Goal: Task Accomplishment & Management: Manage account settings

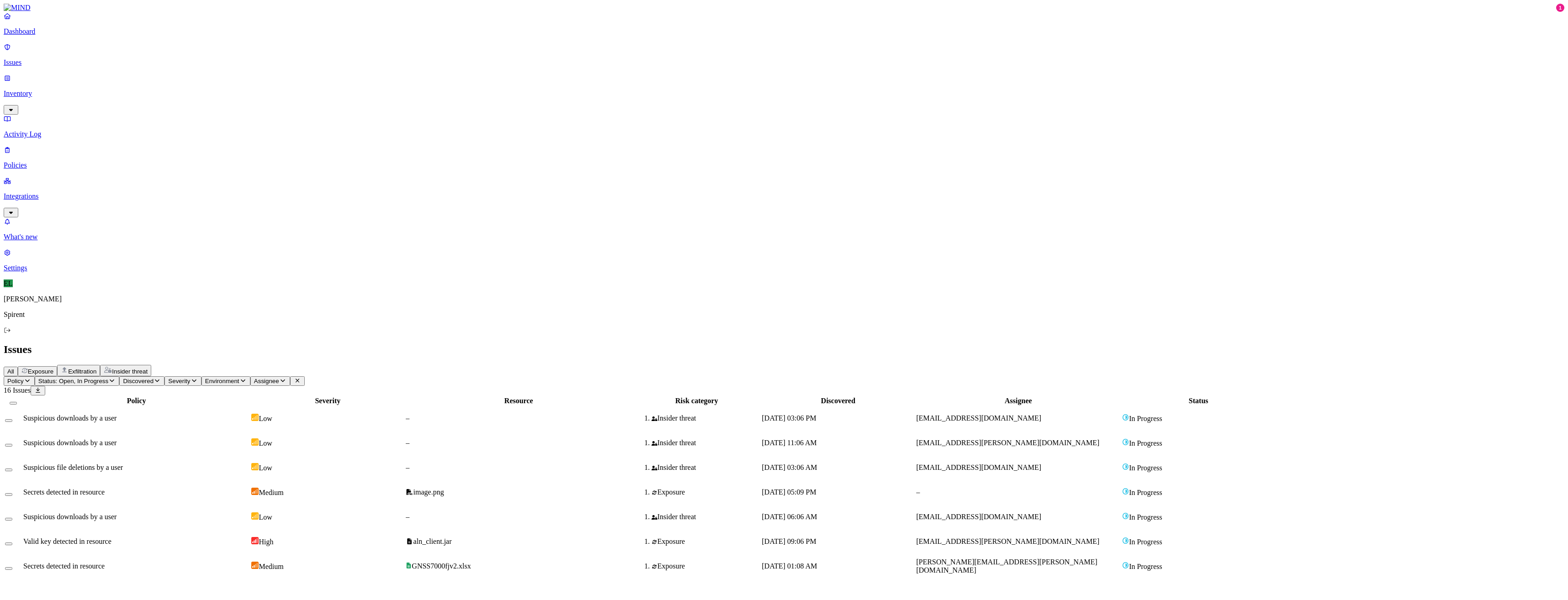
click at [115, 377] on icon "button" at bounding box center [112, 380] width 7 height 6
click at [166, 70] on button "button" at bounding box center [170, 75] width 7 height 10
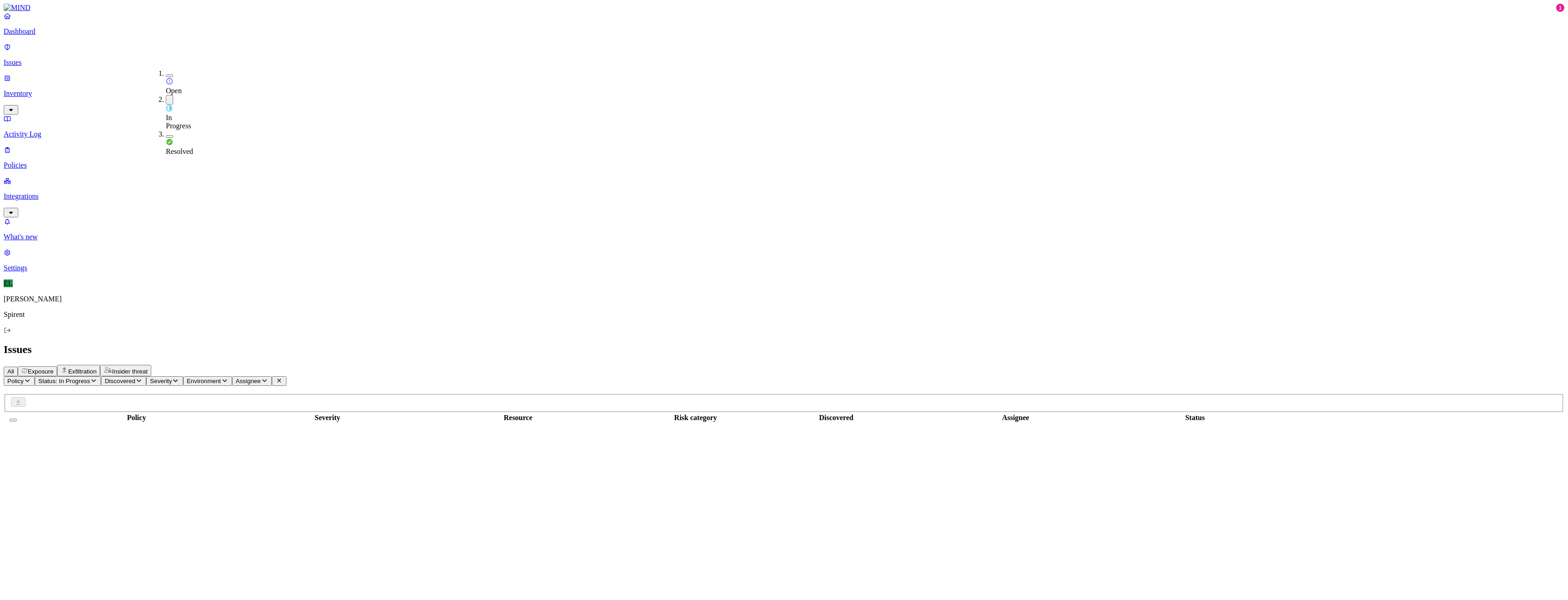
click at [166, 95] on button "button" at bounding box center [170, 100] width 7 height 10
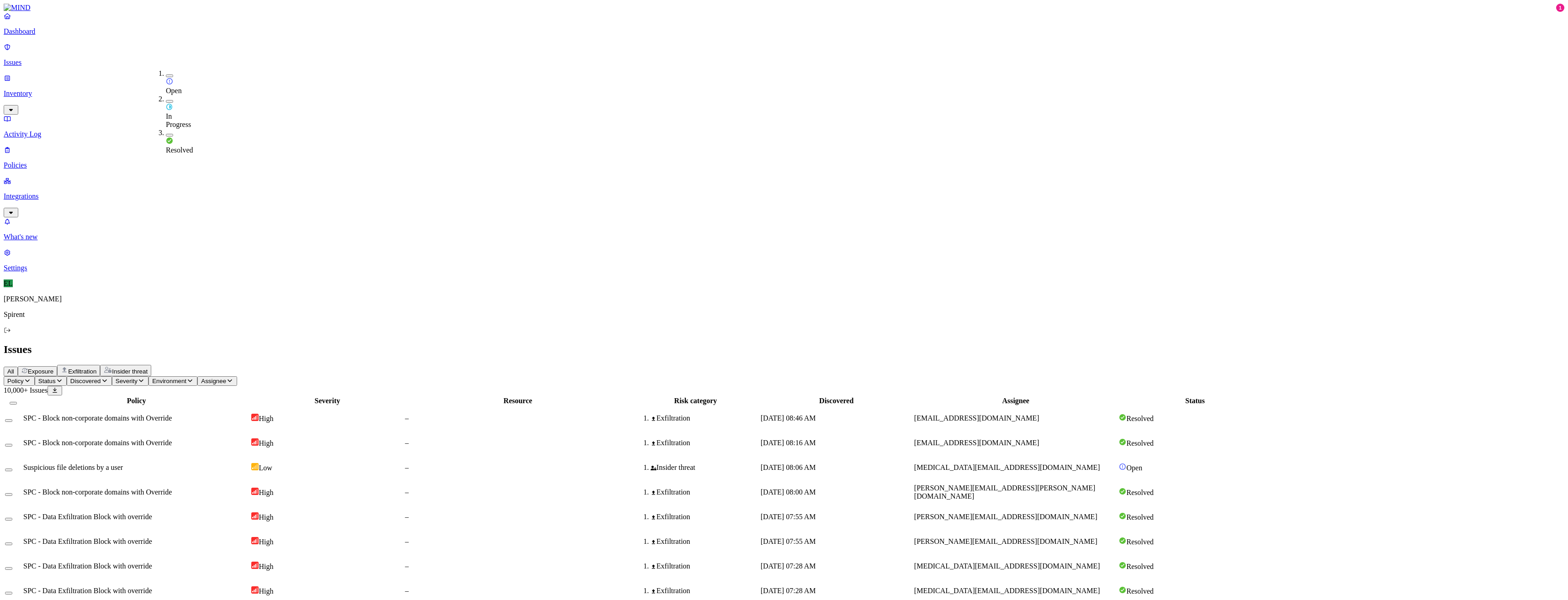
click at [166, 100] on button "button" at bounding box center [170, 101] width 7 height 2
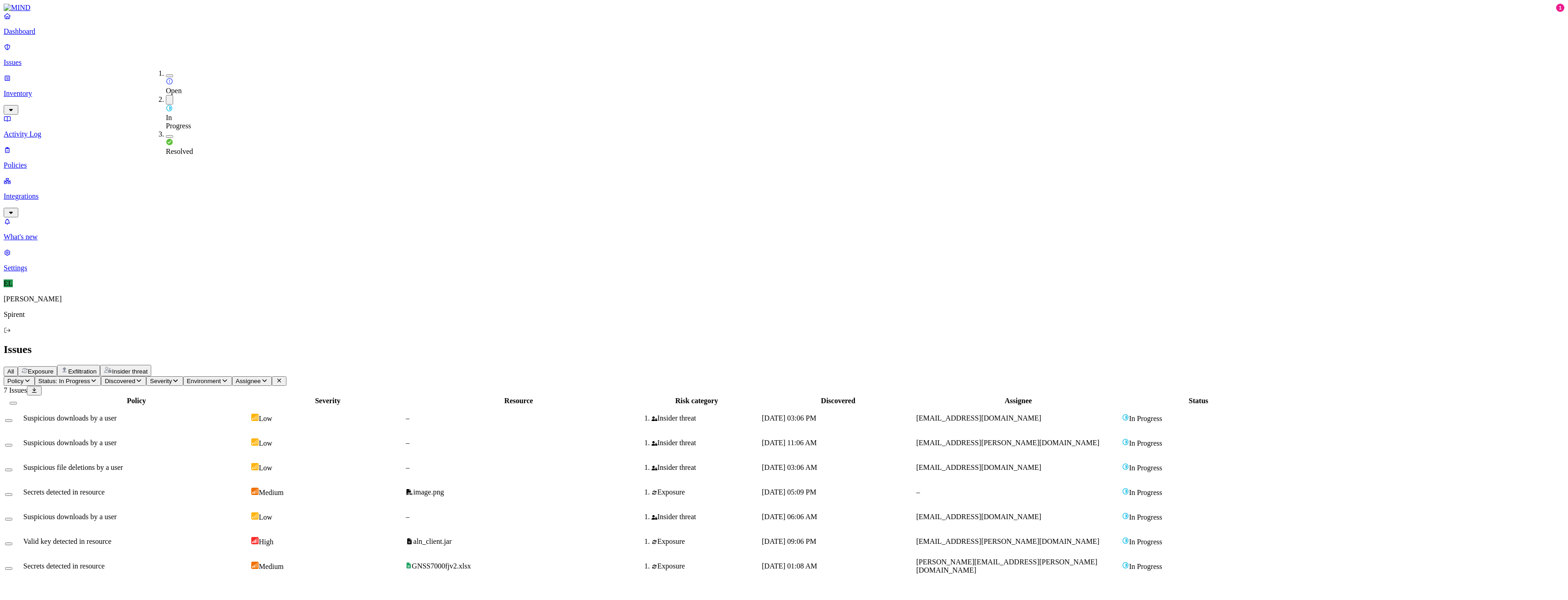
click at [166, 72] on div "Open" at bounding box center [166, 82] width 0 height 25
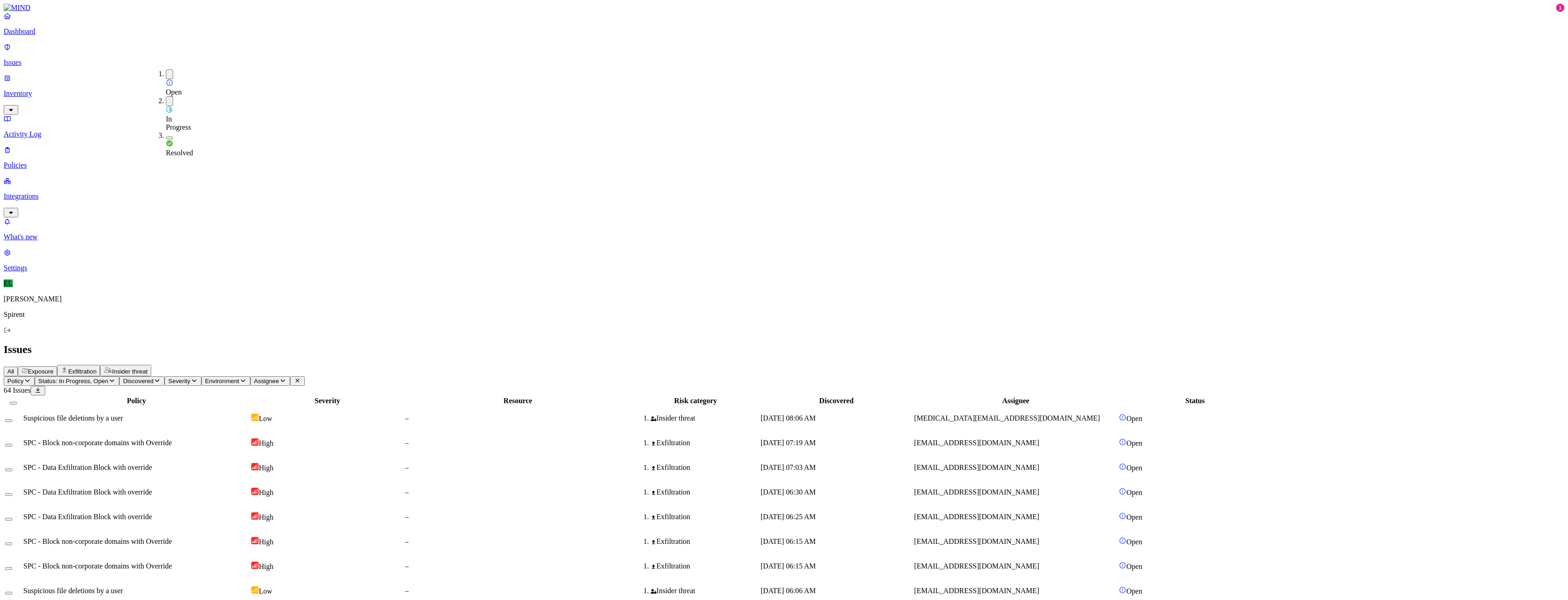
click at [166, 72] on button "button" at bounding box center [170, 75] width 7 height 10
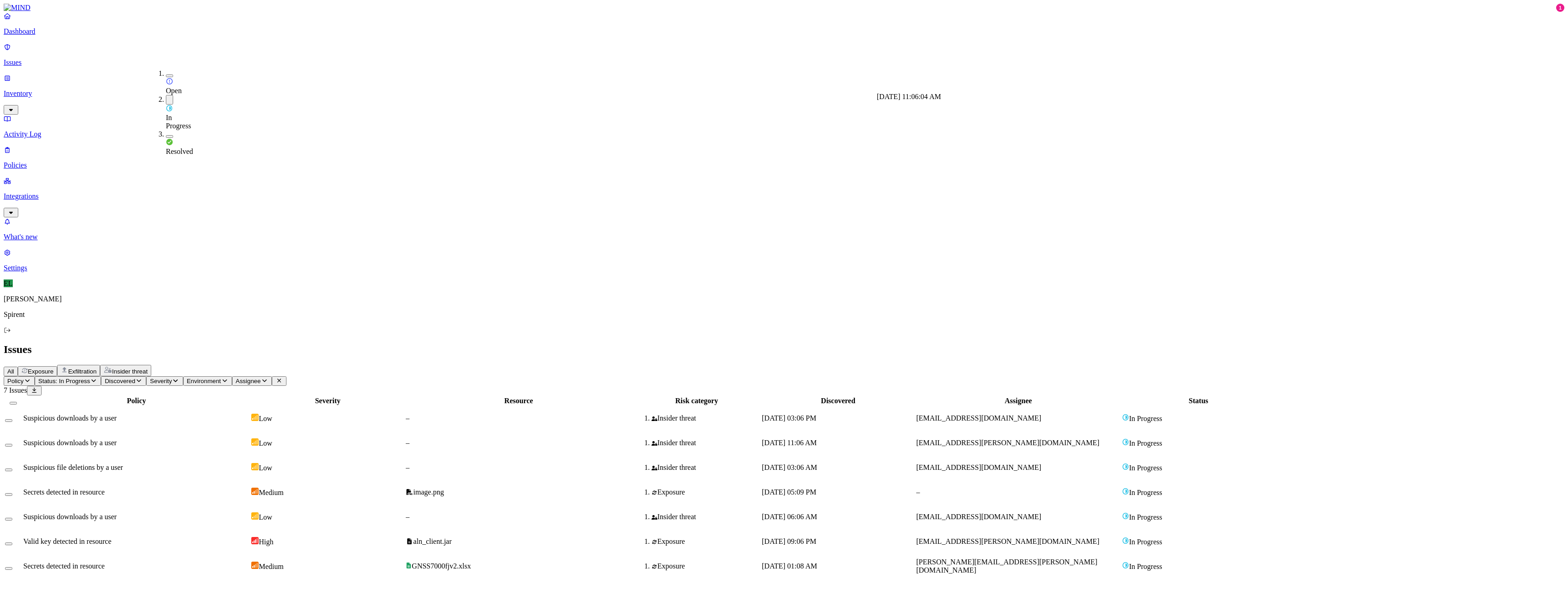
click at [817, 439] on span "[DATE] 11:06 AM" at bounding box center [789, 443] width 55 height 8
select select "Custom Reason"
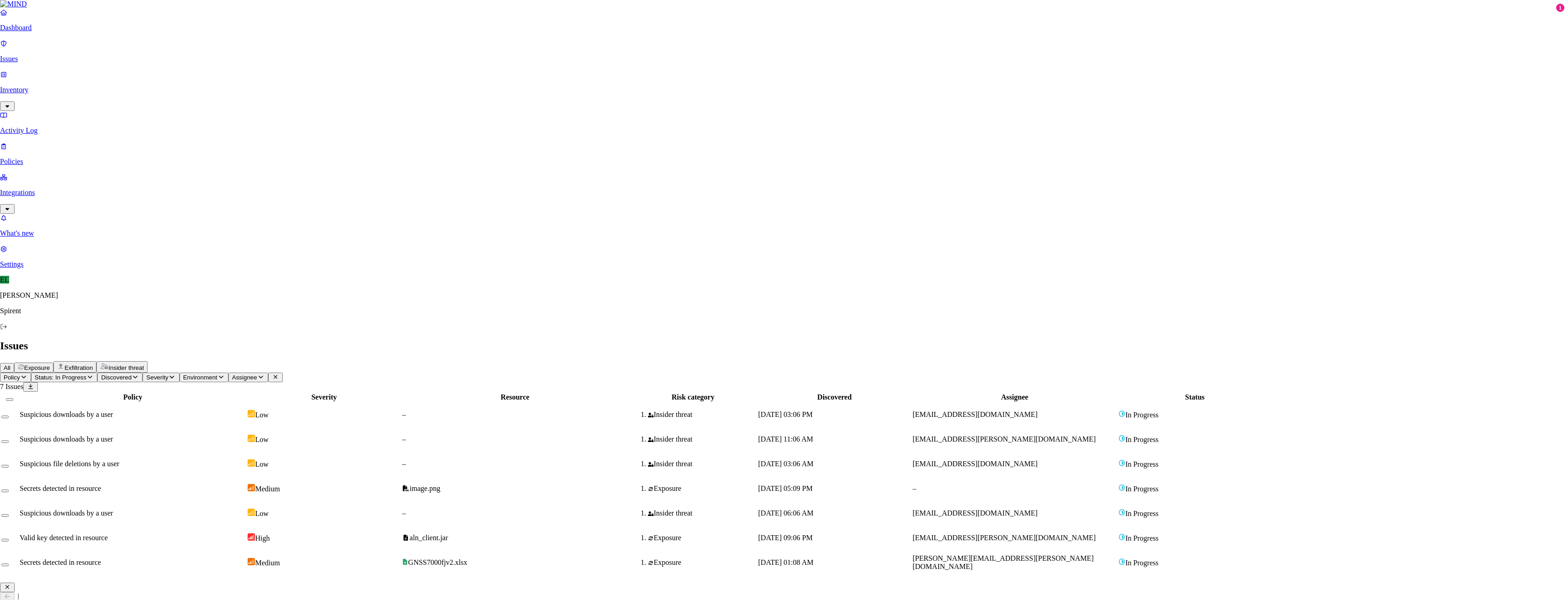
paste textarea "It’s a file packaged from the customer’s (Cisco) internal lab testbed environme…"
type textarea "It’s a file packaged from the customer’s (Cisco) internal lab testbed environme…"
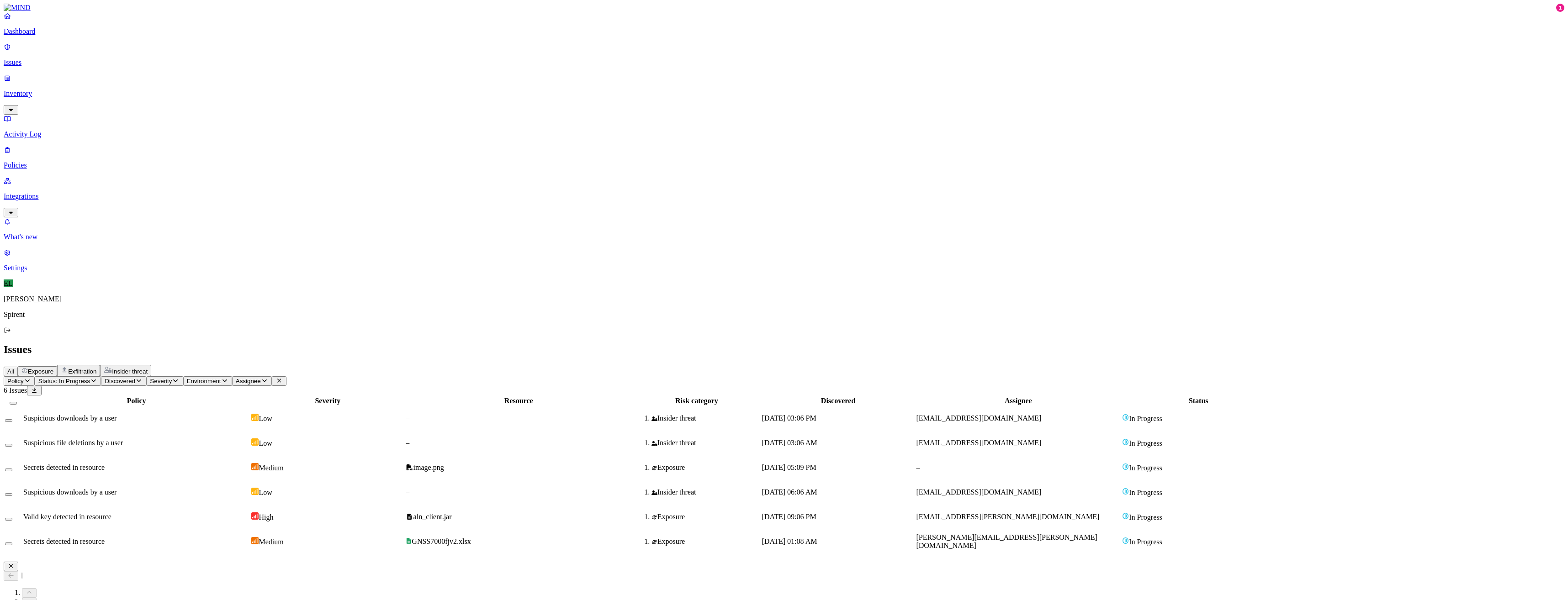
click at [15, 563] on icon "button" at bounding box center [11, 566] width 7 height 6
click at [1041, 439] on span "[EMAIL_ADDRESS][DOMAIN_NAME]" at bounding box center [978, 443] width 125 height 8
click at [915, 439] on div "[DATE] 03:06 AM" at bounding box center [838, 443] width 152 height 8
click at [97, 377] on icon "button" at bounding box center [94, 380] width 7 height 6
click at [166, 95] on div "In Progress" at bounding box center [166, 112] width 0 height 35
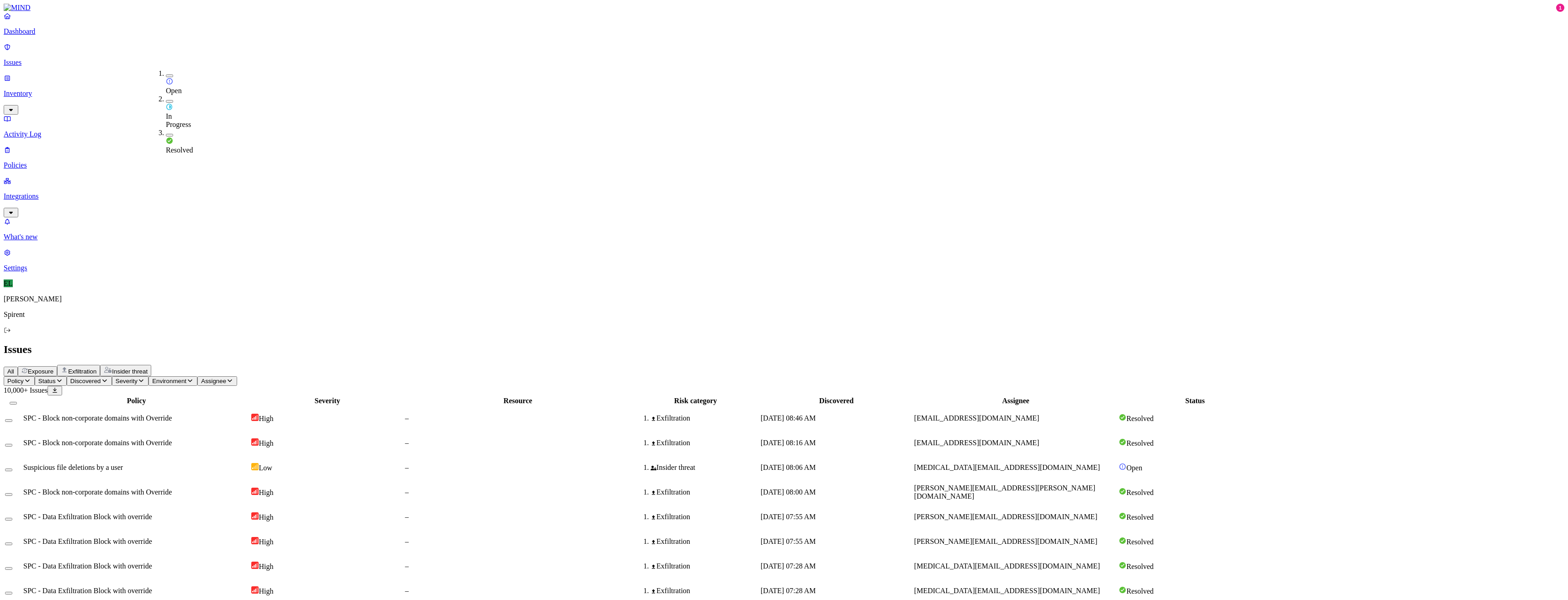
click at [166, 75] on button "button" at bounding box center [170, 76] width 7 height 2
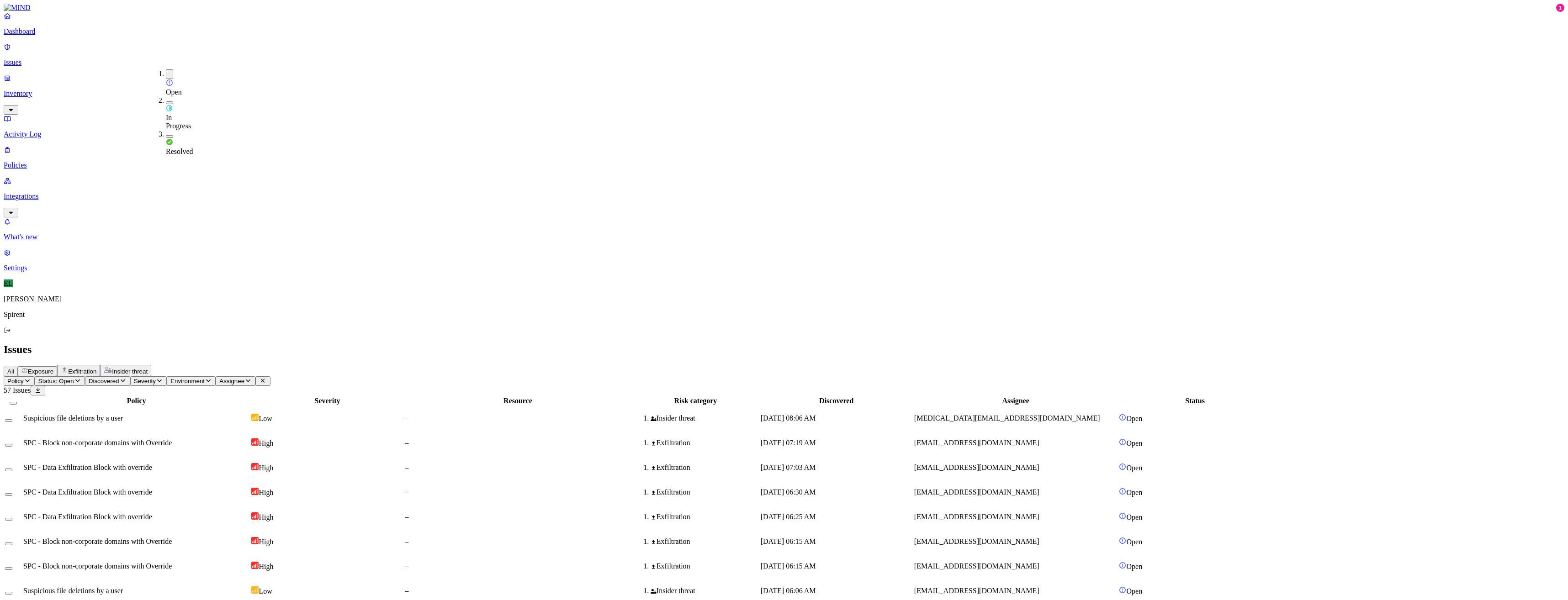
click at [757, 343] on h2 "Issues" at bounding box center [784, 350] width 1561 height 12
drag, startPoint x: 1107, startPoint y: 366, endPoint x: 1025, endPoint y: 369, distance: 82.1
click at [244, 377] on span "Assignee" at bounding box center [231, 380] width 25 height 7
type input "[EMAIL_ADDRESS][PERSON_NAME][DOMAIN_NAME]"
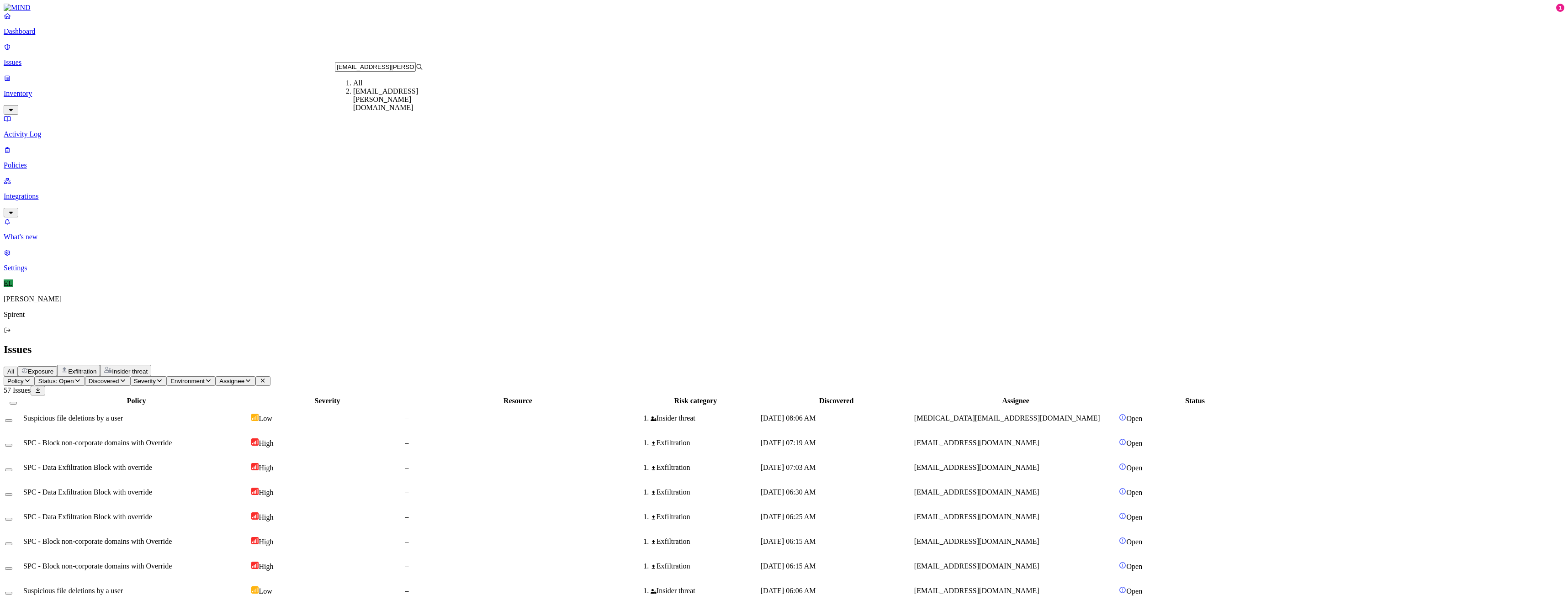
click at [369, 104] on div "[EMAIL_ADDRESS][PERSON_NAME][DOMAIN_NAME]" at bounding box center [397, 99] width 88 height 25
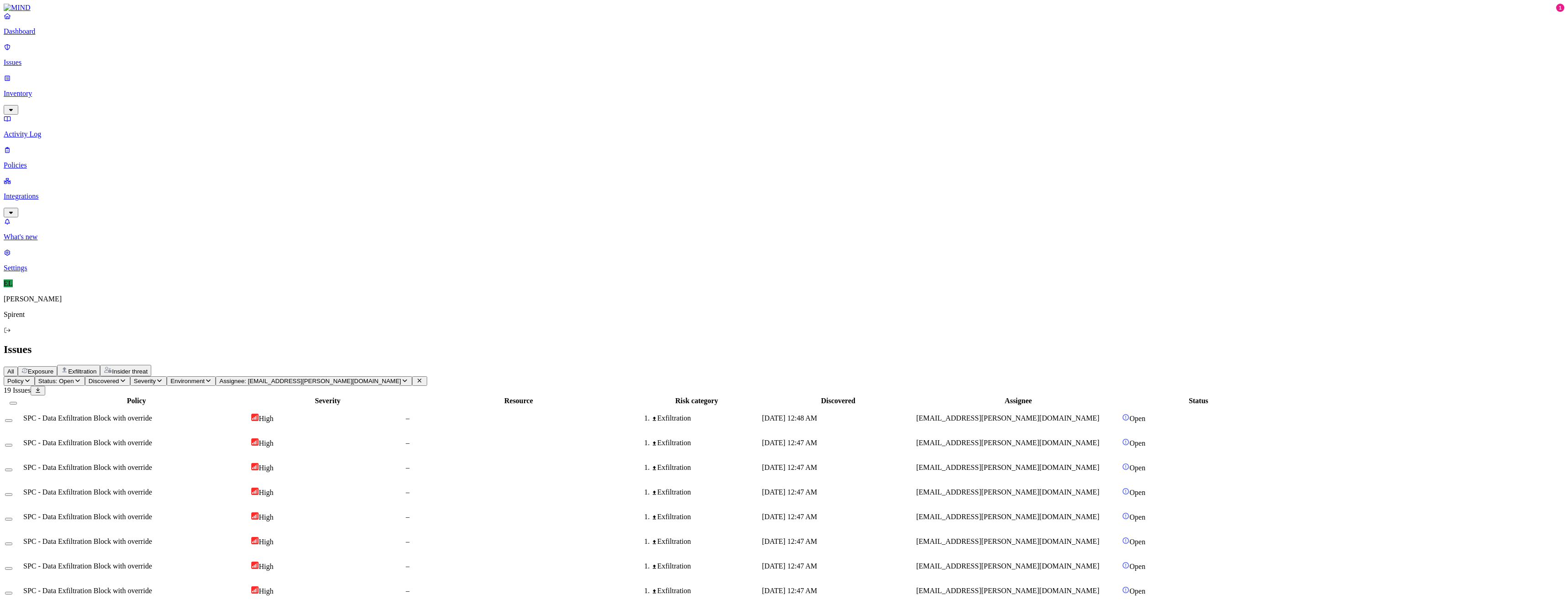
click at [152, 414] on span "SPC - Data Exfiltration Block with override" at bounding box center [88, 418] width 129 height 8
click at [17, 402] on button "Select all" at bounding box center [14, 403] width 7 height 2
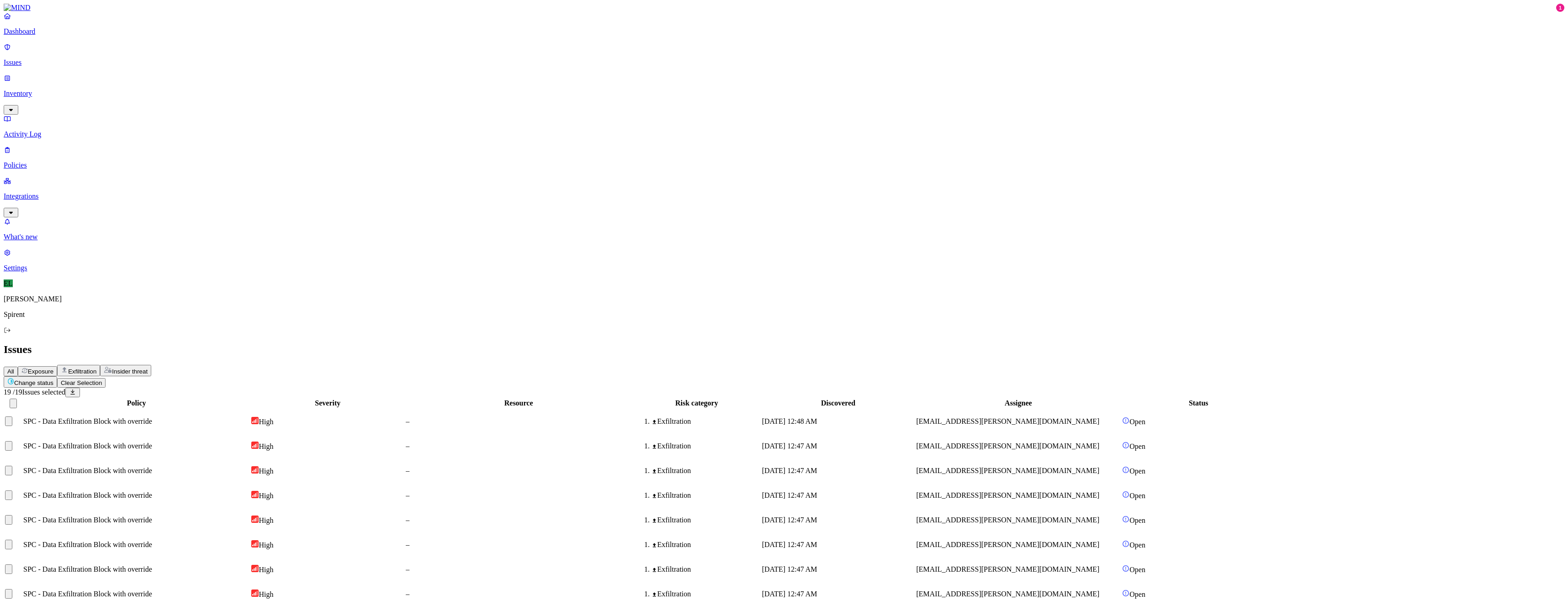
click at [147, 54] on html "Dashboard Issues Inventory Activity Log Policies Integrations What's new 1 Sett…" at bounding box center [784, 443] width 1568 height 886
click at [160, 85] on p "Resolved" at bounding box center [172, 81] width 25 height 7
select select "Custom Reason"
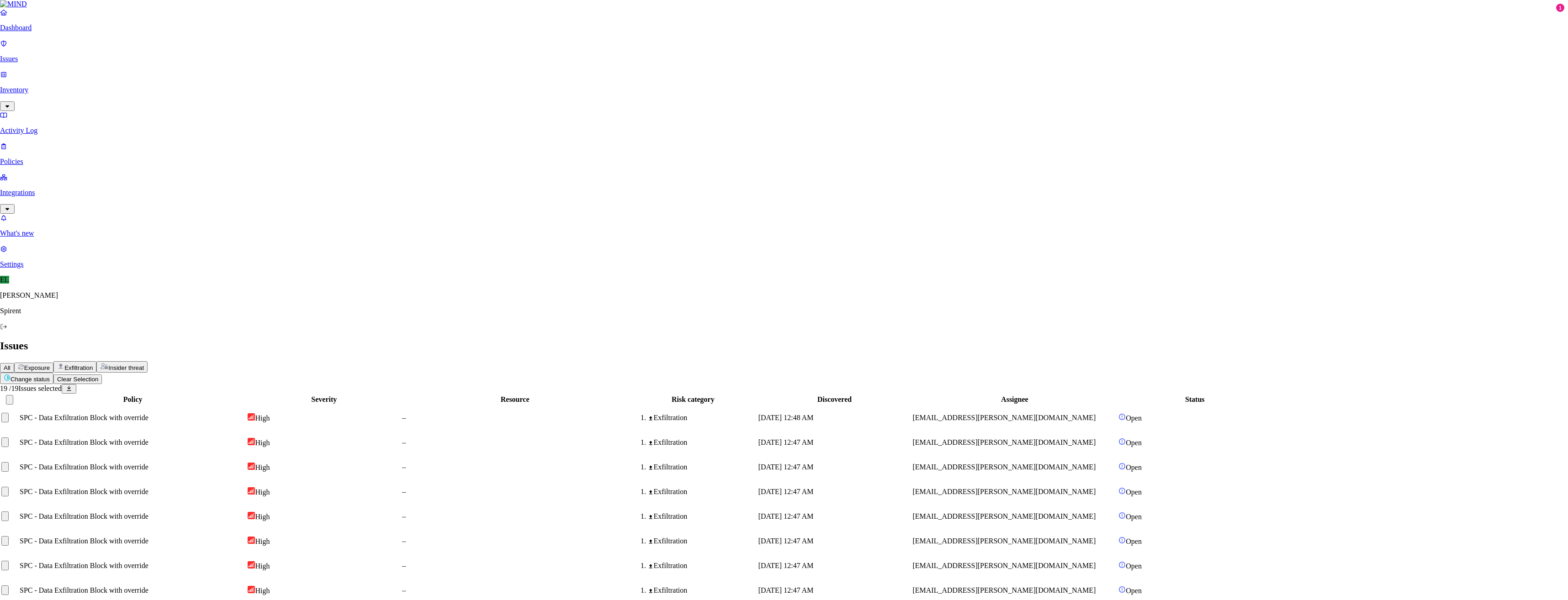
type textarea "Personal"
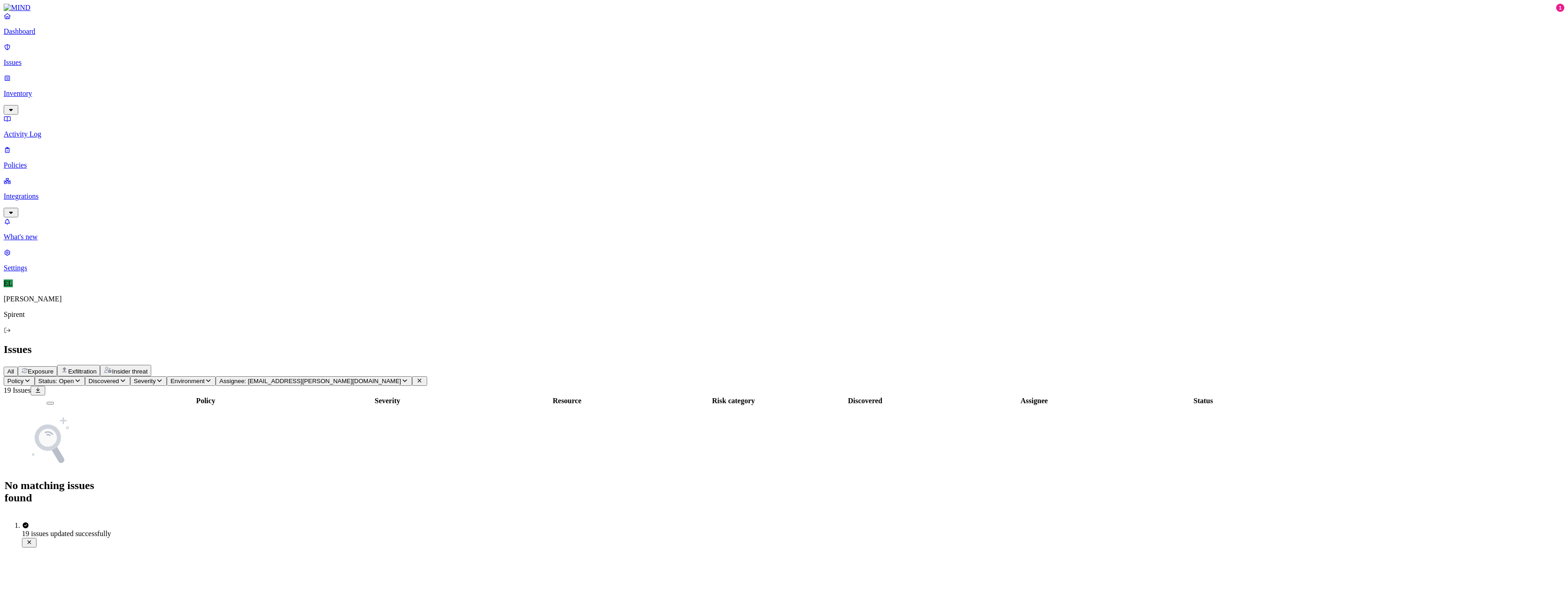
drag, startPoint x: 432, startPoint y: 54, endPoint x: 418, endPoint y: 57, distance: 14.3
click at [408, 377] on icon "button" at bounding box center [405, 380] width 7 height 6
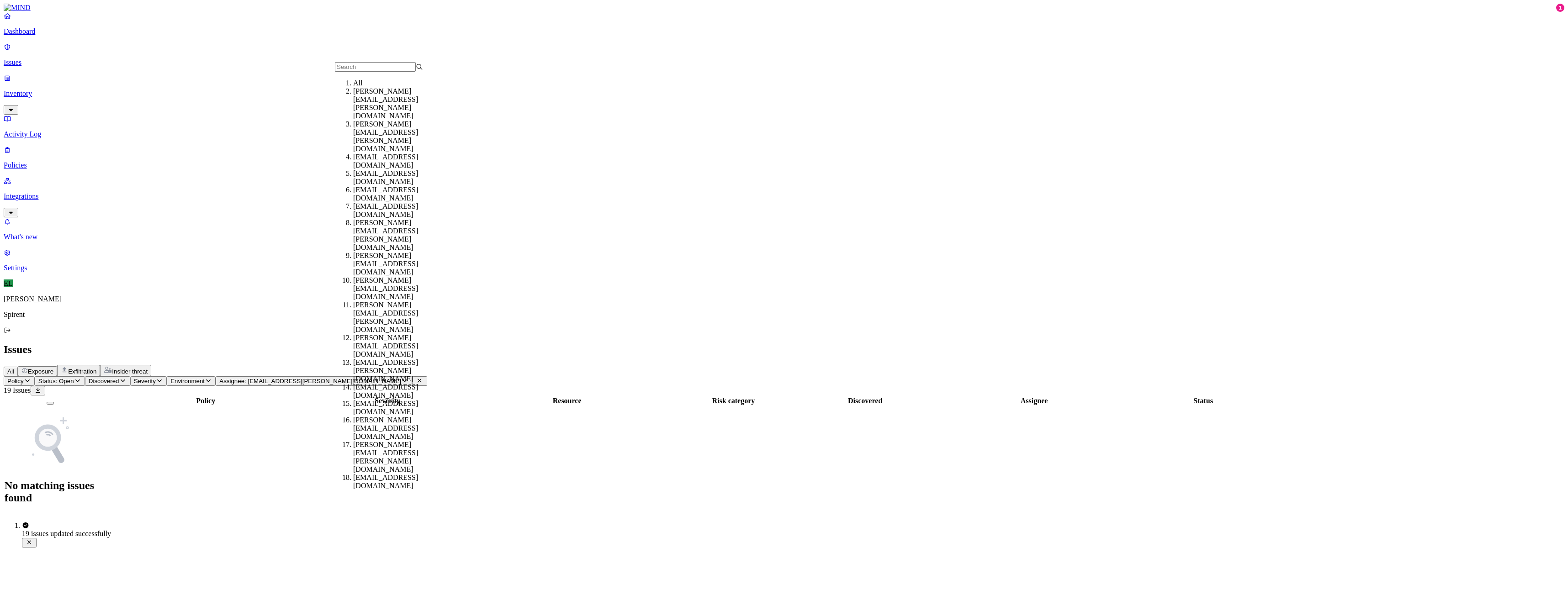
click at [360, 87] on div "All" at bounding box center [397, 83] width 88 height 8
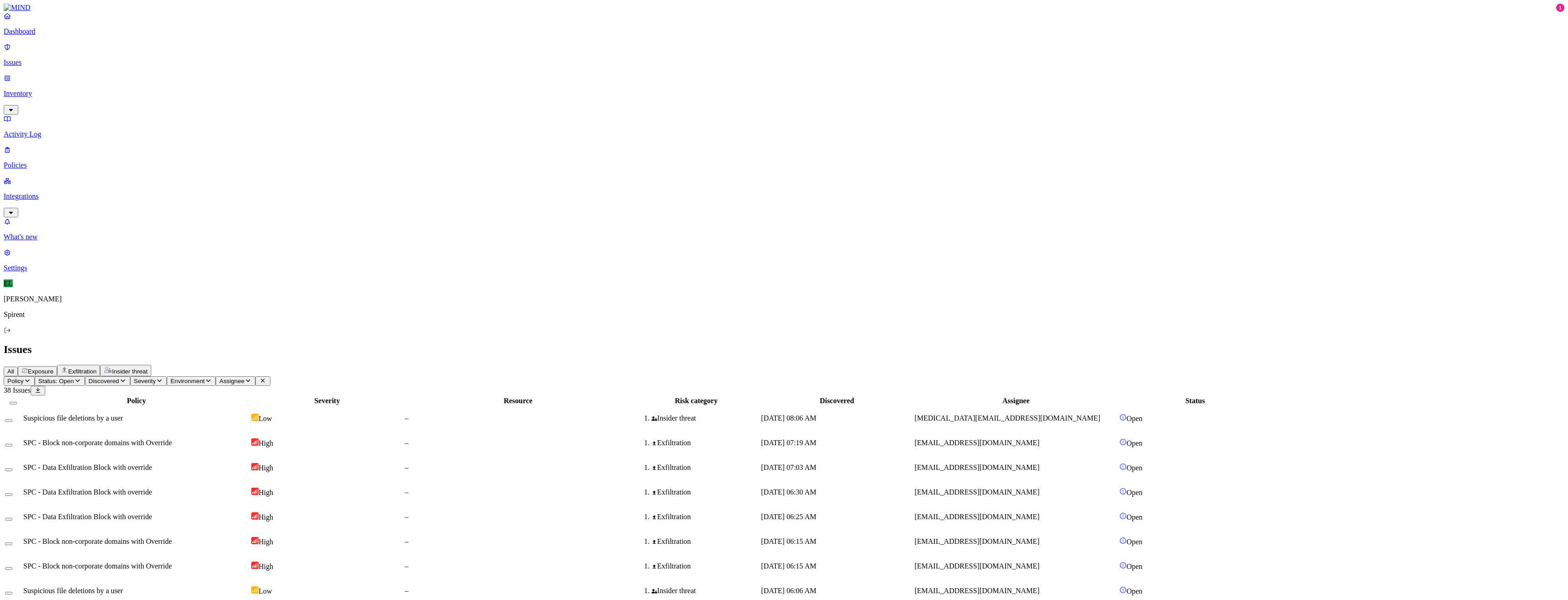
click at [146, 53] on html "Dashboard Issues Inventory Activity Log Policies Integrations What's new 1 Sett…" at bounding box center [784, 594] width 1568 height 1189
click at [160, 85] on p "Resolved" at bounding box center [172, 81] width 25 height 7
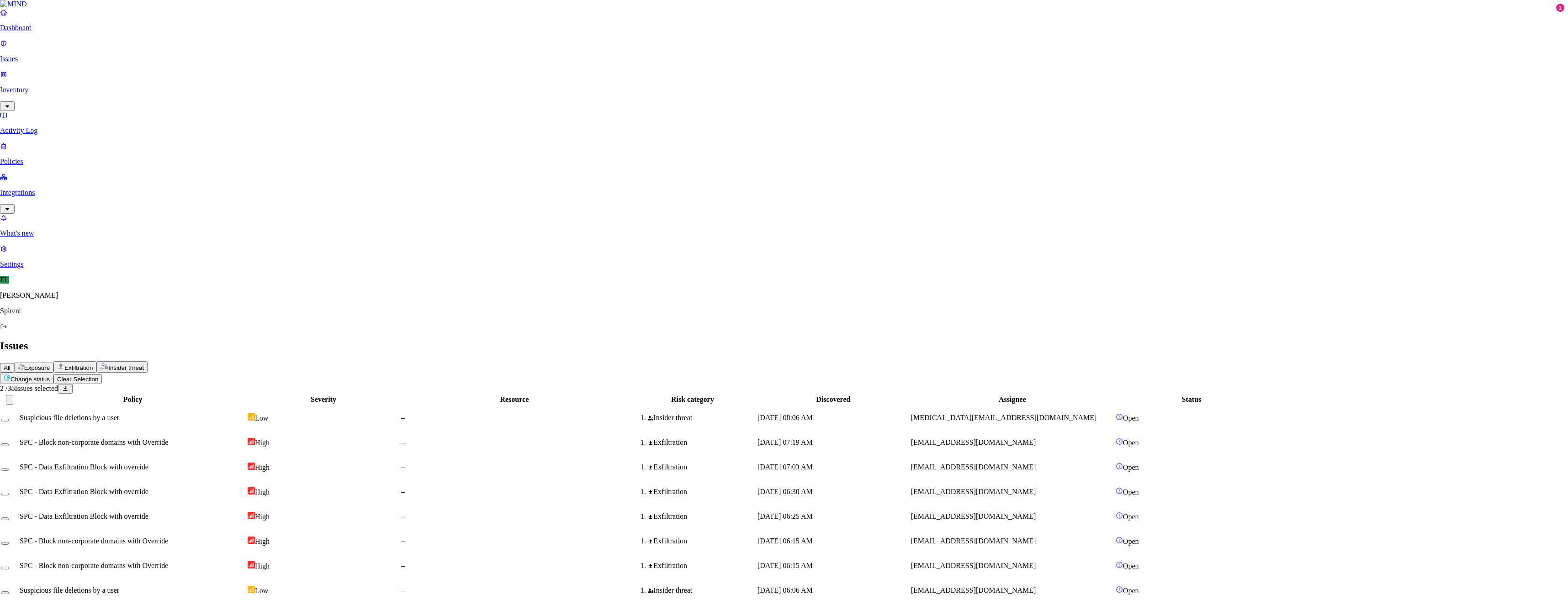
select select "Custom Reason"
type textarea "Scripting text"
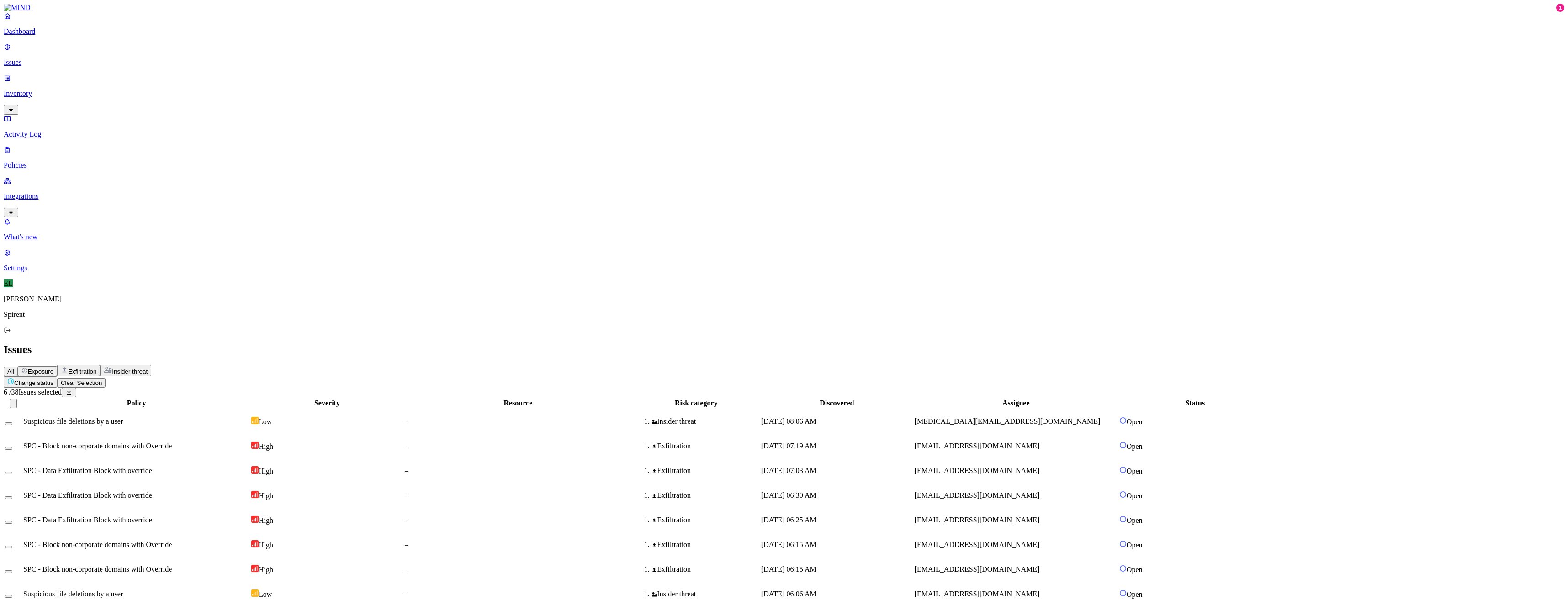
click at [158, 52] on html "Dashboard Issues Inventory Activity Log Policies Integrations What's new 1 Sett…" at bounding box center [784, 593] width 1568 height 1186
click at [156, 92] on button "Resolved" at bounding box center [172, 78] width 33 height 31
select select "Custom Reason"
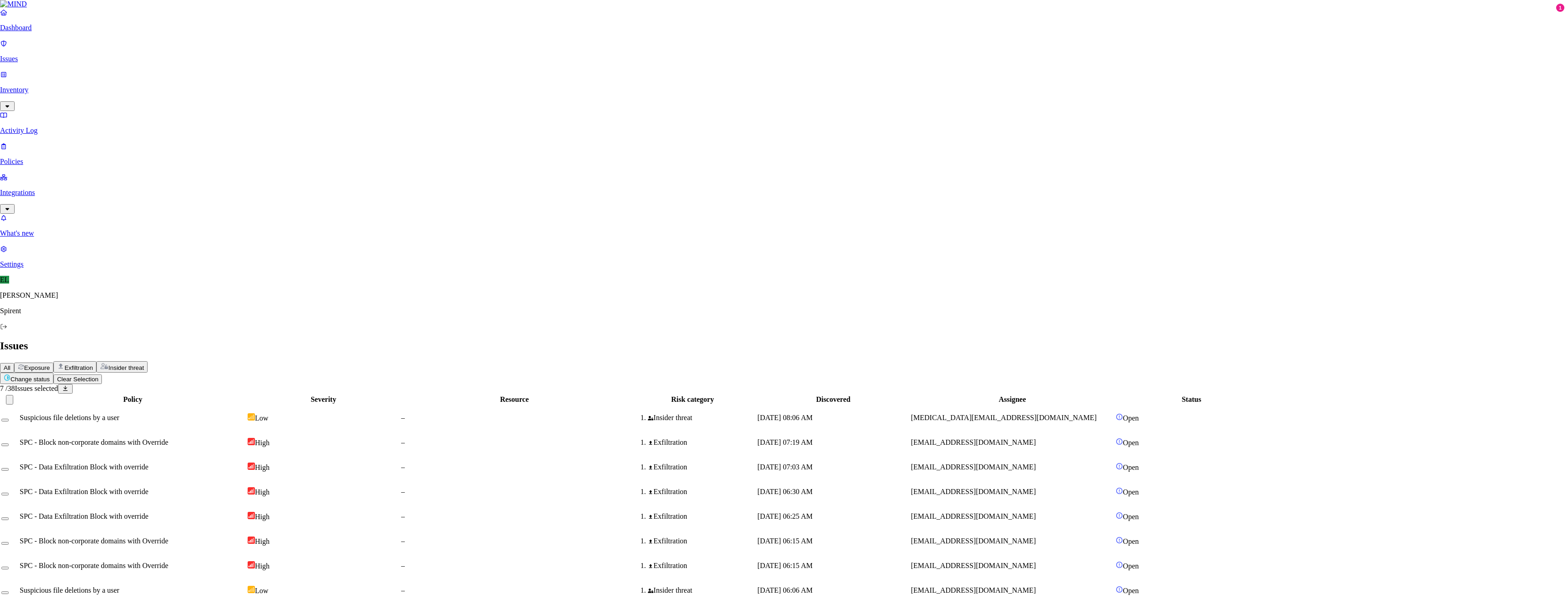
drag, startPoint x: 733, startPoint y: 173, endPoint x: 688, endPoint y: 173, distance: 45.0
type textarea "Personal"
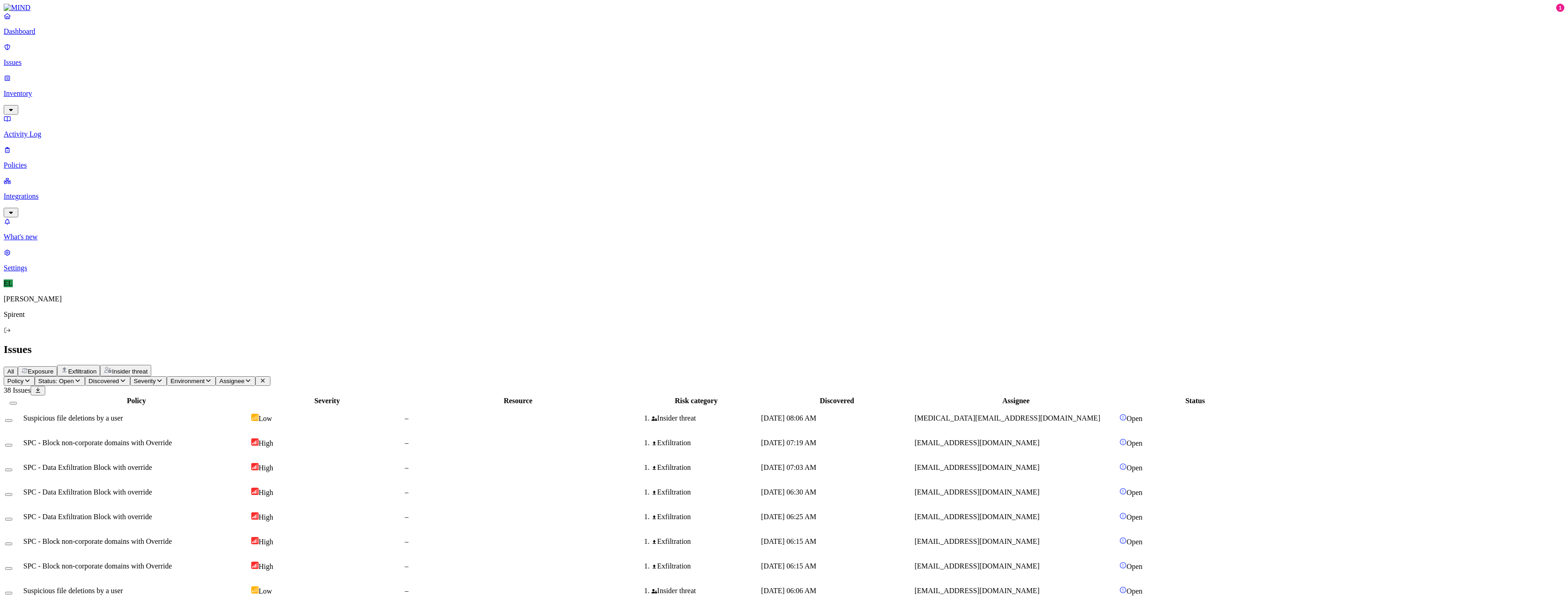
click at [146, 54] on html "Dashboard Issues Inventory Activity Log Policies Integrations What's new 1 Sett…" at bounding box center [784, 580] width 1568 height 1161
click at [160, 85] on p "Resolved" at bounding box center [172, 81] width 25 height 7
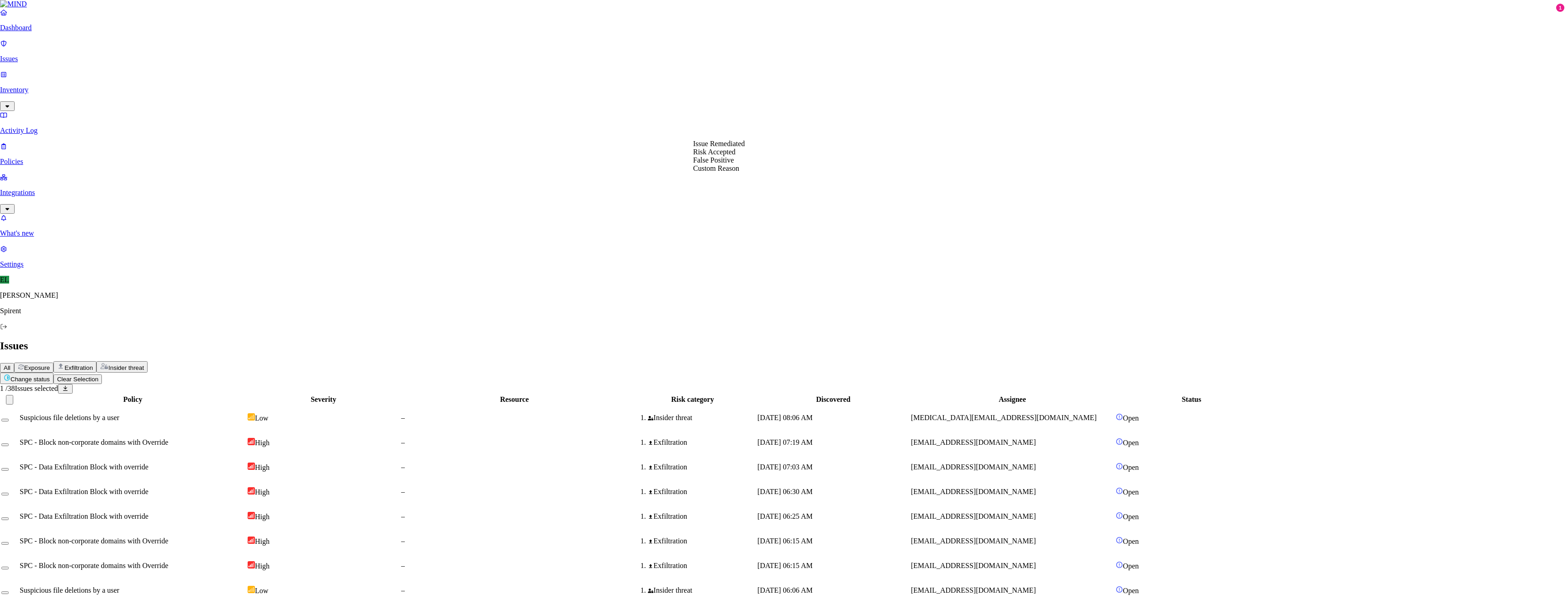
select select "Custom Reason"
type textarea "text"
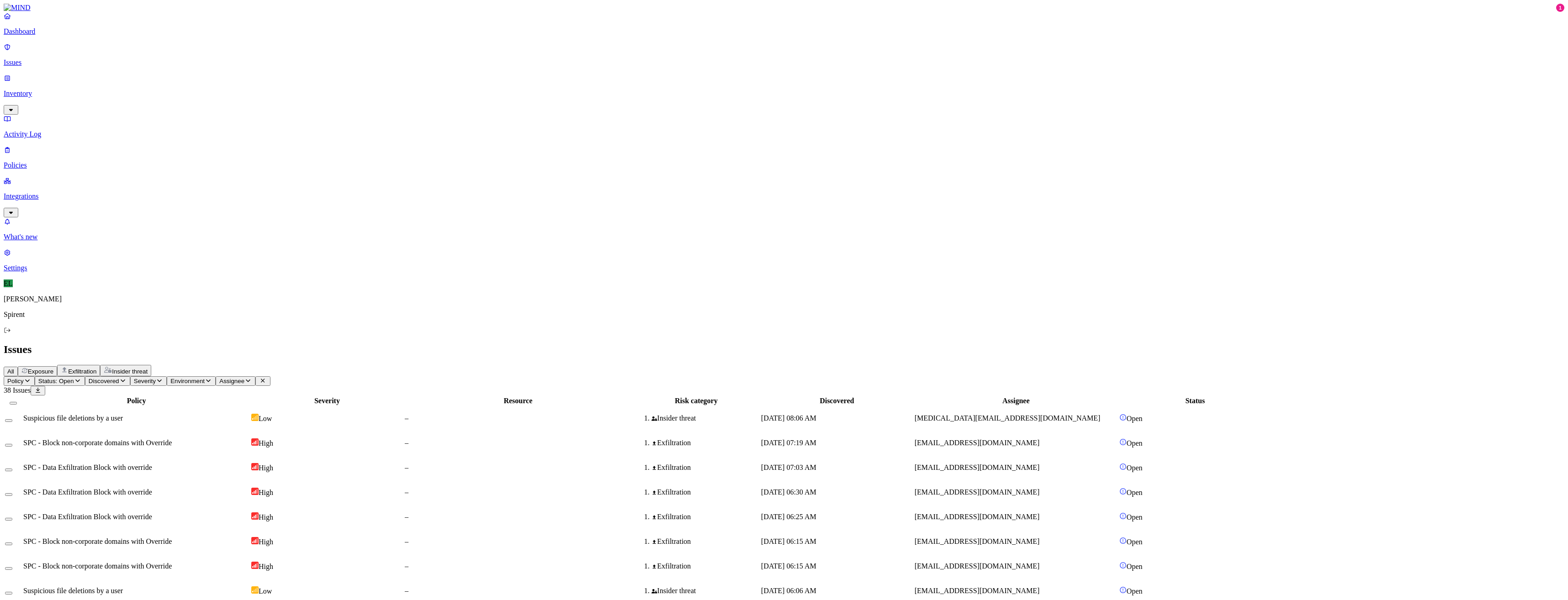
click at [158, 51] on html "Dashboard Issues Inventory Activity Log Policies Integrations What's new 1 Sett…" at bounding box center [784, 568] width 1568 height 1136
click at [160, 85] on p "Resolved" at bounding box center [172, 81] width 25 height 7
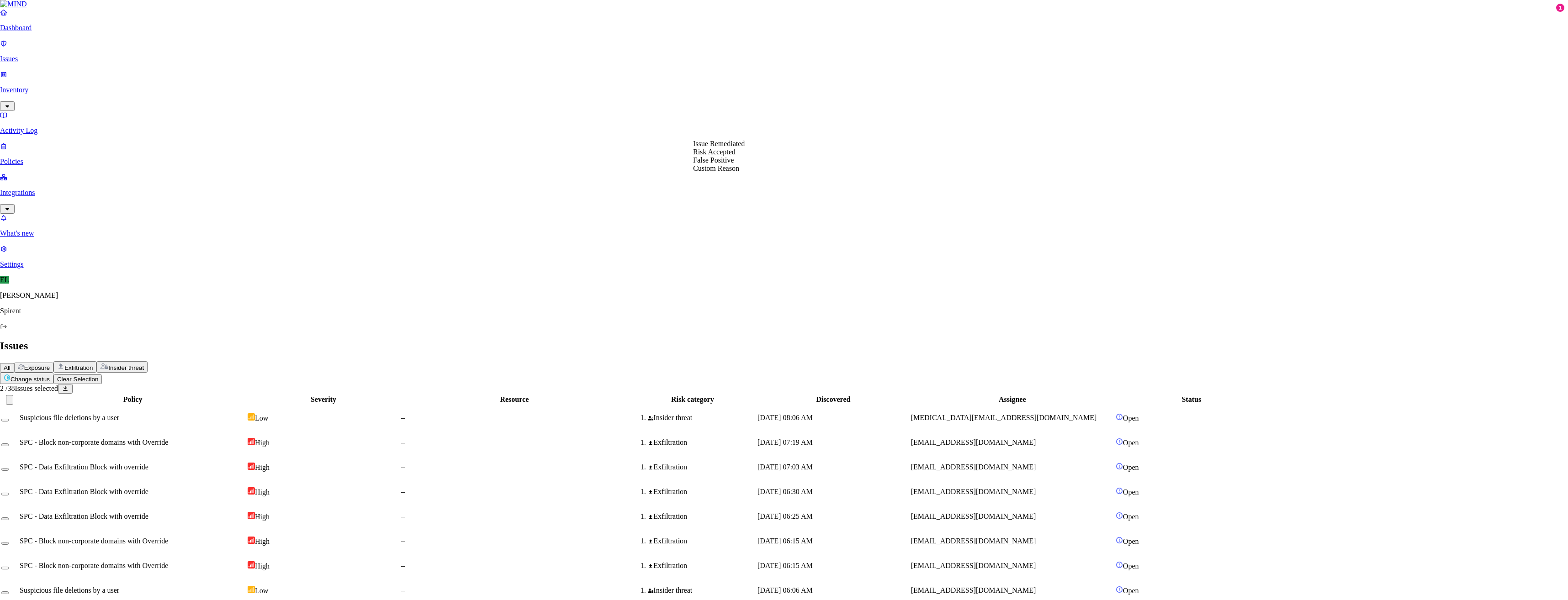
select select "Risk Accepted"
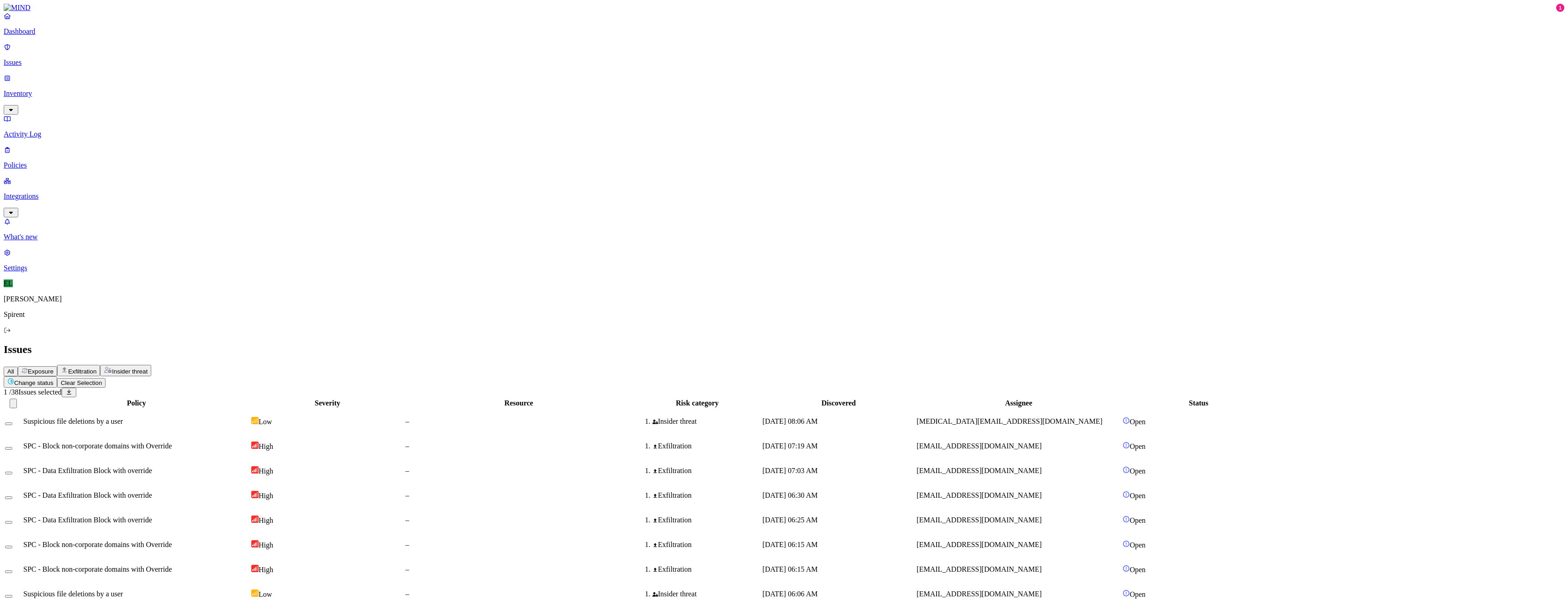
click at [161, 55] on html "Dashboard Issues Inventory Activity Log Policies Integrations What's new 1 Sett…" at bounding box center [784, 543] width 1568 height 1087
click at [156, 92] on button "Resolved" at bounding box center [172, 78] width 33 height 31
select select "Custom Reason"
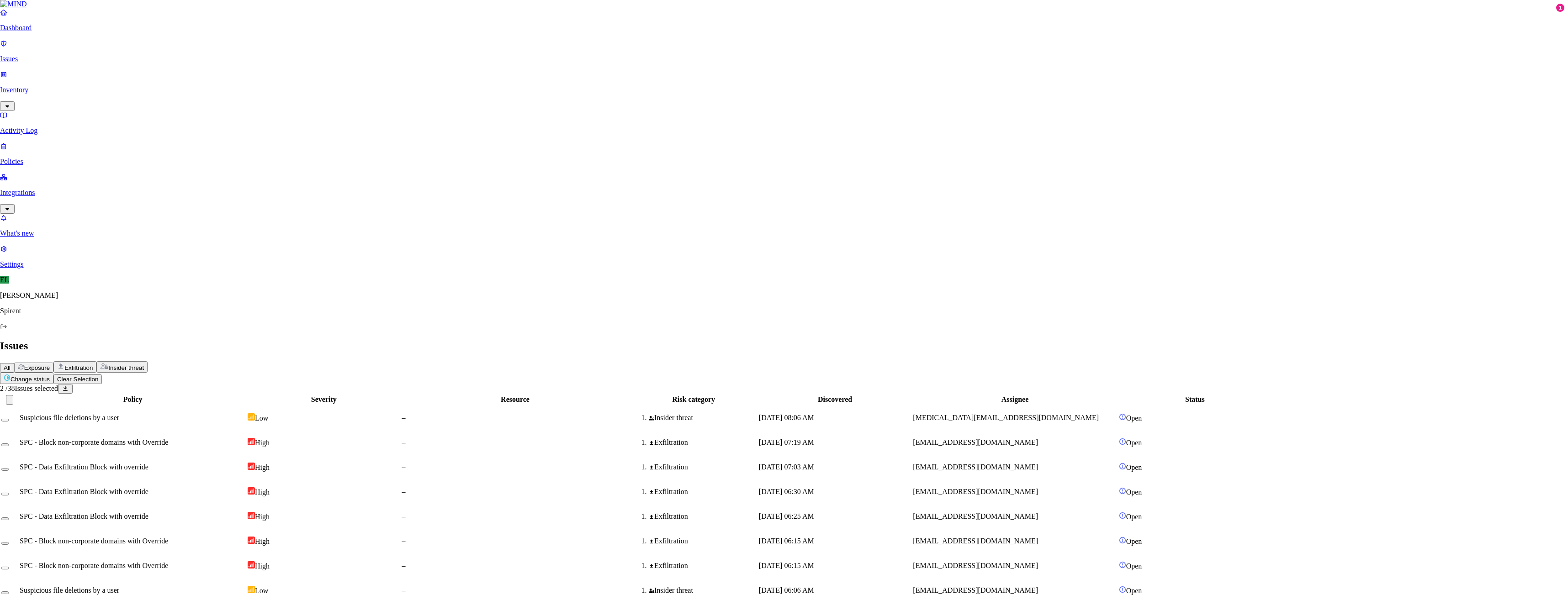
paste textarea "Personal"
type textarea "Personal"
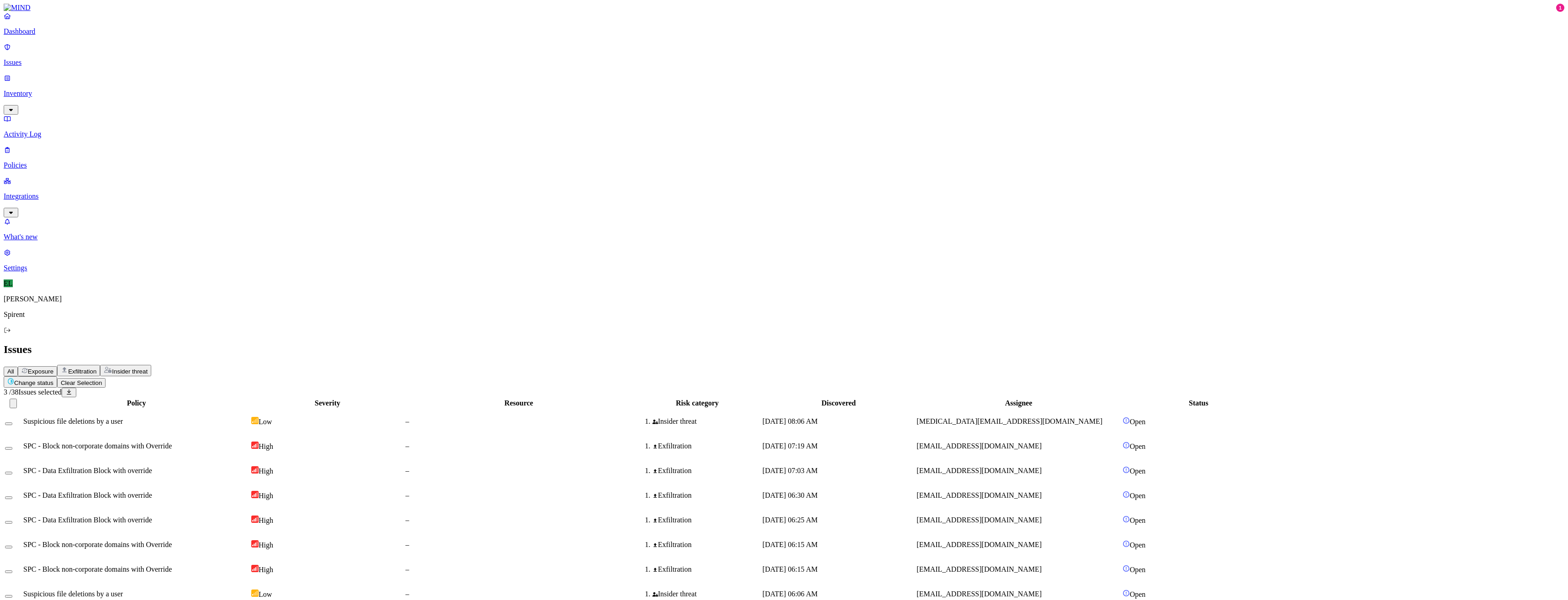
click at [146, 54] on html "Dashboard Issues Inventory Activity Log Policies Integrations What's new 1 Sett…" at bounding box center [784, 520] width 1568 height 1042
click at [156, 92] on button "Resolved" at bounding box center [172, 78] width 33 height 31
select select "Custom Reason"
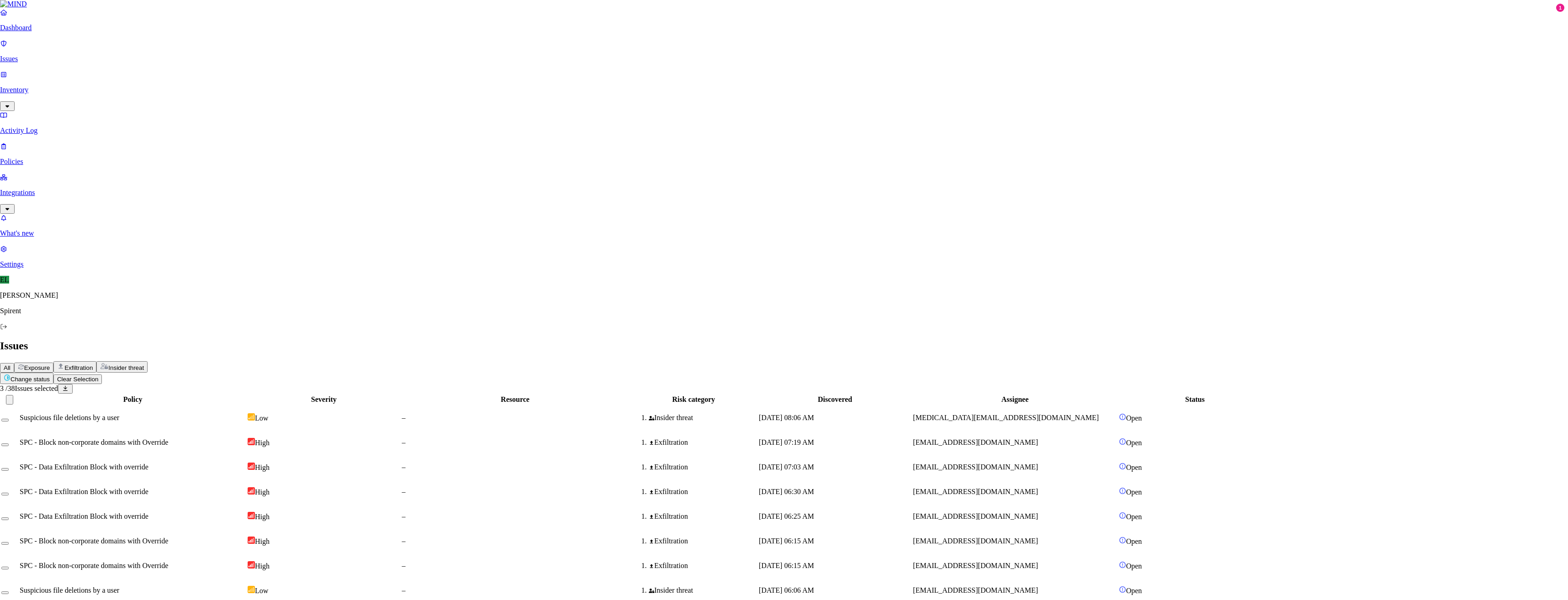
paste textarea "Personal"
type textarea "Personal"
click at [761, 587] on div "Insider threat" at bounding box center [697, 591] width 126 height 8
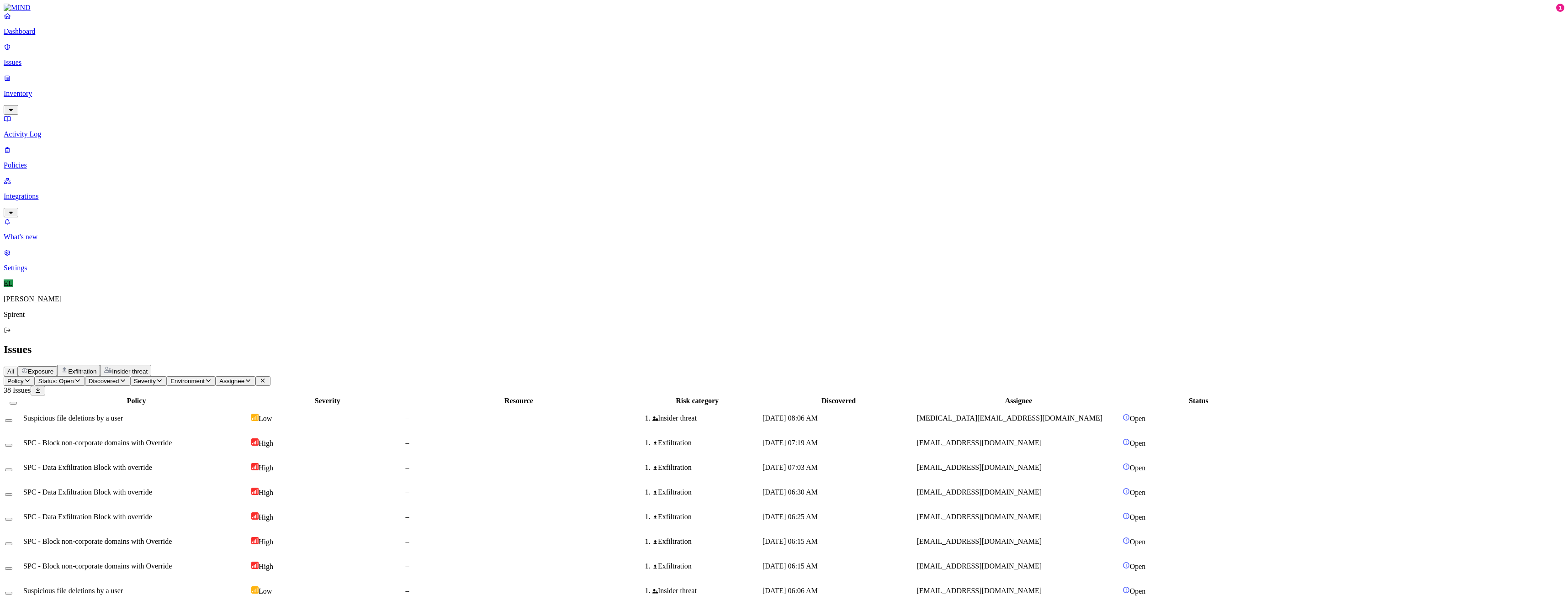
click at [12, 595] on button "Select row" at bounding box center [9, 596] width 7 height 2
click at [142, 50] on html "Dashboard Issues Inventory Activity Log Policies Integrations What's new 1 Sett…" at bounding box center [784, 482] width 1568 height 964
click at [160, 85] on p "Resolved" at bounding box center [172, 81] width 25 height 7
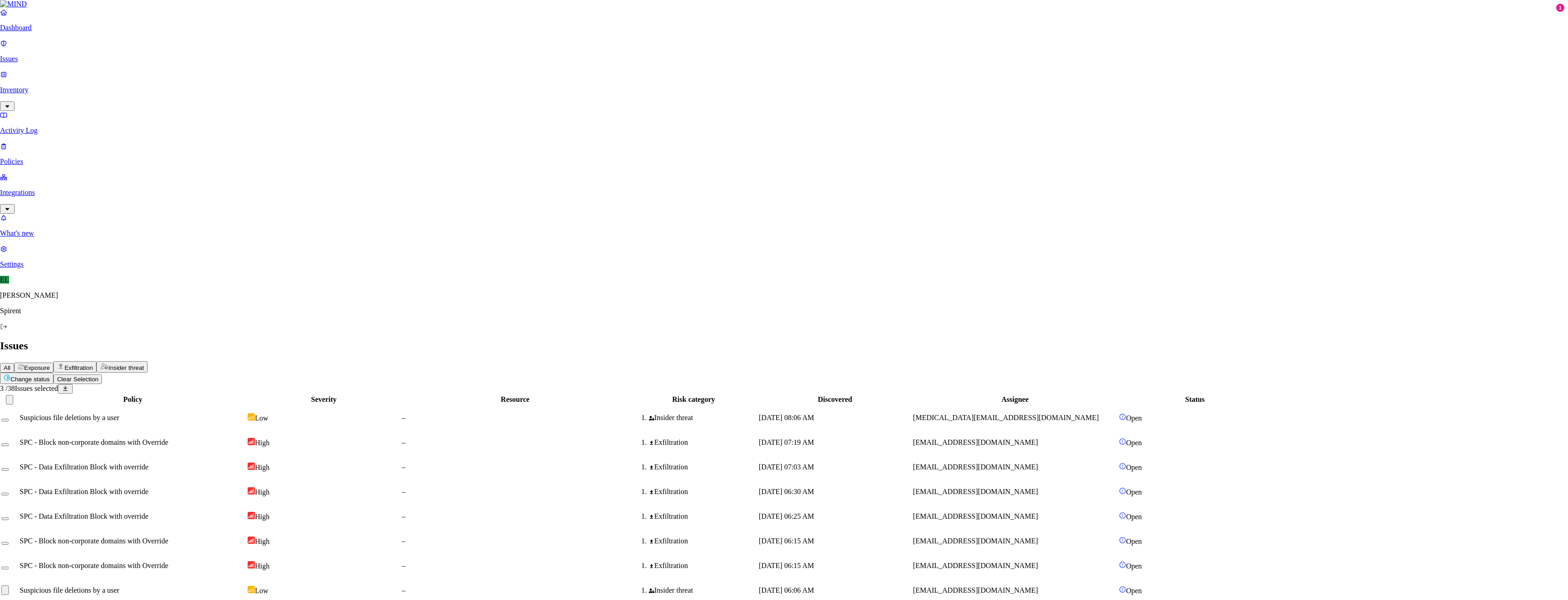
select select "Risk Accepted"
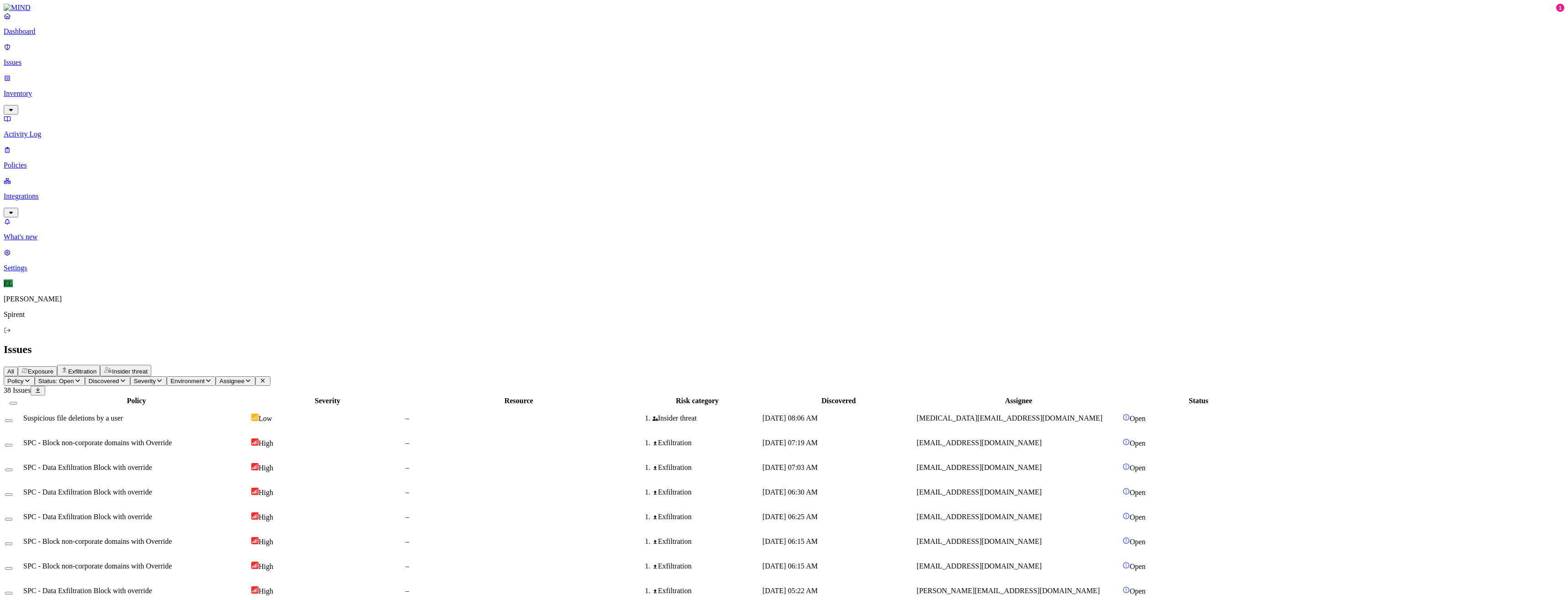
click at [151, 55] on html "Dashboard Issues Inventory Activity Log Policies Integrations What's new 1 Sett…" at bounding box center [784, 445] width 1568 height 890
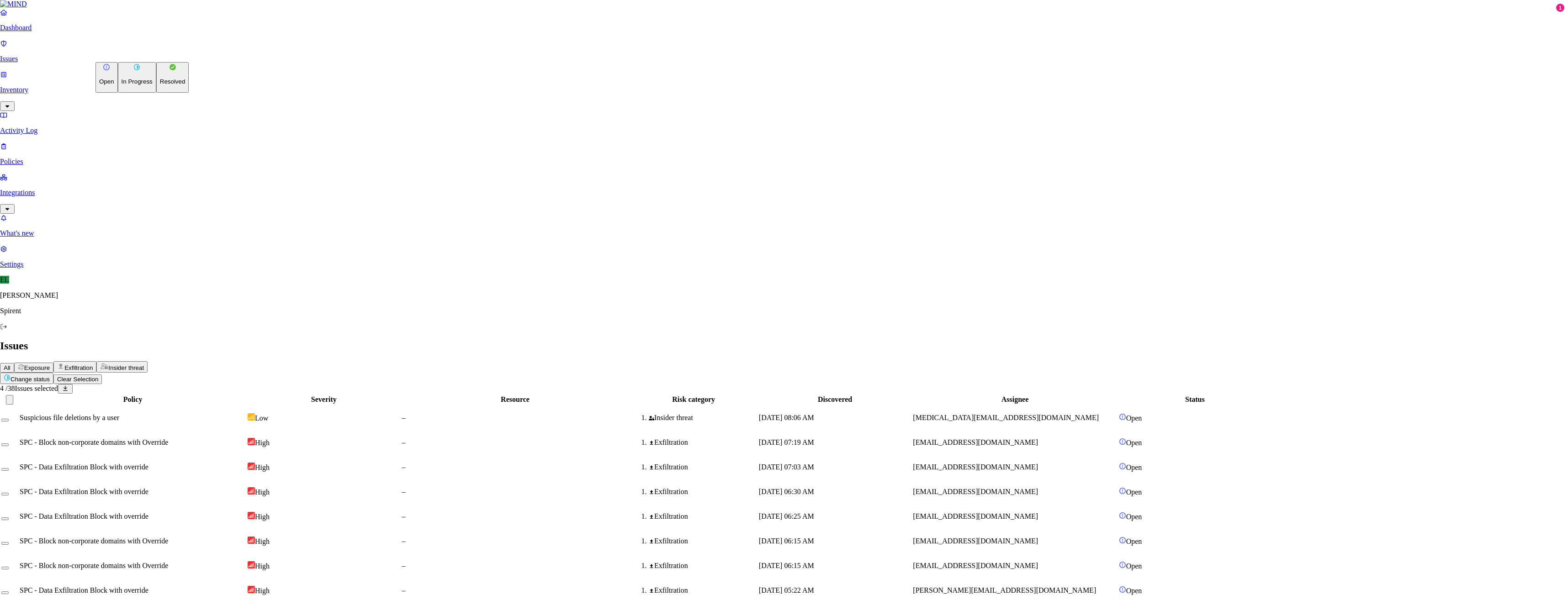
click at [160, 85] on p "Resolved" at bounding box center [172, 81] width 25 height 7
select select "Risk Accepted"
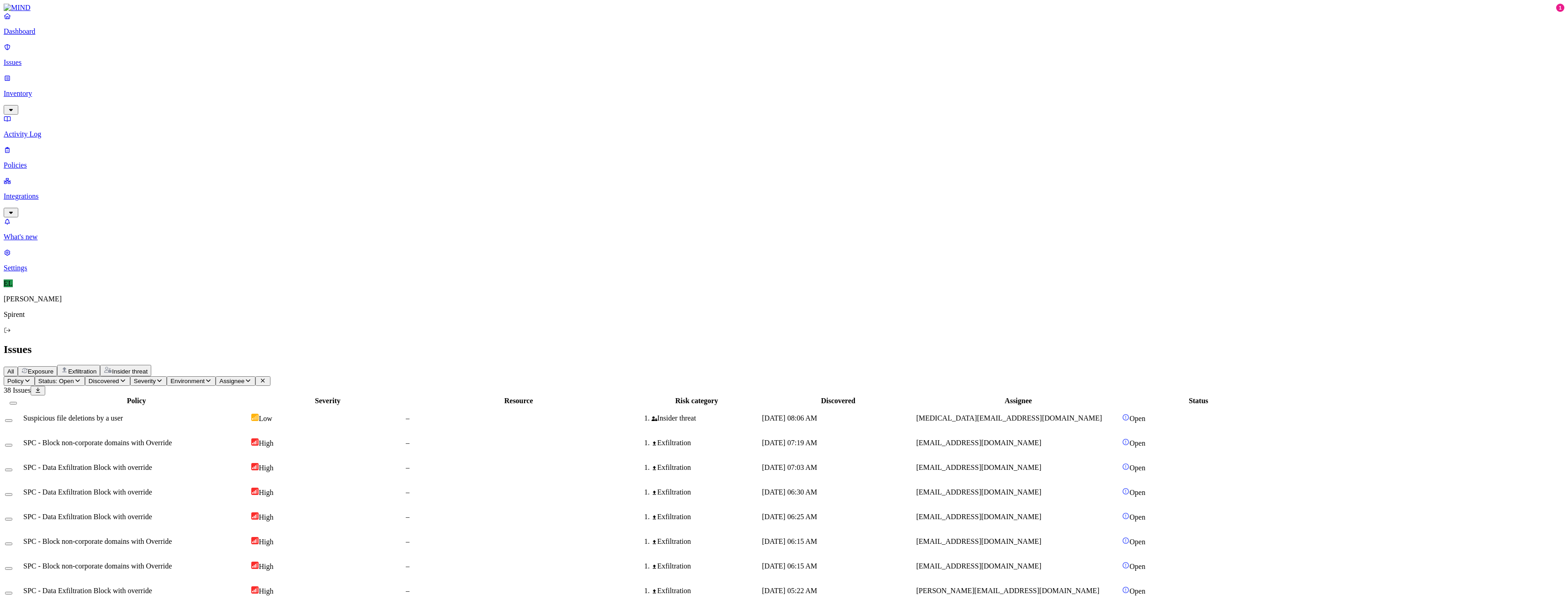
click at [151, 54] on html "Dashboard Issues Inventory Activity Log Policies Integrations What's new 1 Sett…" at bounding box center [784, 395] width 1568 height 791
click at [160, 85] on p "Resolved" at bounding box center [172, 81] width 25 height 7
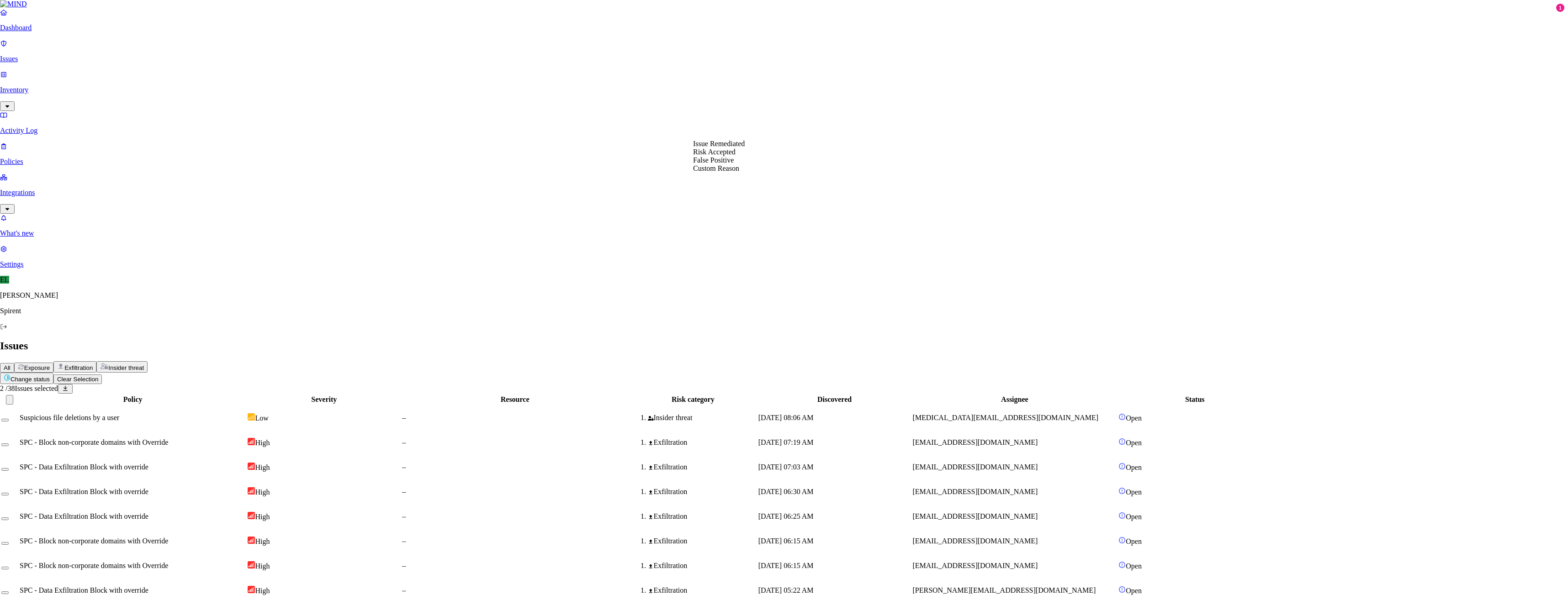
select select "Custom Reason"
paste textarea "Personal"
type textarea "Personal"
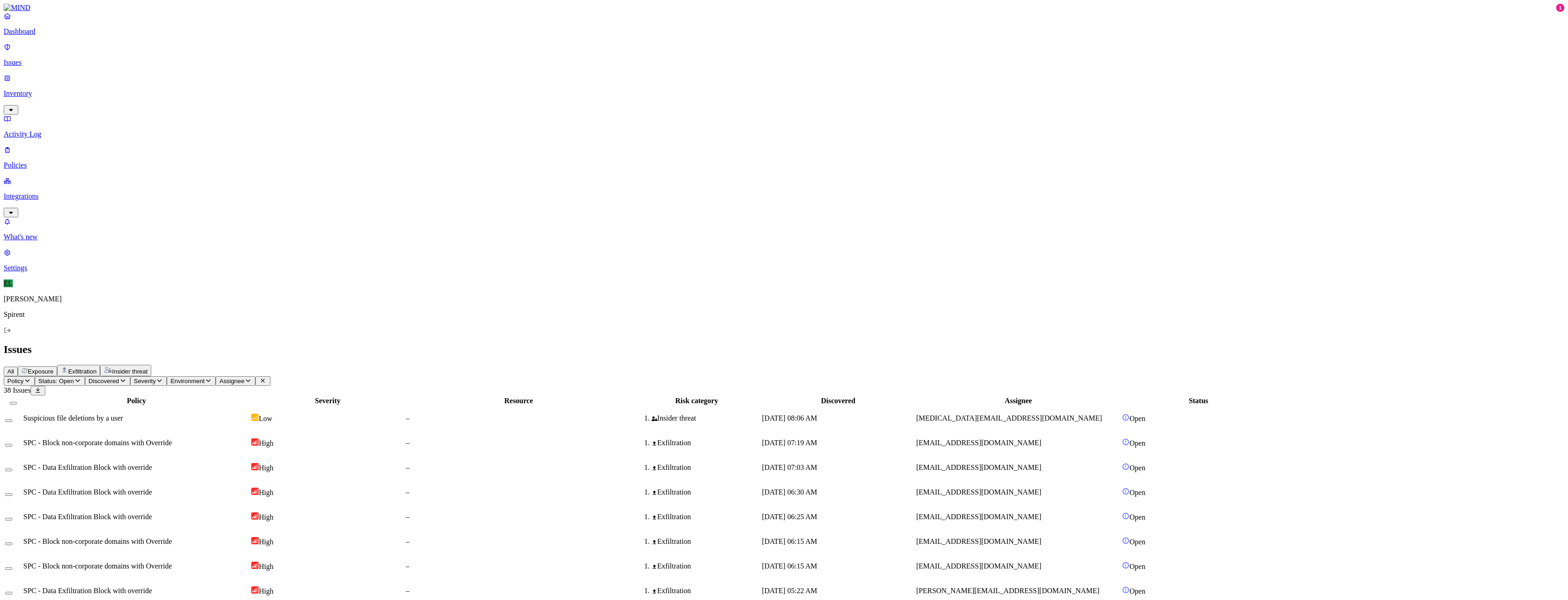
click at [162, 55] on html "Dashboard Issues Inventory Activity Log Policies Integrations What's new 1 Sett…" at bounding box center [784, 371] width 1568 height 742
click at [160, 85] on p "Resolved" at bounding box center [172, 81] width 25 height 7
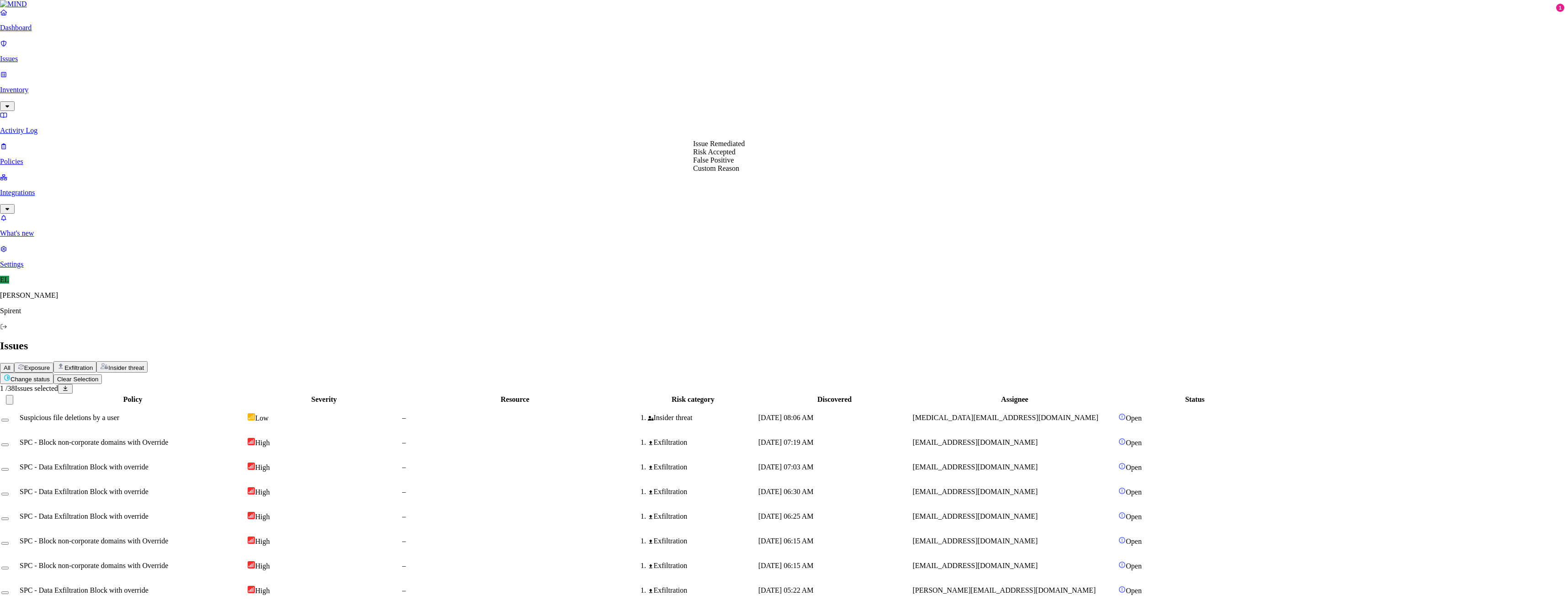
select select "Custom Reason"
type textarea "text"
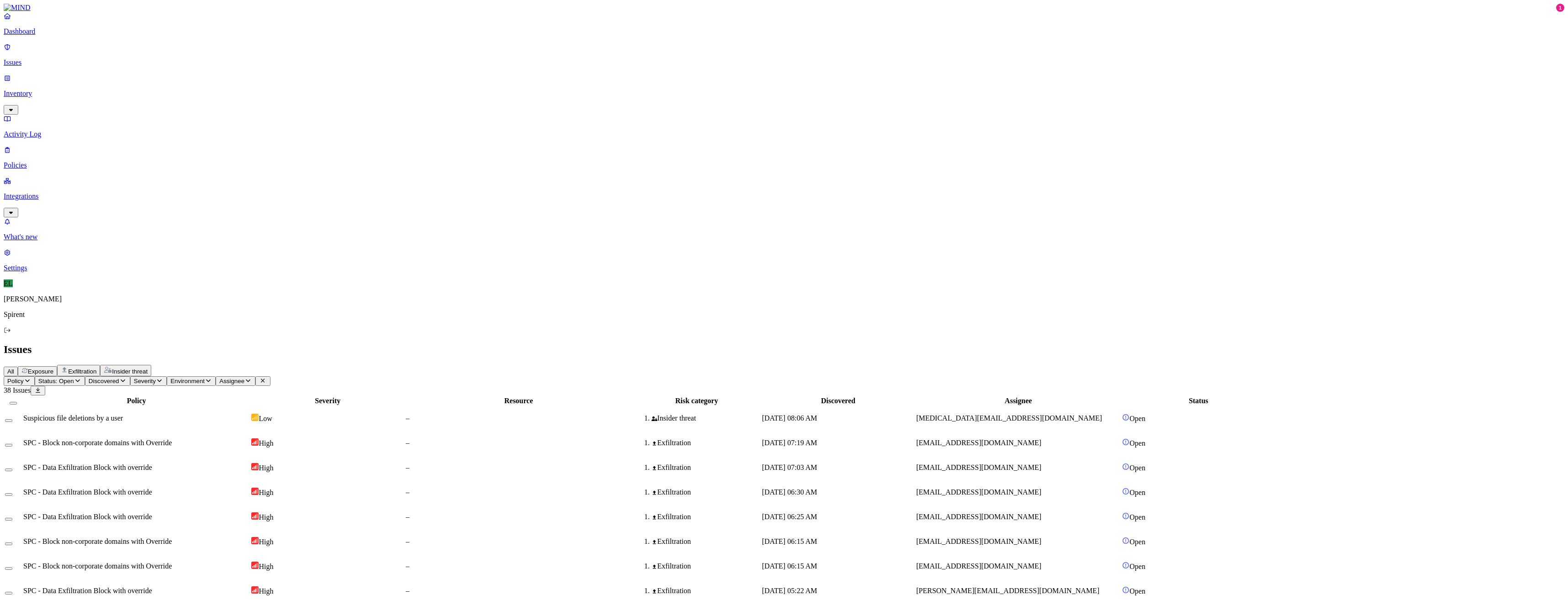
click at [150, 51] on html "Dashboard Issues Inventory Activity Log Policies Integrations What's new 1 Sett…" at bounding box center [784, 377] width 1568 height 754
click at [160, 85] on p "Resolved" at bounding box center [172, 81] width 25 height 7
select select "Custom Reason"
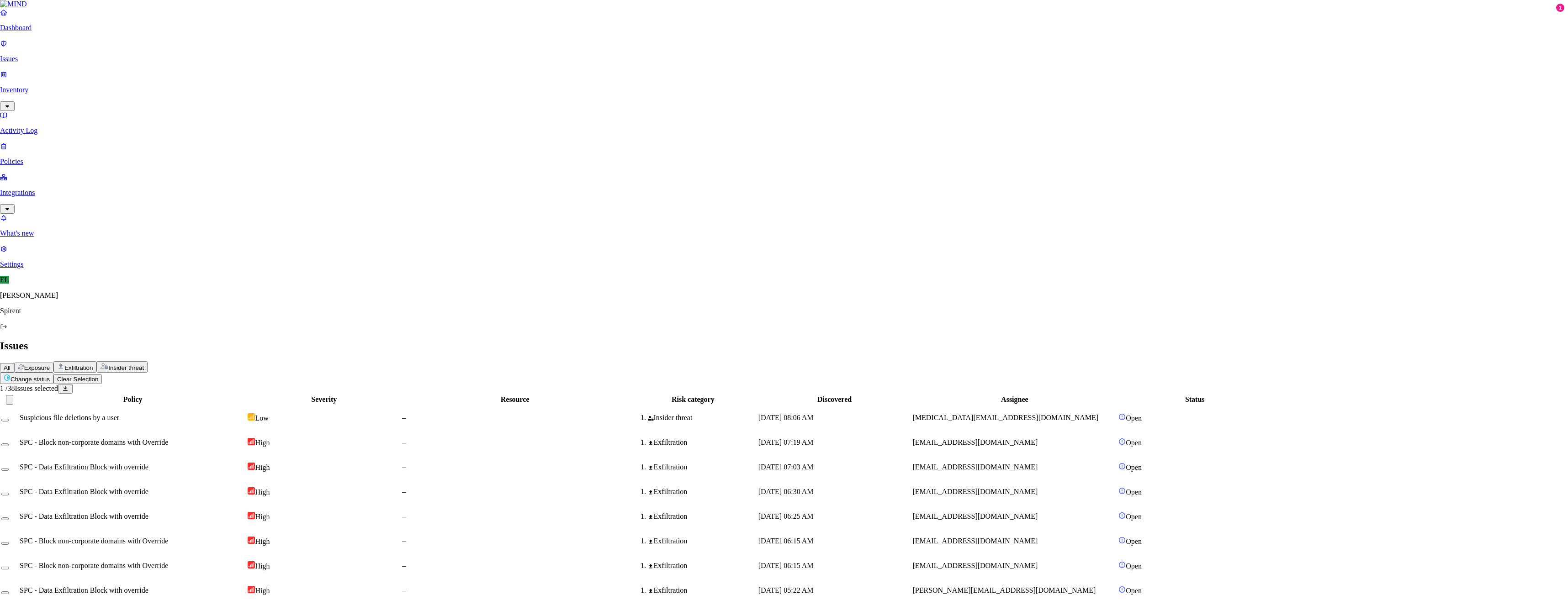
paste textarea "Personal"
type textarea "Personal"
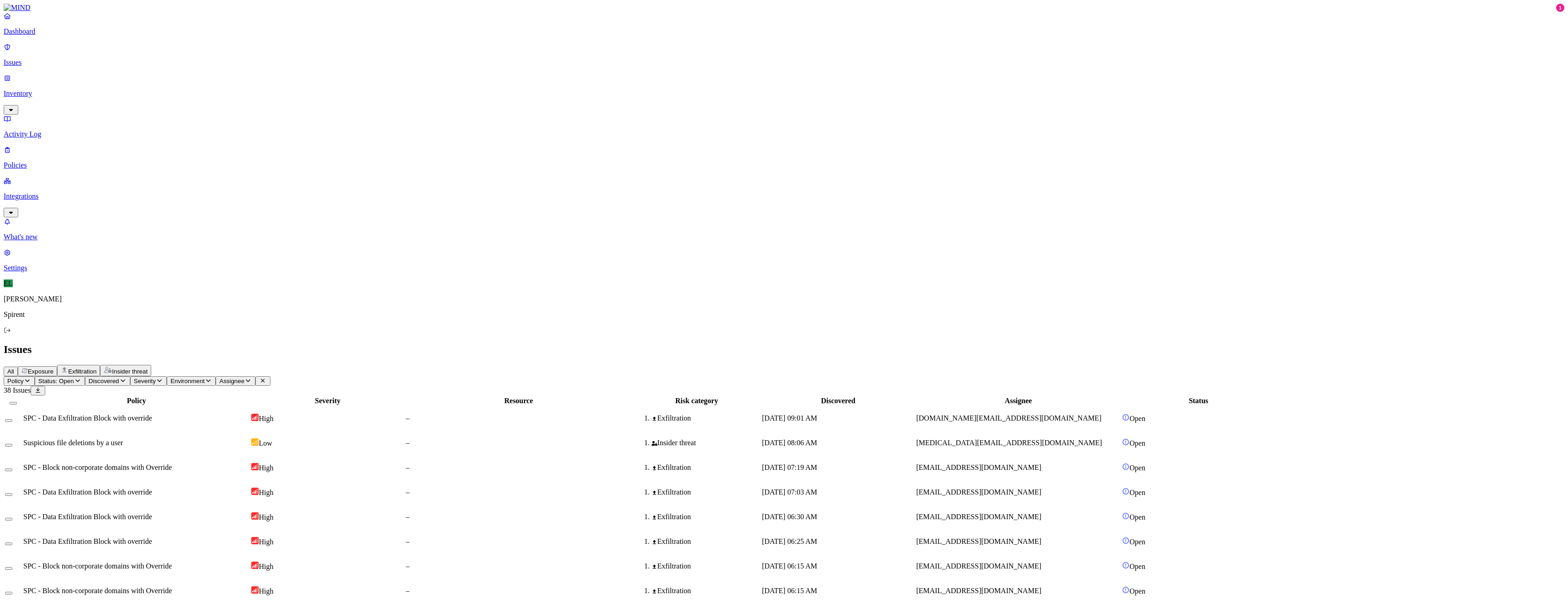
click at [155, 54] on html "Dashboard Issues Inventory Activity Log Policies Integrations What's new 1 Sett…" at bounding box center [784, 358] width 1568 height 717
click at [160, 85] on p "Resolved" at bounding box center [172, 81] width 25 height 7
select select "Risk Accepted"
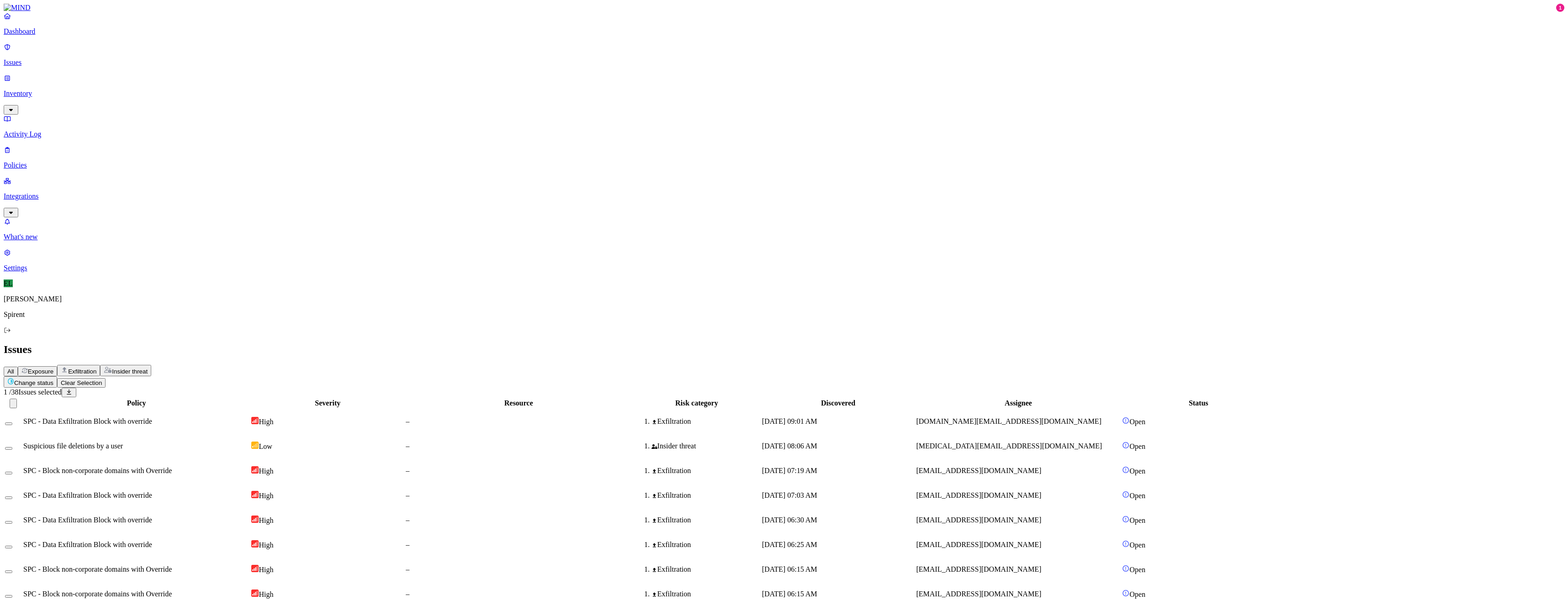
click at [142, 54] on html "Dashboard Issues Inventory Activity Log Policies Integrations What's new 1 Sett…" at bounding box center [784, 348] width 1568 height 696
click at [160, 85] on p "Resolved" at bounding box center [172, 81] width 25 height 7
select select "Custom Reason"
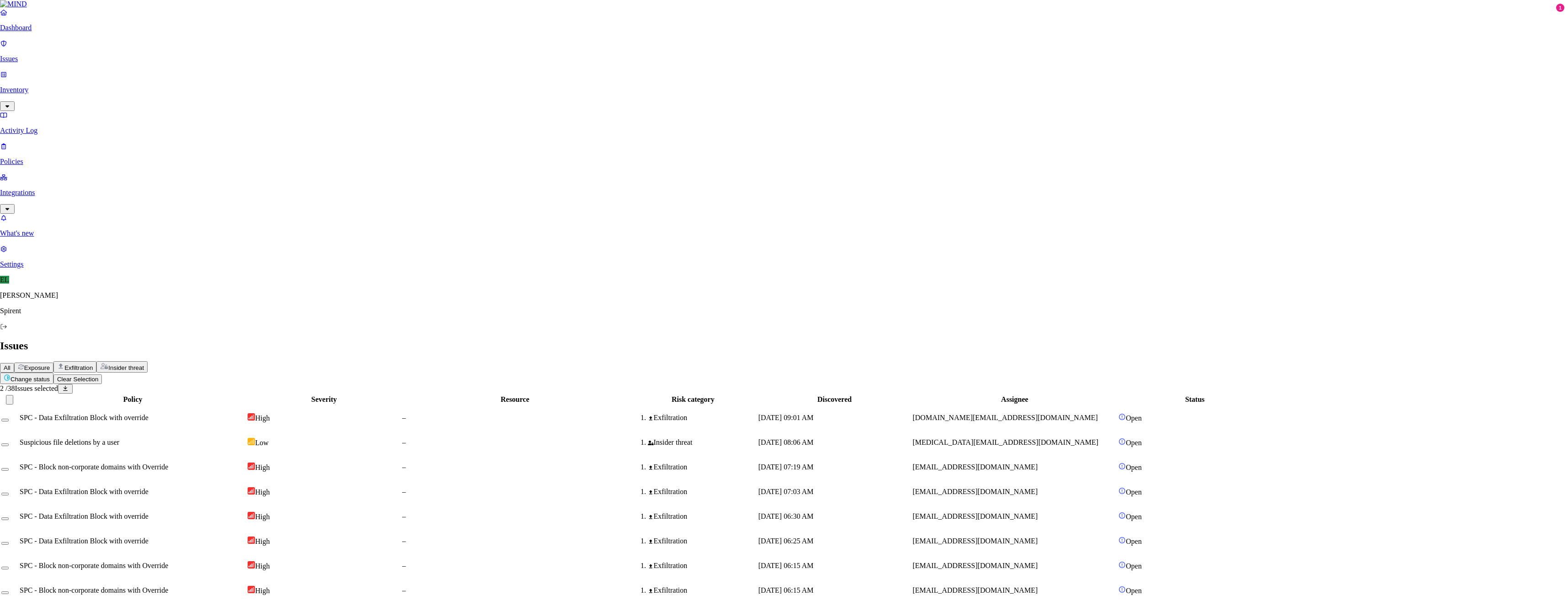
type textarea "text and image"
click at [171, 562] on span "SPC - Block non-corporate domains with Override" at bounding box center [97, 566] width 149 height 8
click at [12, 567] on button "Select row" at bounding box center [9, 569] width 7 height 2
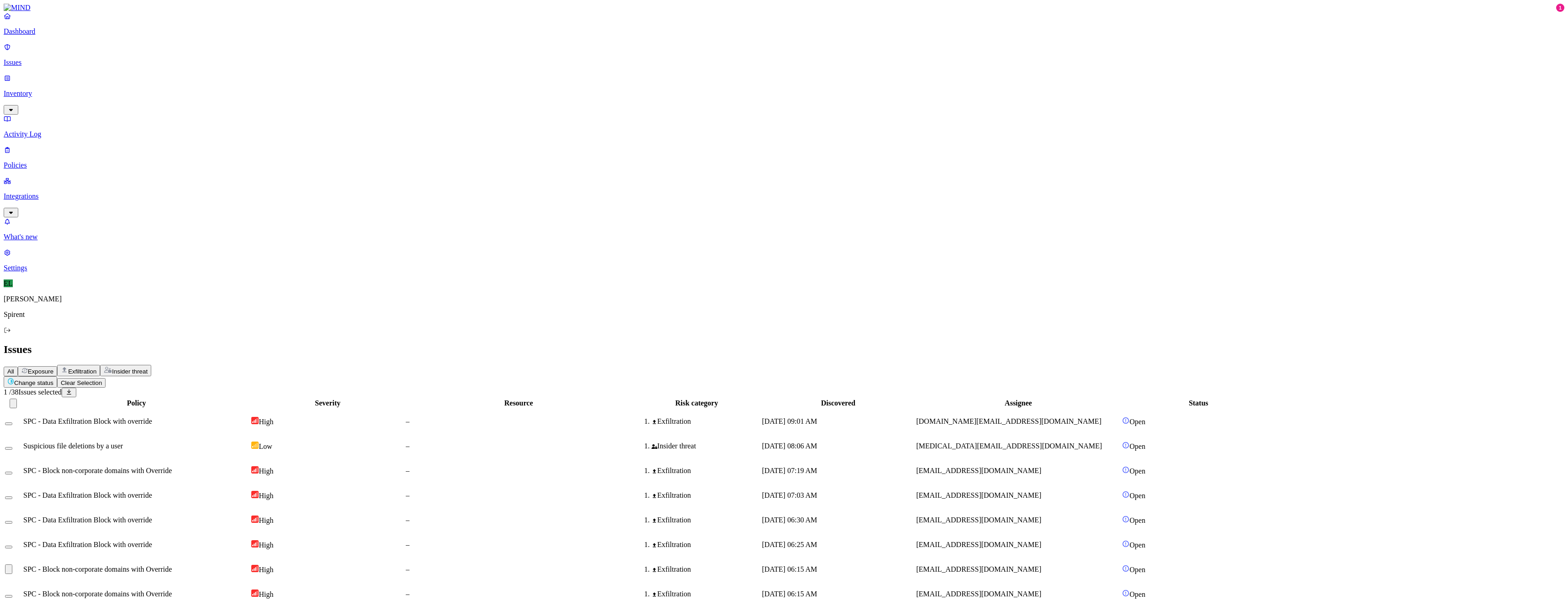
click at [12, 595] on button "Select row" at bounding box center [9, 596] width 7 height 2
click at [154, 52] on html "Dashboard Issues Inventory Activity Log Policies Integrations What's new 1 Sett…" at bounding box center [784, 323] width 1568 height 647
click at [156, 92] on button "Resolved" at bounding box center [172, 78] width 33 height 31
select select "Custom Reason"
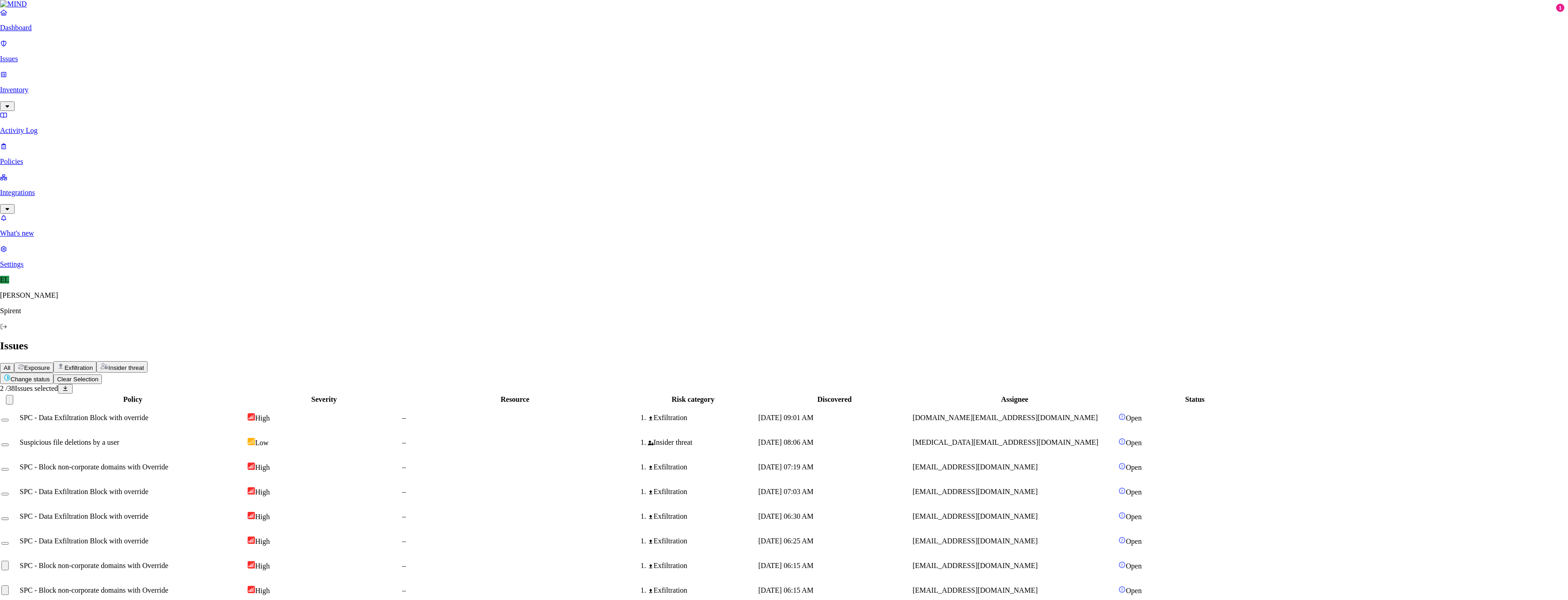
paste textarea "Personal"
type textarea "Personal"
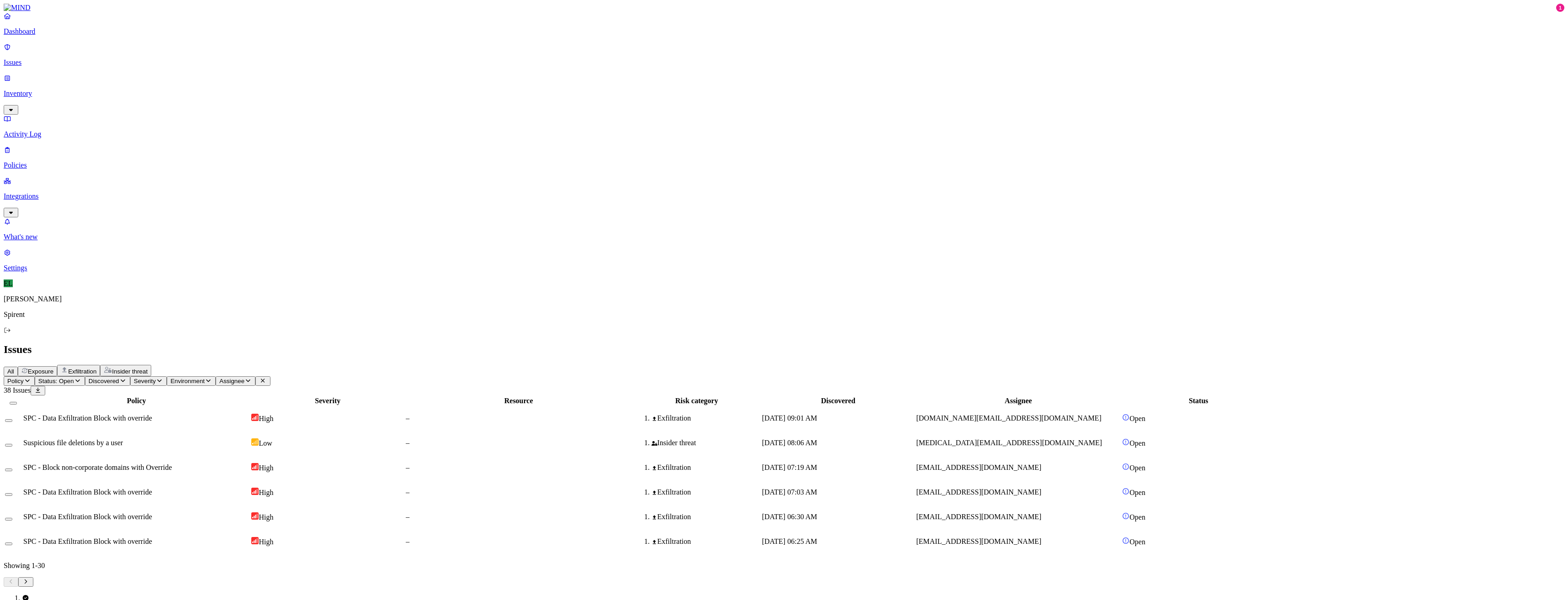
click at [915, 538] on div "[DATE] 06:25 AM" at bounding box center [838, 541] width 152 height 8
click at [12, 543] on button "Select row" at bounding box center [9, 544] width 7 height 2
click at [139, 54] on html "Dashboard Issues Inventory Activity Log Policies Integrations What's new 1 Sett…" at bounding box center [784, 298] width 1568 height 598
click at [160, 85] on p "Resolved" at bounding box center [172, 81] width 25 height 7
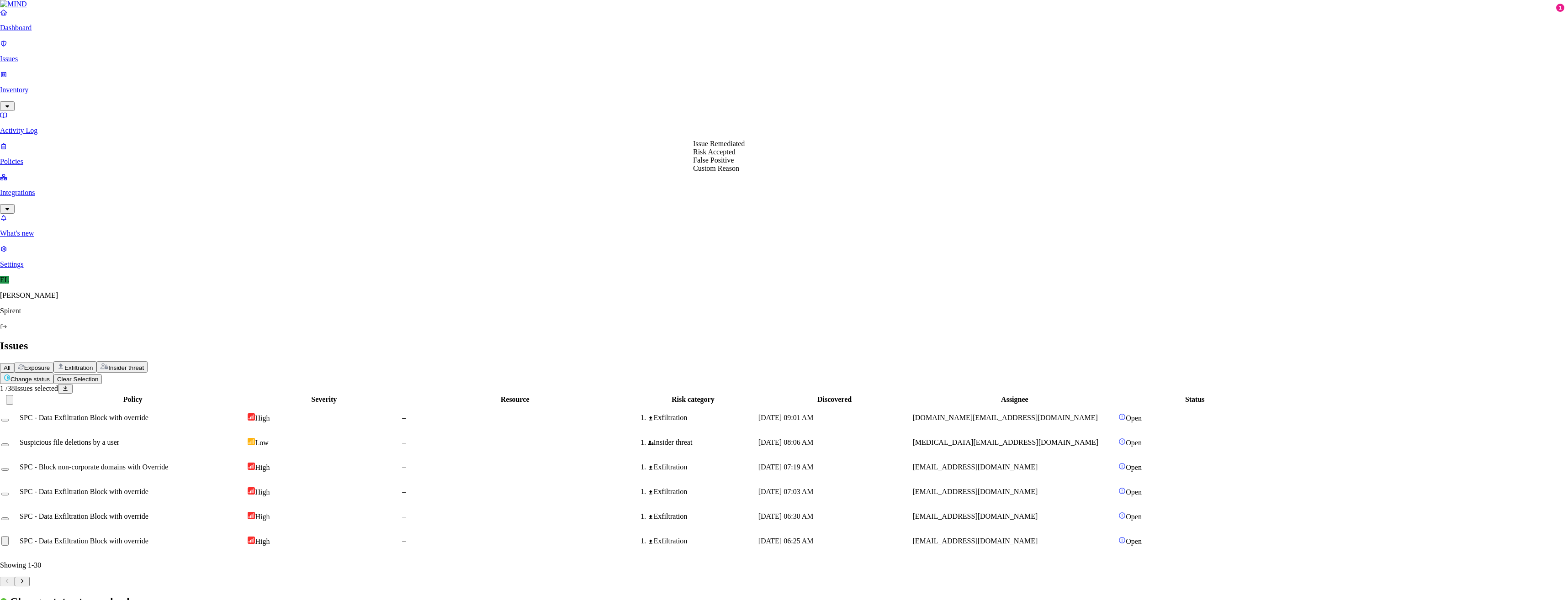
select select "Custom Reason"
type textarea "Not sensitive"
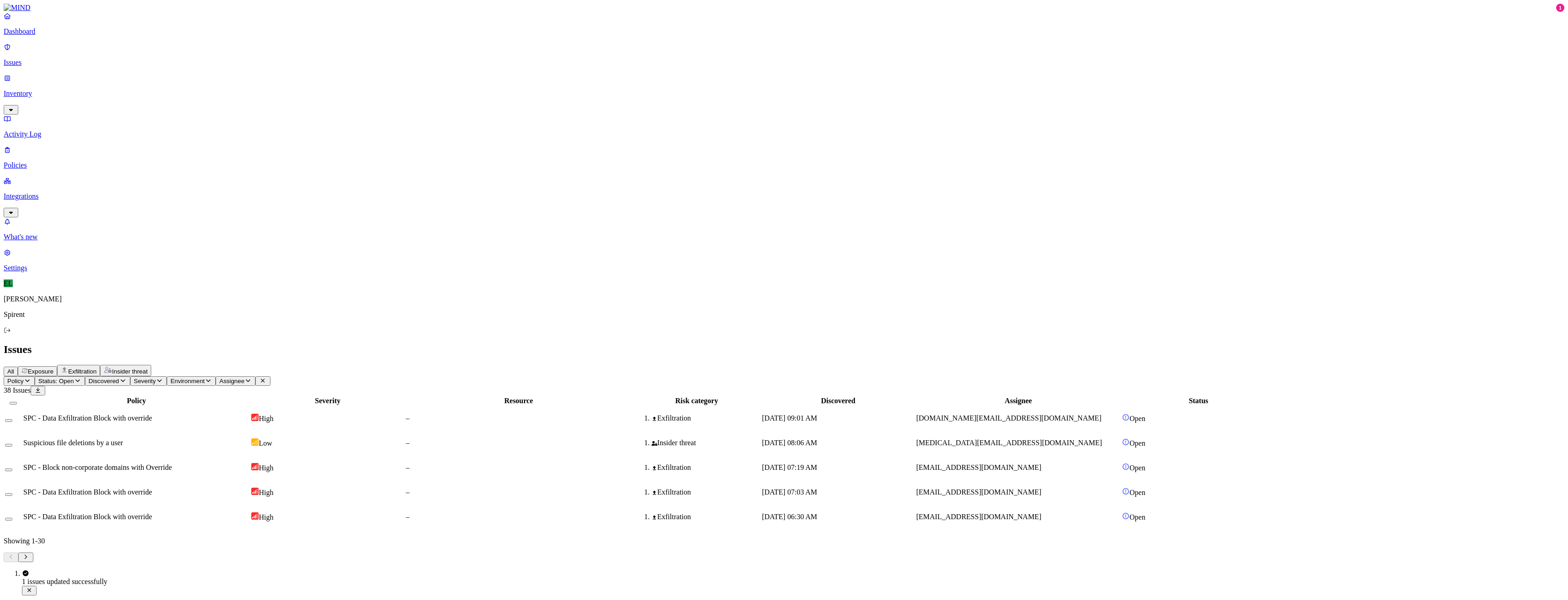
click at [761, 505] on td "Exfiltration" at bounding box center [696, 517] width 128 height 24
click at [12, 518] on button "Select row" at bounding box center [9, 519] width 7 height 2
click at [146, 56] on html "Dashboard Issues Inventory Activity Log Policies Integrations What's new 1 Sett…" at bounding box center [784, 286] width 1568 height 573
click at [160, 85] on p "Resolved" at bounding box center [172, 81] width 25 height 7
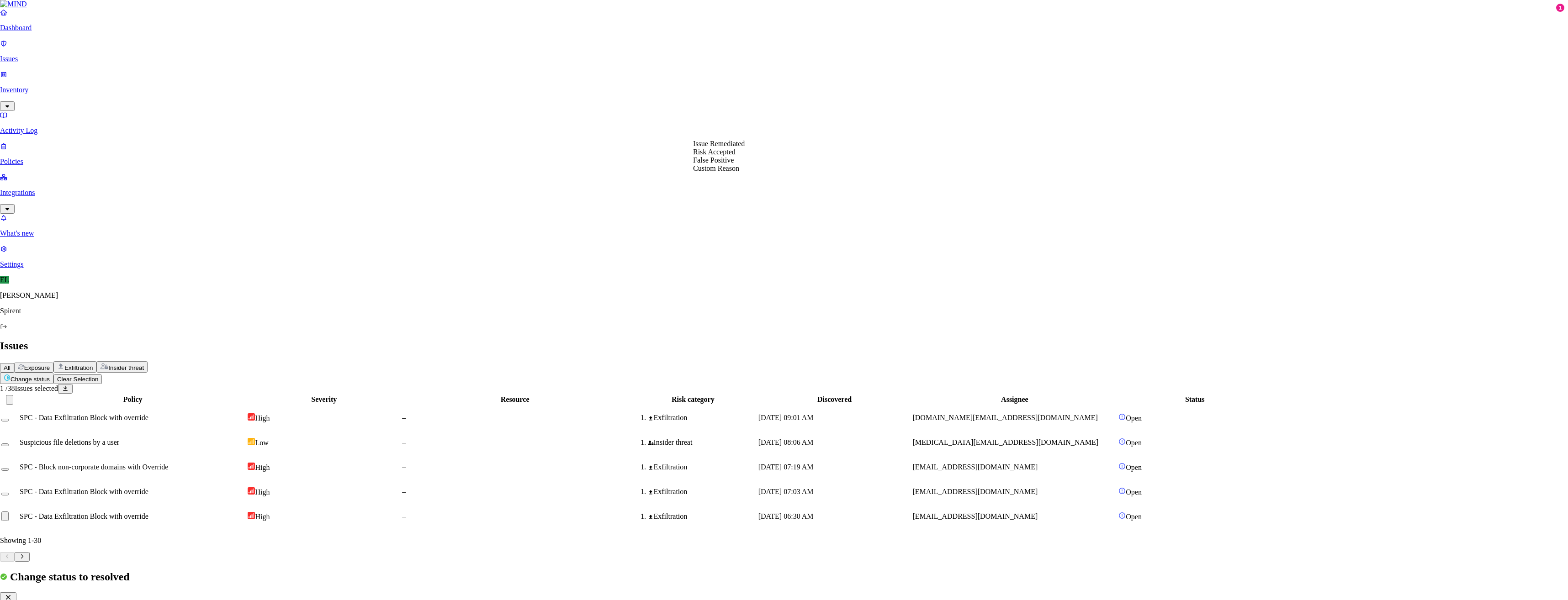
select select "Custom Reason"
type textarea "text - debug"
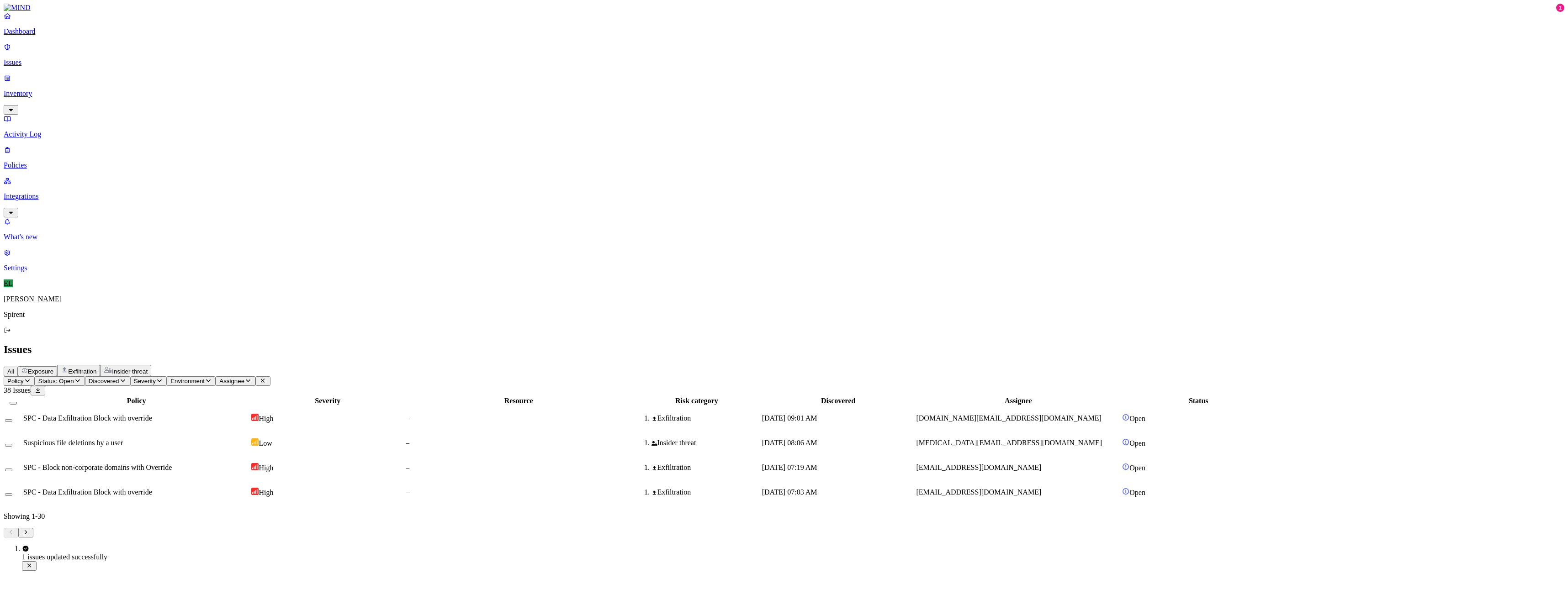
click at [152, 488] on span "SPC - Data Exfiltration Block with override" at bounding box center [88, 492] width 129 height 8
click at [12, 493] on button "Select row" at bounding box center [9, 495] width 7 height 2
click at [154, 55] on html "Dashboard Issues Inventory Activity Log Policies Integrations What's new 1 Sett…" at bounding box center [784, 274] width 1568 height 548
click at [156, 92] on button "Resolved" at bounding box center [172, 78] width 33 height 31
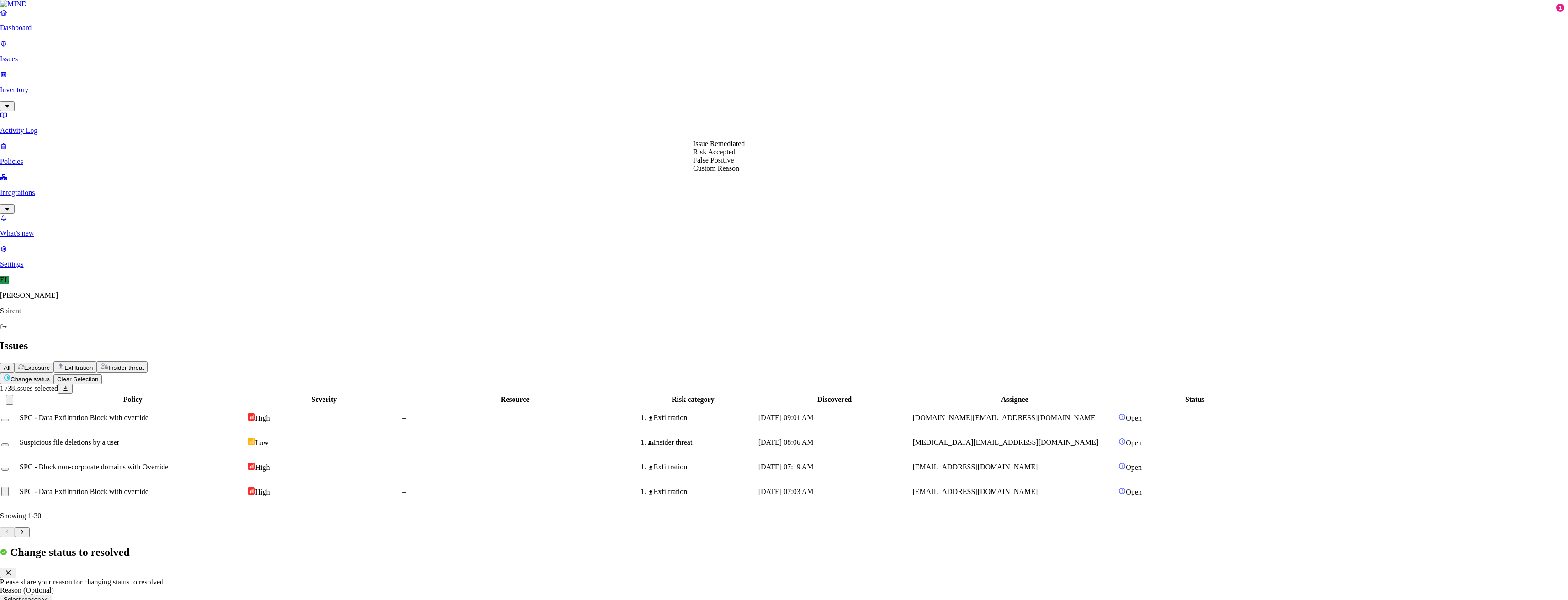
click at [52, 594] on button "Select reason" at bounding box center [26, 599] width 52 height 10
select select "Custom Reason"
type textarea "text"
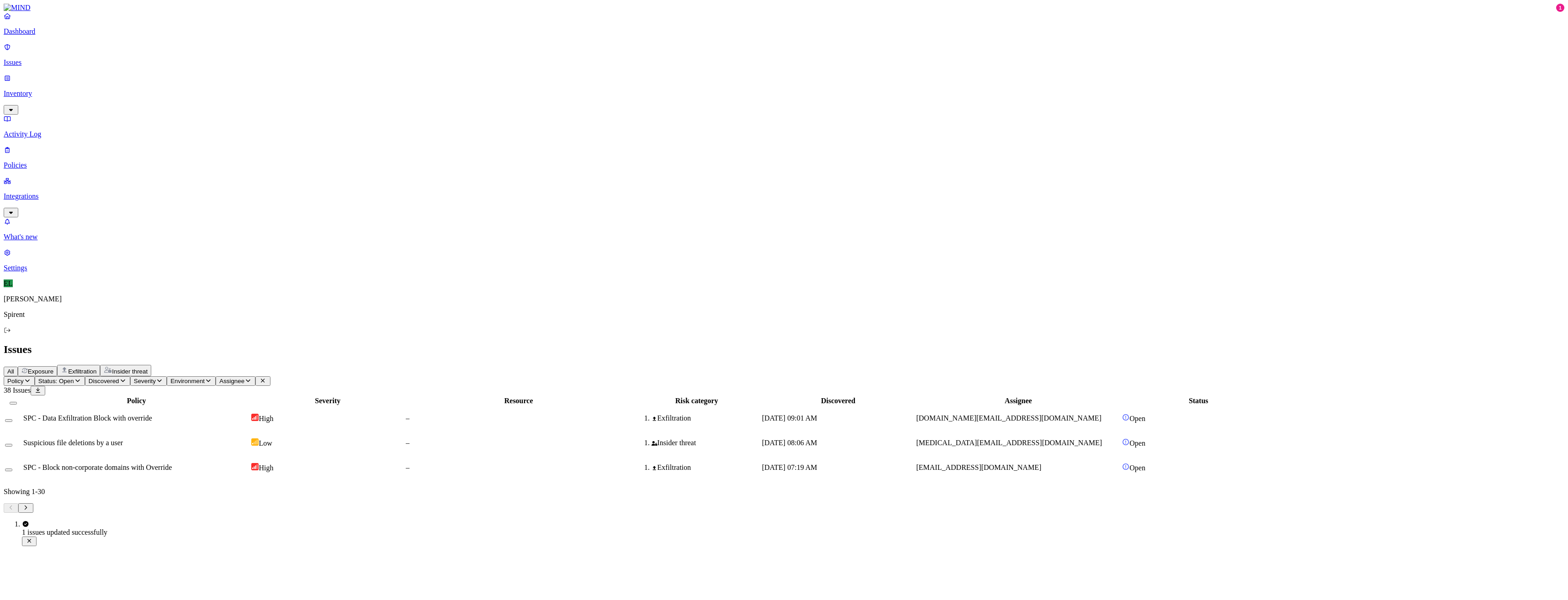
click at [1041, 464] on span "[EMAIL_ADDRESS][DOMAIN_NAME]" at bounding box center [978, 467] width 125 height 8
click at [12, 469] on button "Select row" at bounding box center [9, 470] width 7 height 2
click at [138, 55] on html "Dashboard Issues Inventory Activity Log Policies Integrations What's new 1 Sett…" at bounding box center [784, 260] width 1568 height 520
click at [160, 85] on p "Resolved" at bounding box center [172, 81] width 25 height 7
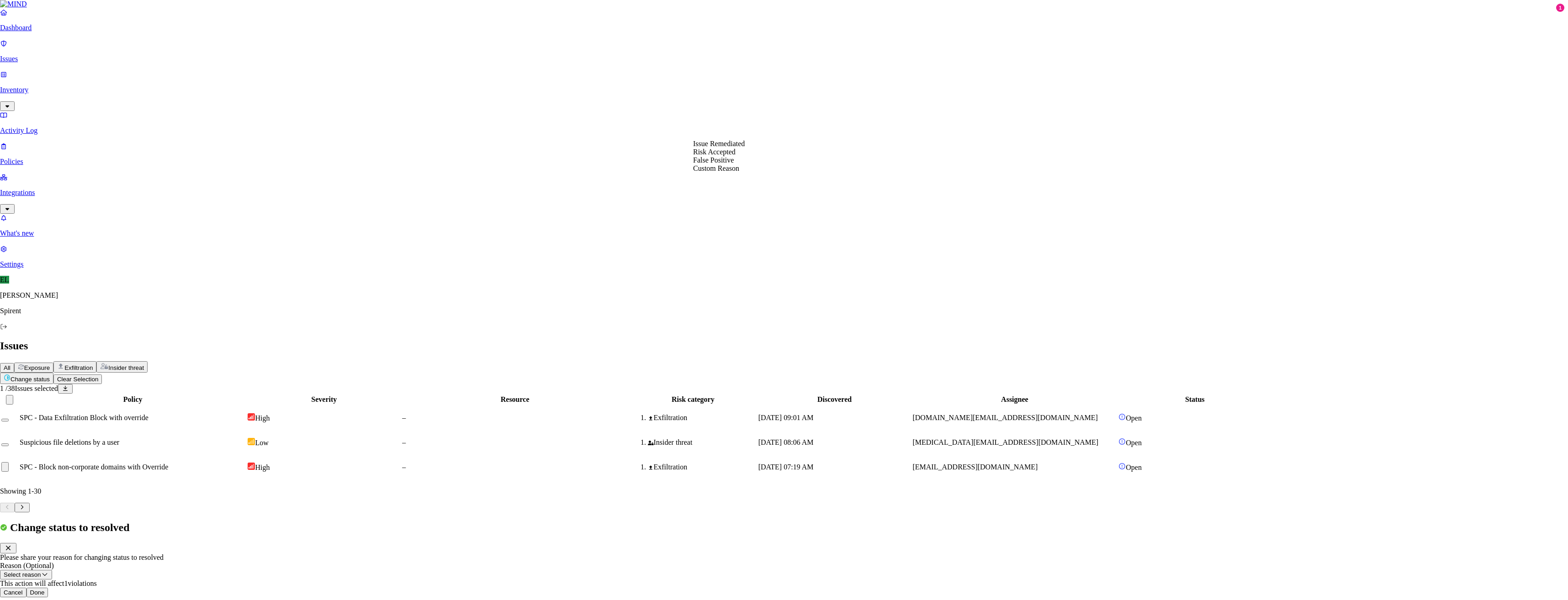
click at [52, 570] on button "Select reason" at bounding box center [26, 575] width 52 height 10
select select "Custom Reason"
click at [83, 588] on textarea at bounding box center [41, 596] width 83 height 17
type textarea "text"
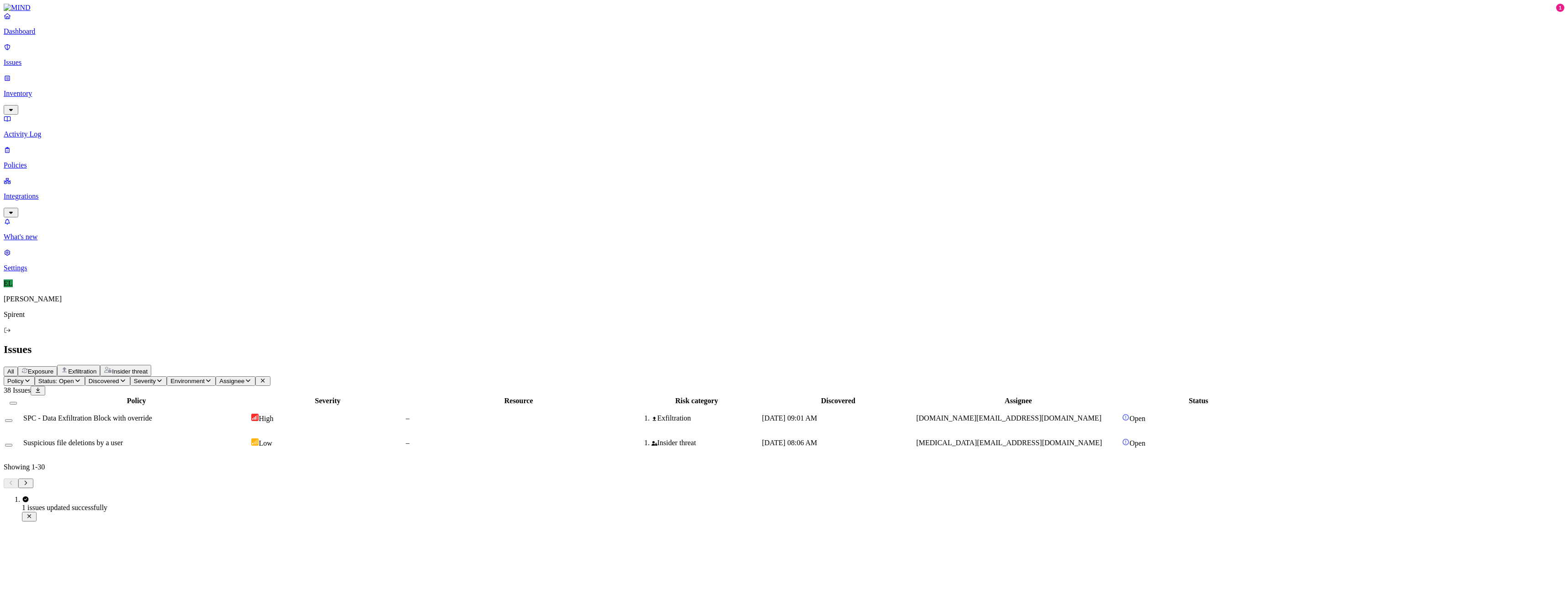
click at [123, 439] on span "Suspicious file deletions by a user" at bounding box center [73, 443] width 99 height 8
click at [12, 444] on button "Select row" at bounding box center [9, 445] width 7 height 2
click at [141, 54] on html "Dashboard Issues Inventory Activity Log Policies Integrations What's new 1 Sett…" at bounding box center [784, 247] width 1568 height 495
click at [160, 85] on p "Resolved" at bounding box center [172, 81] width 25 height 7
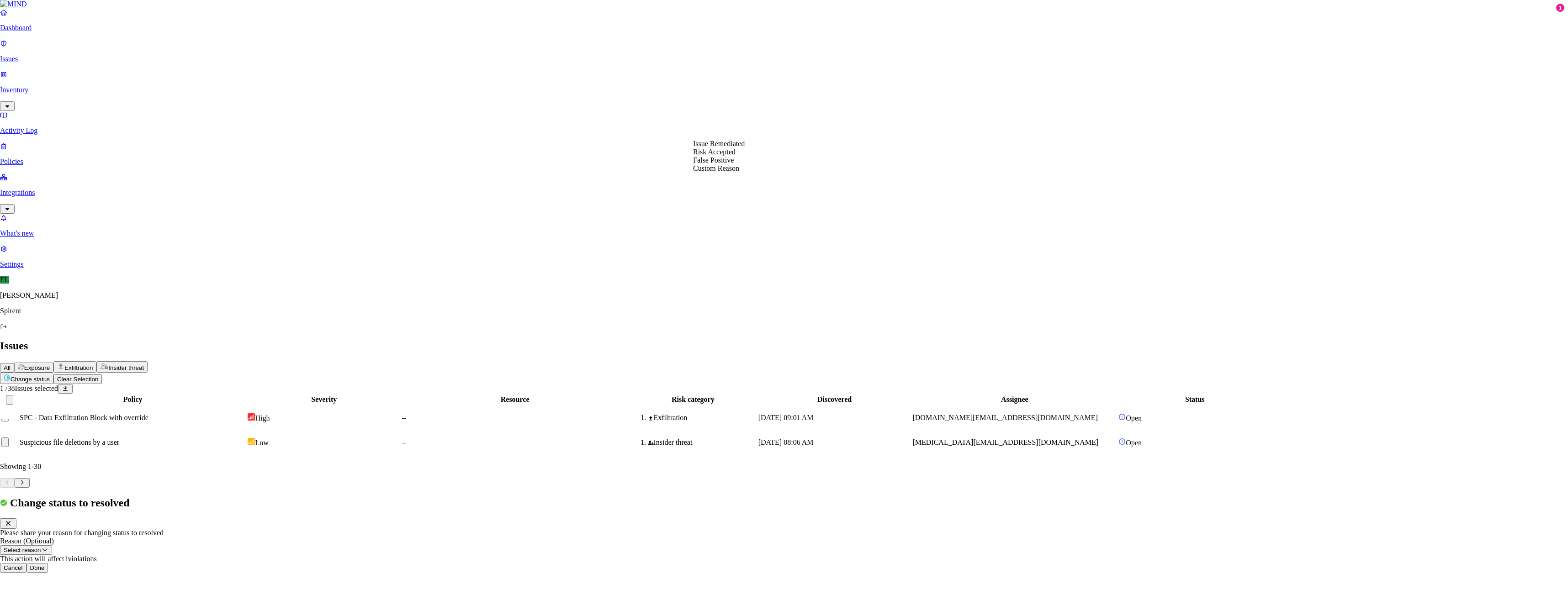
click at [52, 545] on button "Select reason" at bounding box center [26, 550] width 52 height 10
select select "Risk Accepted"
click at [49, 563] on button "Done" at bounding box center [38, 568] width 22 height 10
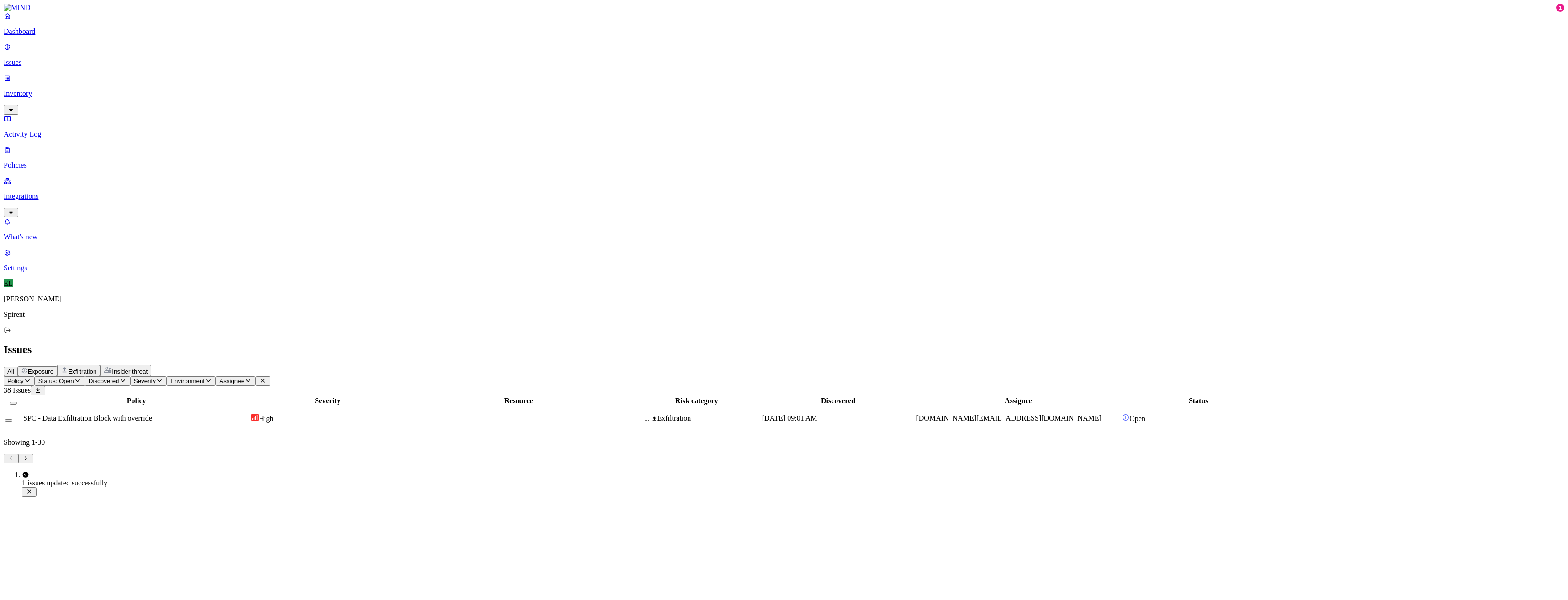
click at [152, 414] on span "SPC - Data Exfiltration Block with override" at bounding box center [88, 418] width 129 height 8
click at [12, 419] on button "Select row" at bounding box center [9, 421] width 7 height 2
click at [135, 55] on html "Dashboard Issues Inventory Activity Log Policies Integrations What's new 1 Sett…" at bounding box center [784, 235] width 1568 height 471
click at [160, 85] on p "Resolved" at bounding box center [172, 81] width 25 height 7
click at [791, 530] on div "This action will affect 1 violations" at bounding box center [784, 534] width 1568 height 8
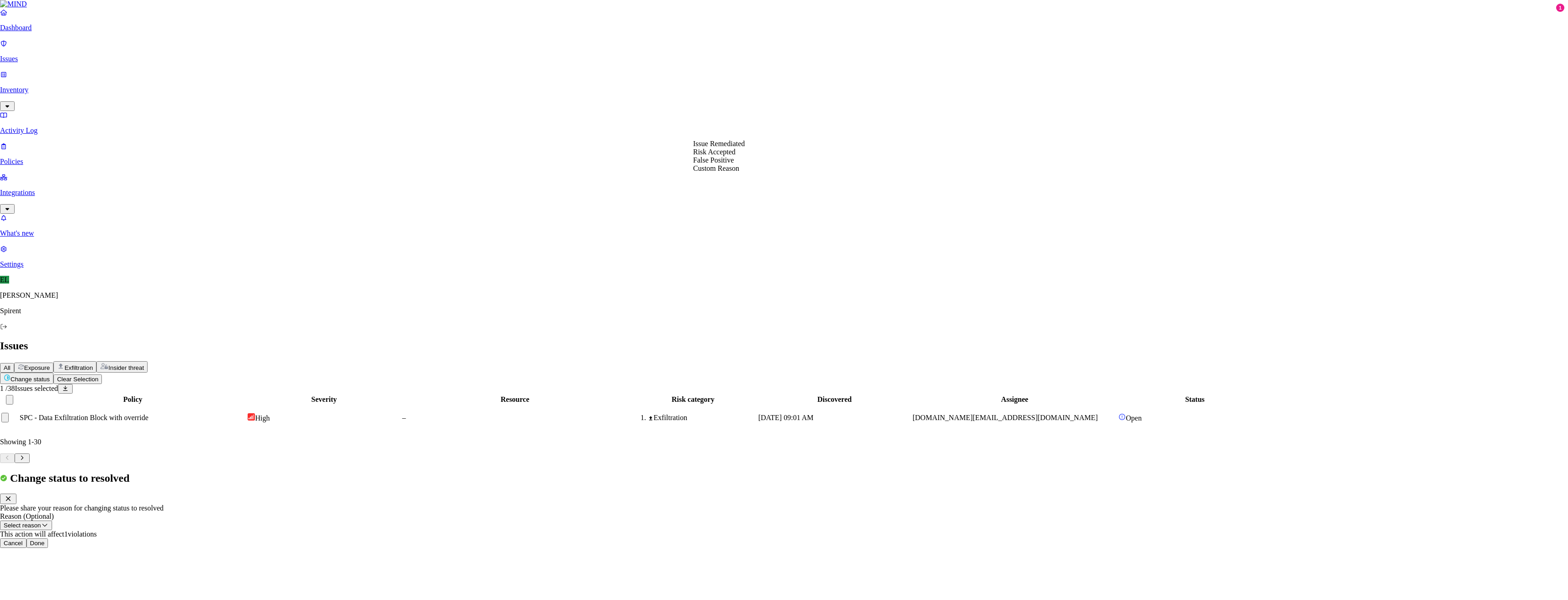
click at [52, 520] on button "Select reason" at bounding box center [26, 525] width 52 height 10
select select "Custom Reason"
click at [83, 538] on textarea at bounding box center [41, 546] width 83 height 17
type textarea "text"
click at [49, 565] on button "Done" at bounding box center [38, 570] width 22 height 10
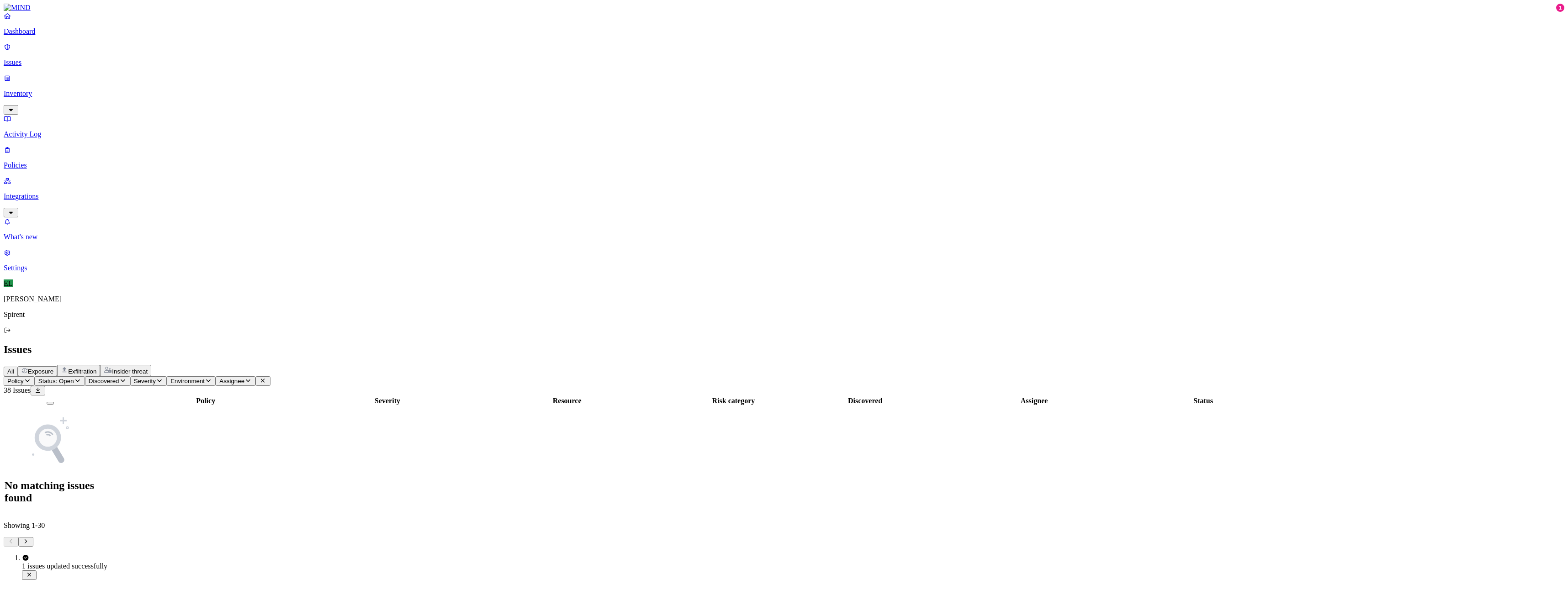
click at [81, 377] on icon "button" at bounding box center [78, 380] width 7 height 6
click at [166, 101] on button "button" at bounding box center [170, 102] width 7 height 2
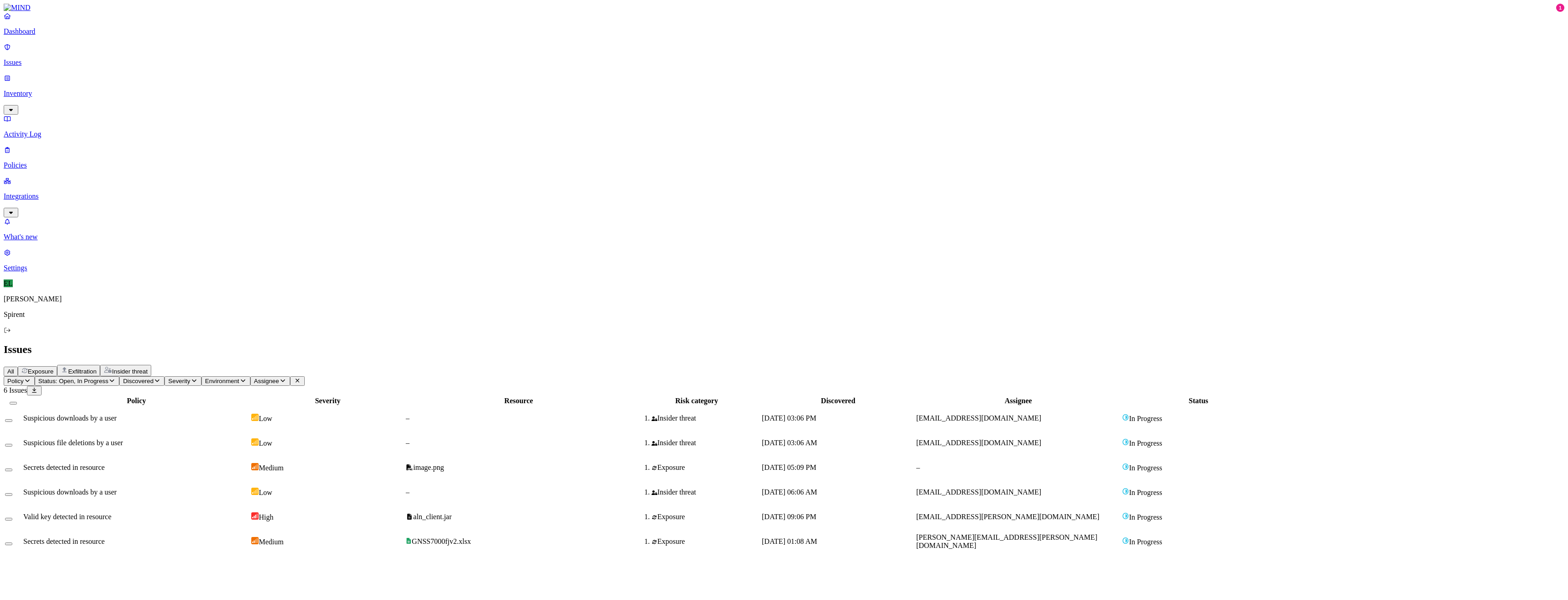
click at [444, 464] on span "image.png" at bounding box center [424, 467] width 38 height 8
click at [12, 469] on button "Select row" at bounding box center [9, 470] width 7 height 2
click at [152, 50] on html "Dashboard Issues Inventory Activity Log Policies Integrations What's new 1 Sett…" at bounding box center [784, 282] width 1568 height 565
click at [160, 85] on p "Resolved" at bounding box center [172, 81] width 25 height 7
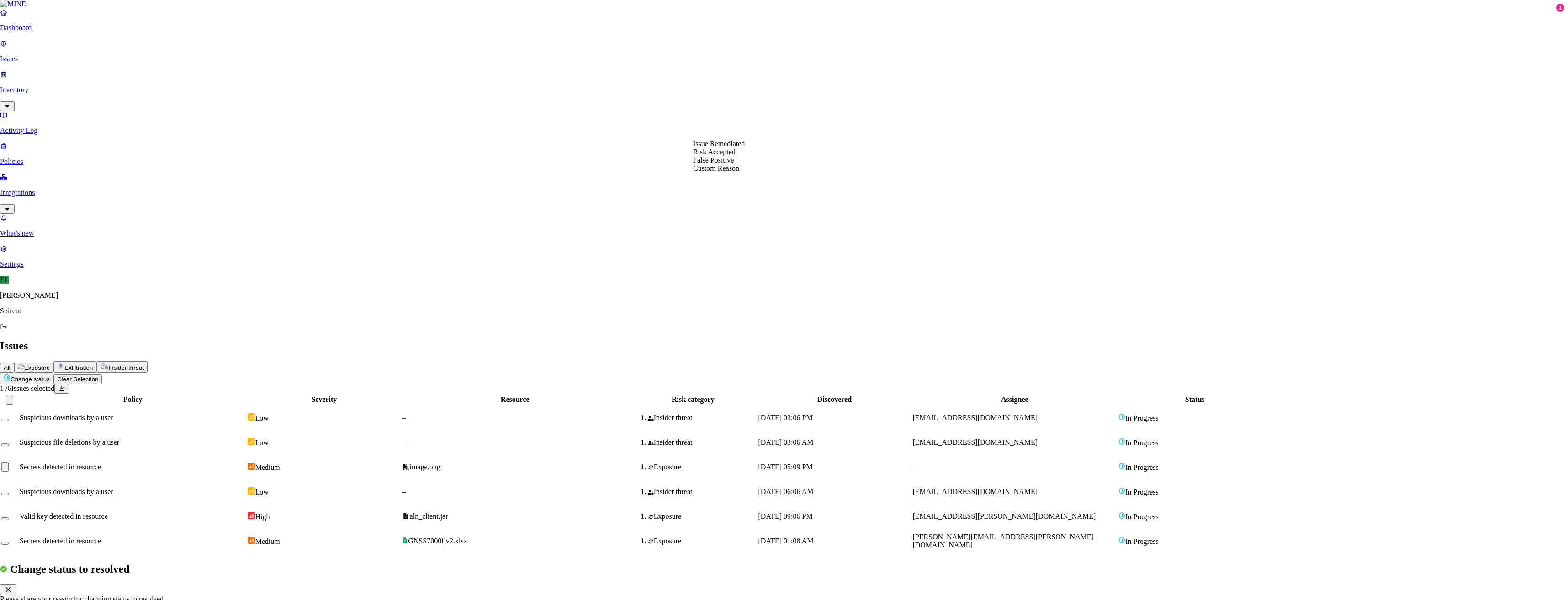
select select "Risk Accepted"
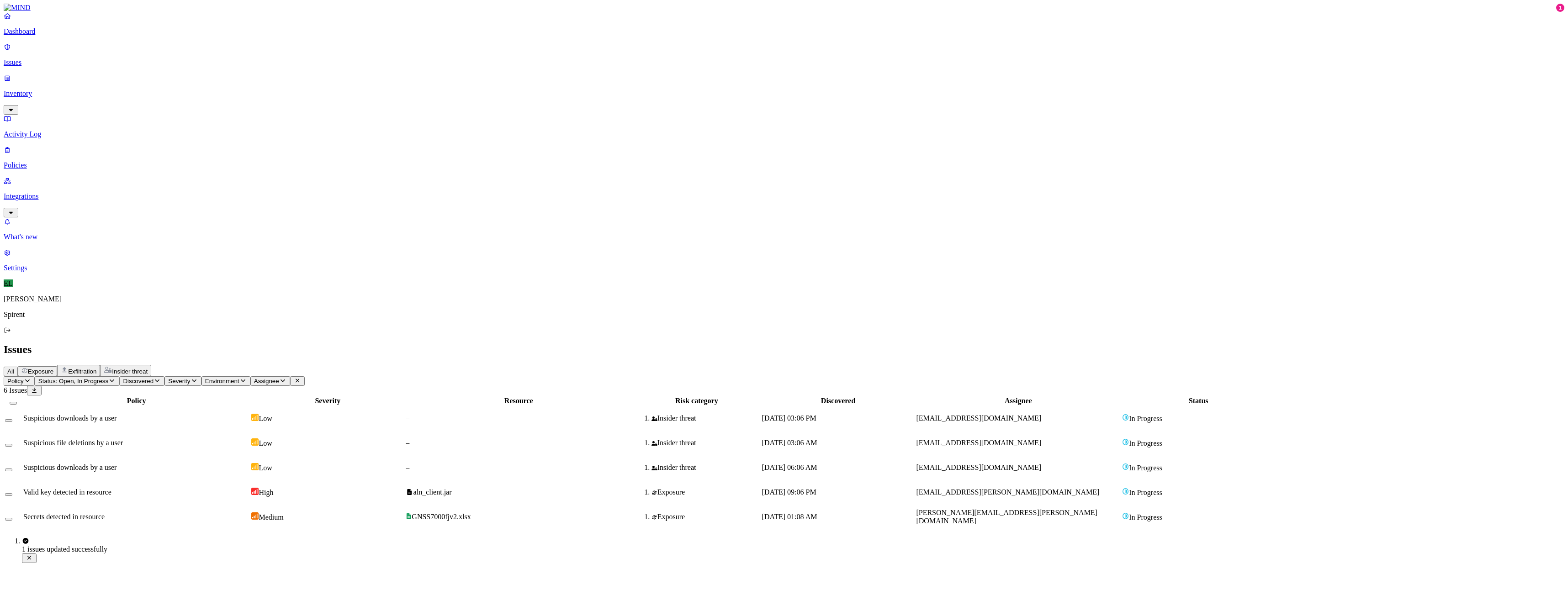
click at [117, 464] on span "Suspicious downloads by a user" at bounding box center [70, 467] width 93 height 8
click at [816, 488] on span "[DATE] 09:06 PM" at bounding box center [789, 492] width 54 height 8
click at [22, 488] on div at bounding box center [13, 492] width 17 height 8
click at [12, 493] on button "Select row" at bounding box center [9, 495] width 7 height 2
click at [146, 54] on html "Dashboard Issues Inventory Activity Log Policies Integrations What's new 1 Sett…" at bounding box center [784, 268] width 1568 height 536
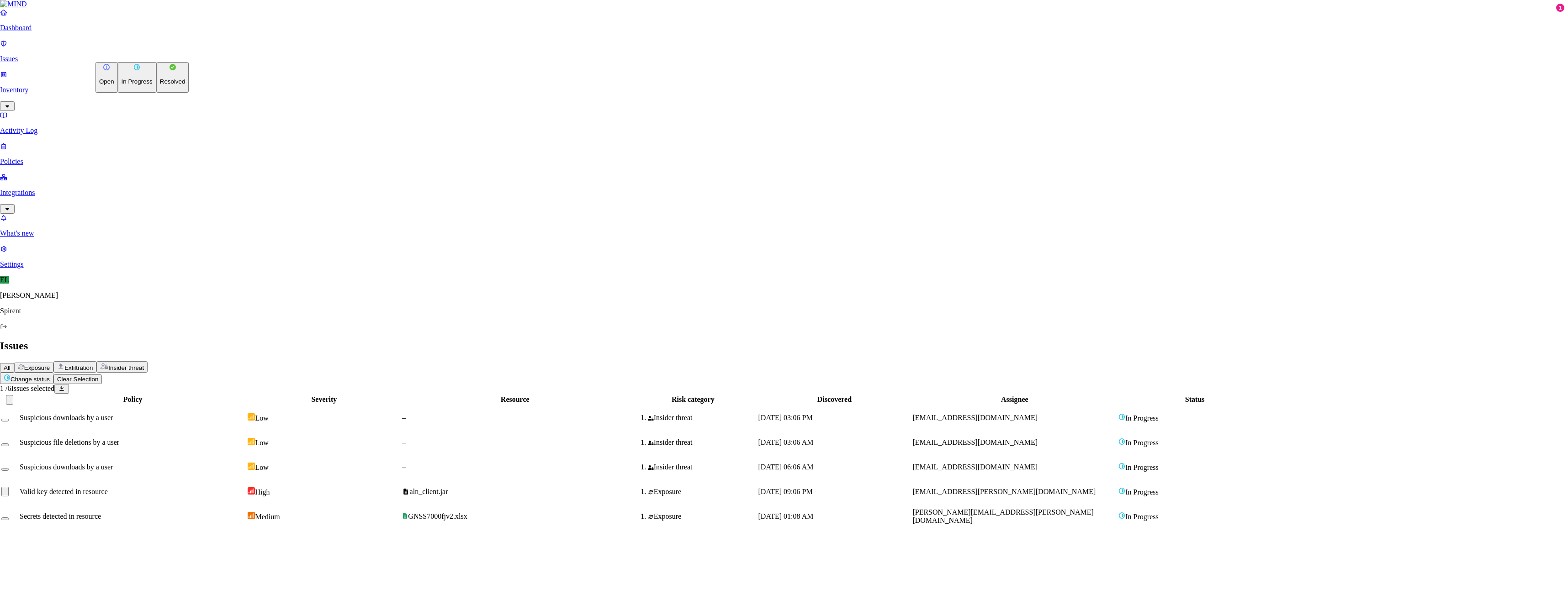
click at [156, 92] on button "Resolved" at bounding box center [172, 78] width 33 height 31
click at [52, 587] on button "Select reason" at bounding box center [26, 592] width 52 height 10
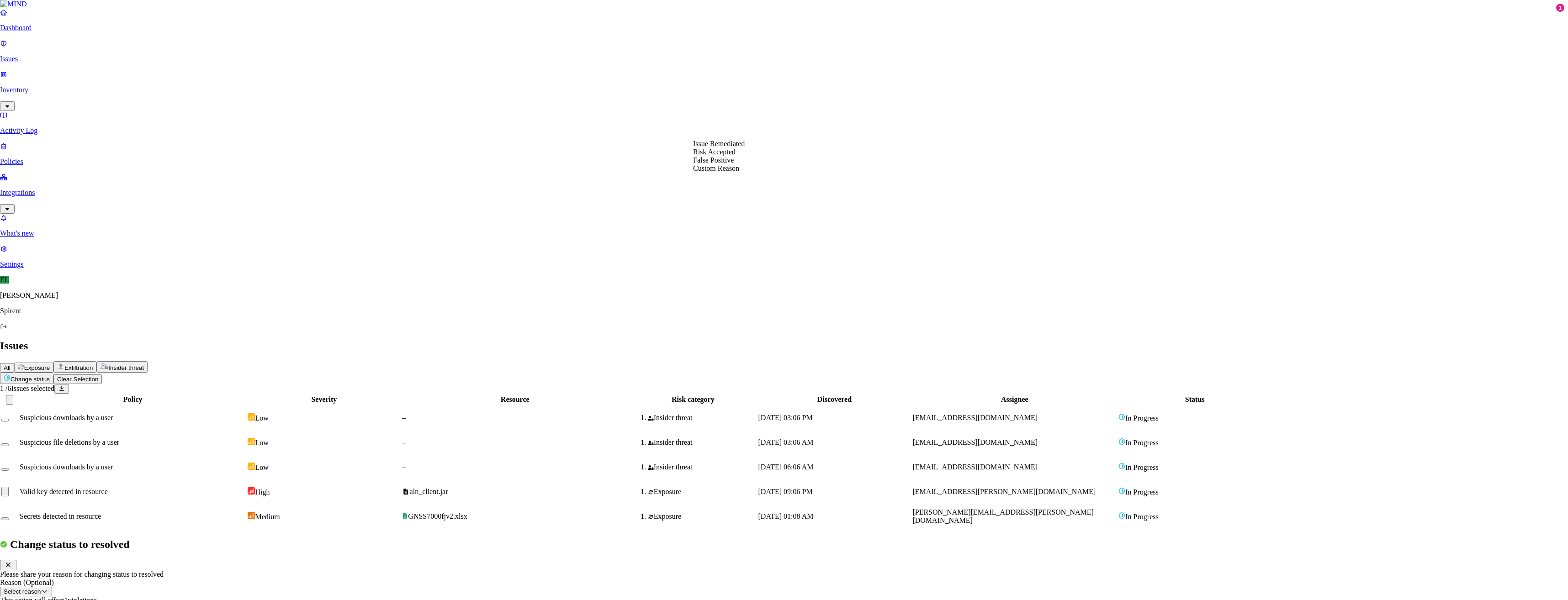
select select "Risk Accepted"
click at [49, 599] on button "Done" at bounding box center [38, 610] width 22 height 10
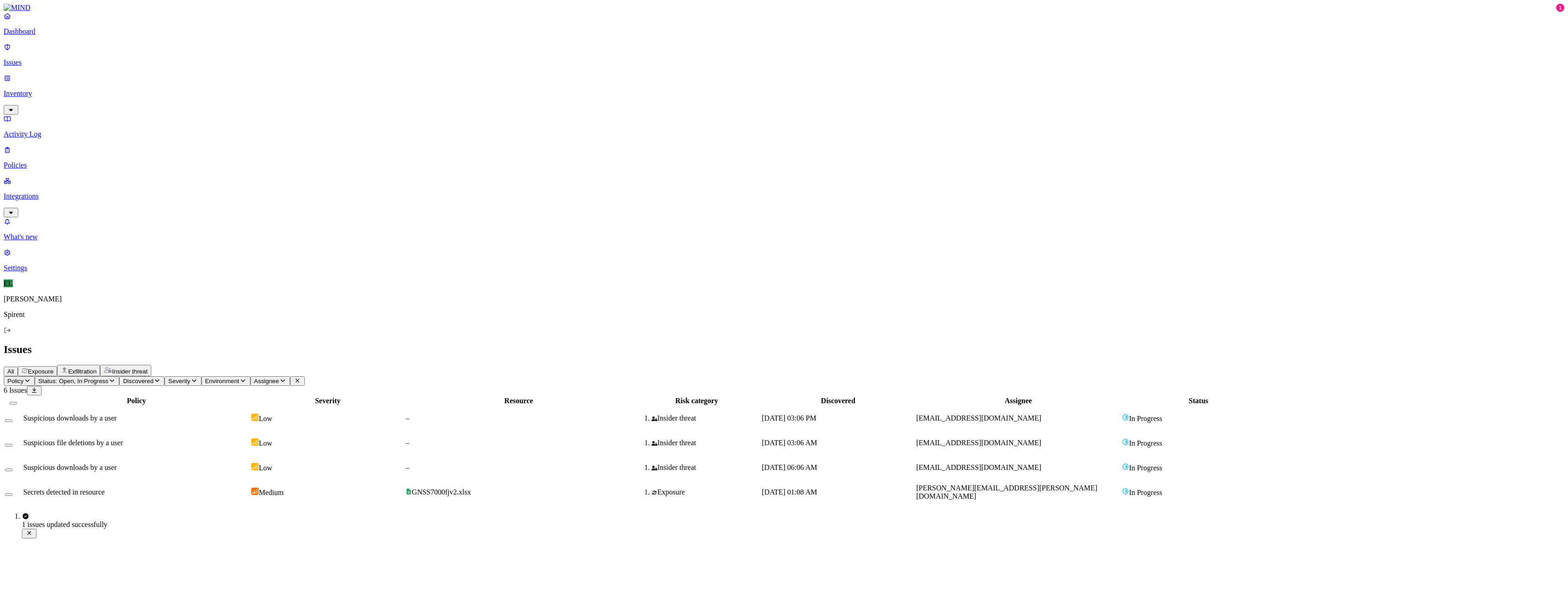
click at [760, 488] on div "Exposure" at bounding box center [696, 492] width 126 height 8
select select "Custom Reason"
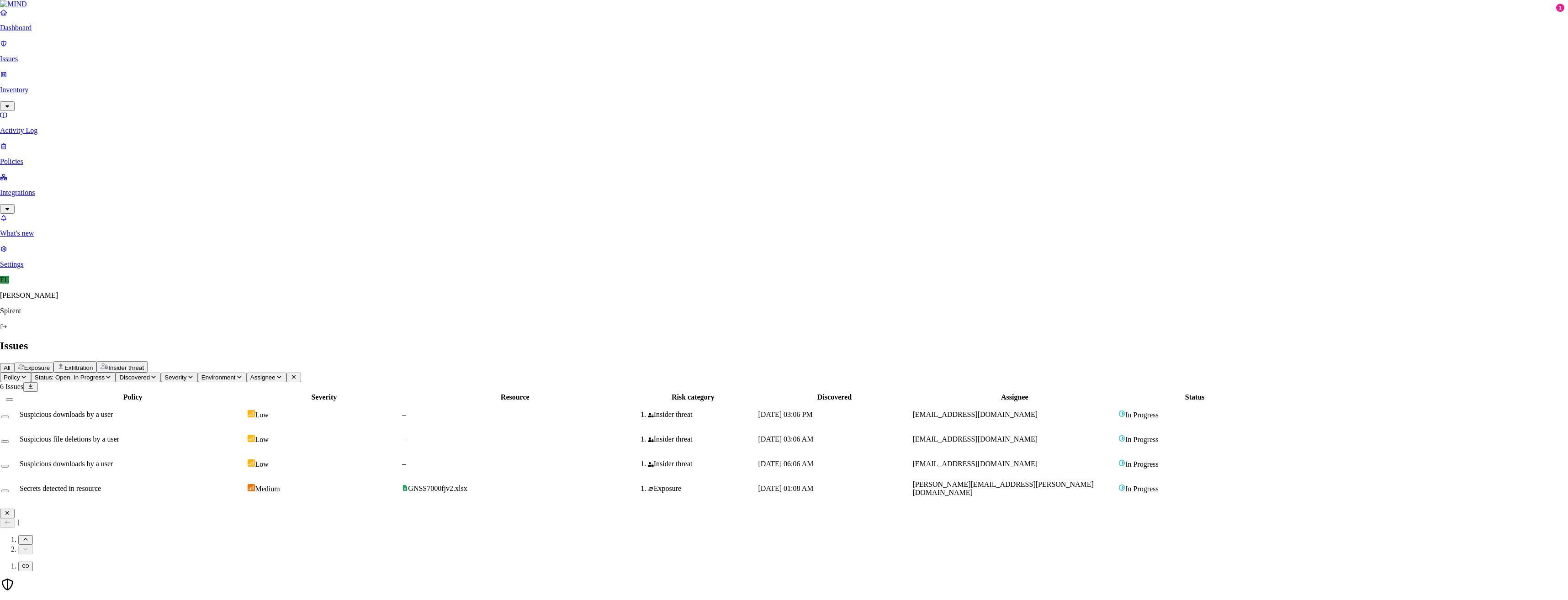
paste textarea "[PERSON_NAME], Thank you for the alert. However, the file is a list of customer…"
type textarea "[PERSON_NAME], Thank you for the alert. However, the file is a list of customer…"
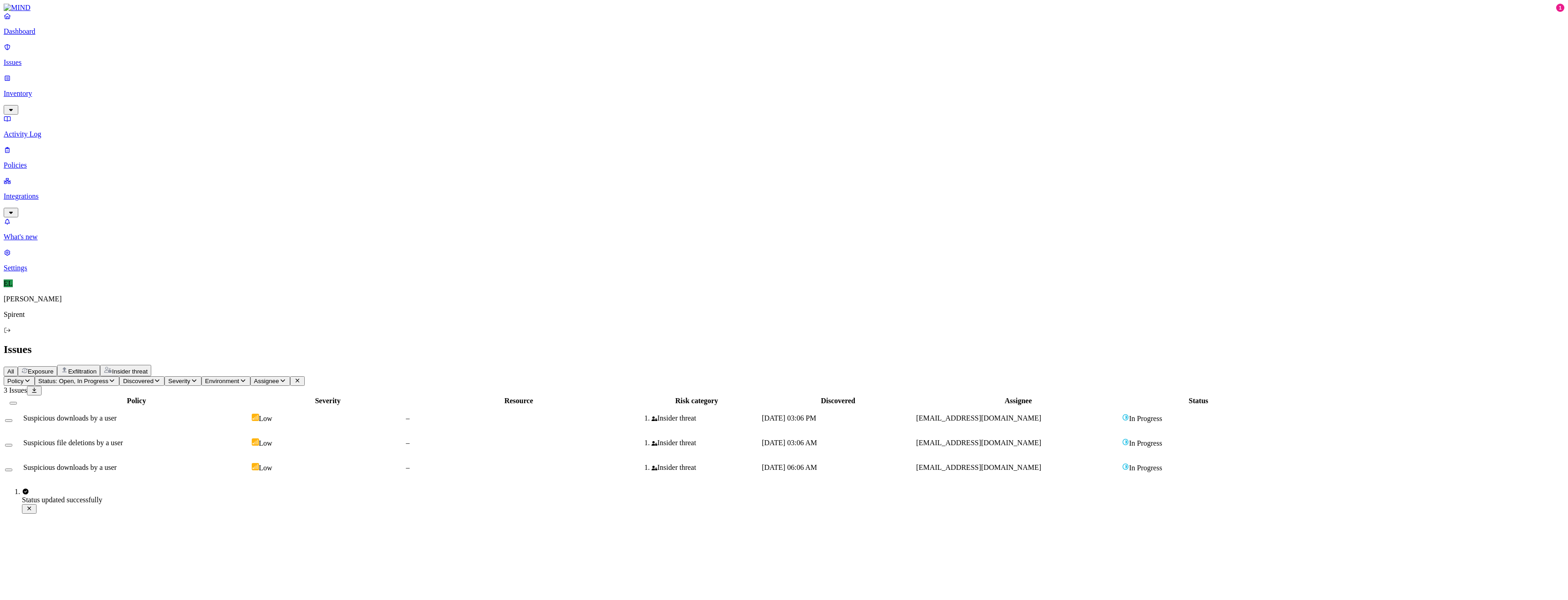
click at [1026, 431] on td "[EMAIL_ADDRESS][DOMAIN_NAME]" at bounding box center [1018, 443] width 205 height 24
click at [12, 444] on button "Select row" at bounding box center [9, 445] width 7 height 2
click at [139, 54] on html "Dashboard Issues Inventory Activity Log Policies Integrations What's new 1 Sett…" at bounding box center [784, 245] width 1568 height 491
click at [160, 85] on p "Resolved" at bounding box center [172, 81] width 25 height 7
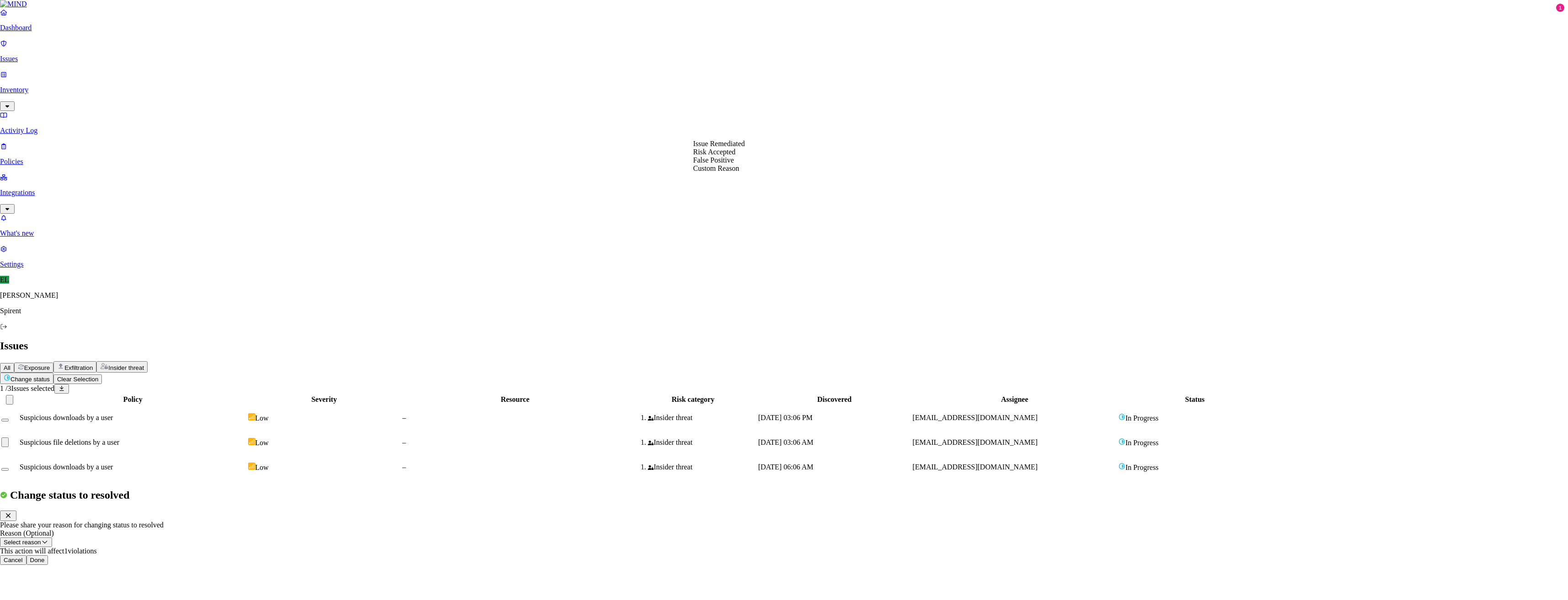
click at [52, 538] on button "Select reason" at bounding box center [26, 543] width 52 height 10
select select "Risk Accepted"
click at [49, 556] on button "Done" at bounding box center [38, 561] width 22 height 10
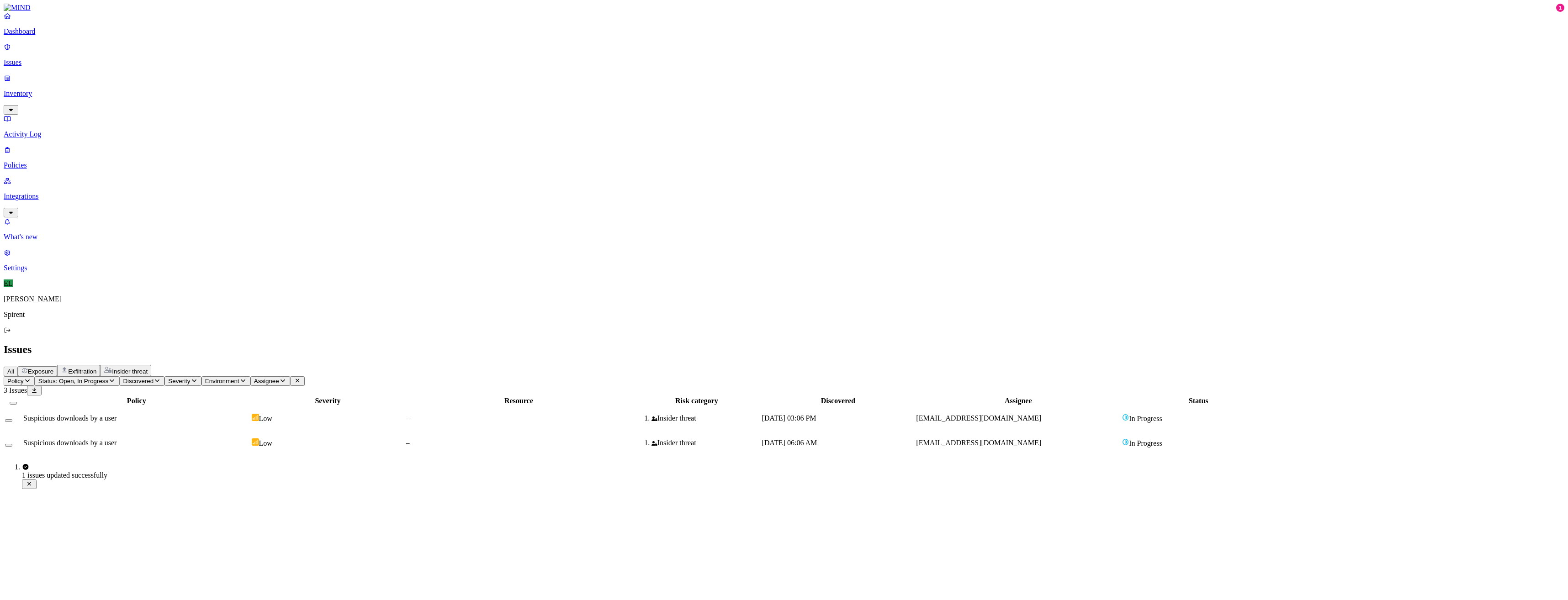
click at [117, 414] on span "Suspicious downloads by a user" at bounding box center [70, 418] width 93 height 8
click at [464, 395] on div "Policy Severity Resource Risk category Discovered Assignee Status Suspicious do…" at bounding box center [784, 425] width 1561 height 60
click at [59, 59] on p "Issues" at bounding box center [784, 62] width 1561 height 8
click at [43, 130] on p "Activity Log" at bounding box center [784, 134] width 1561 height 8
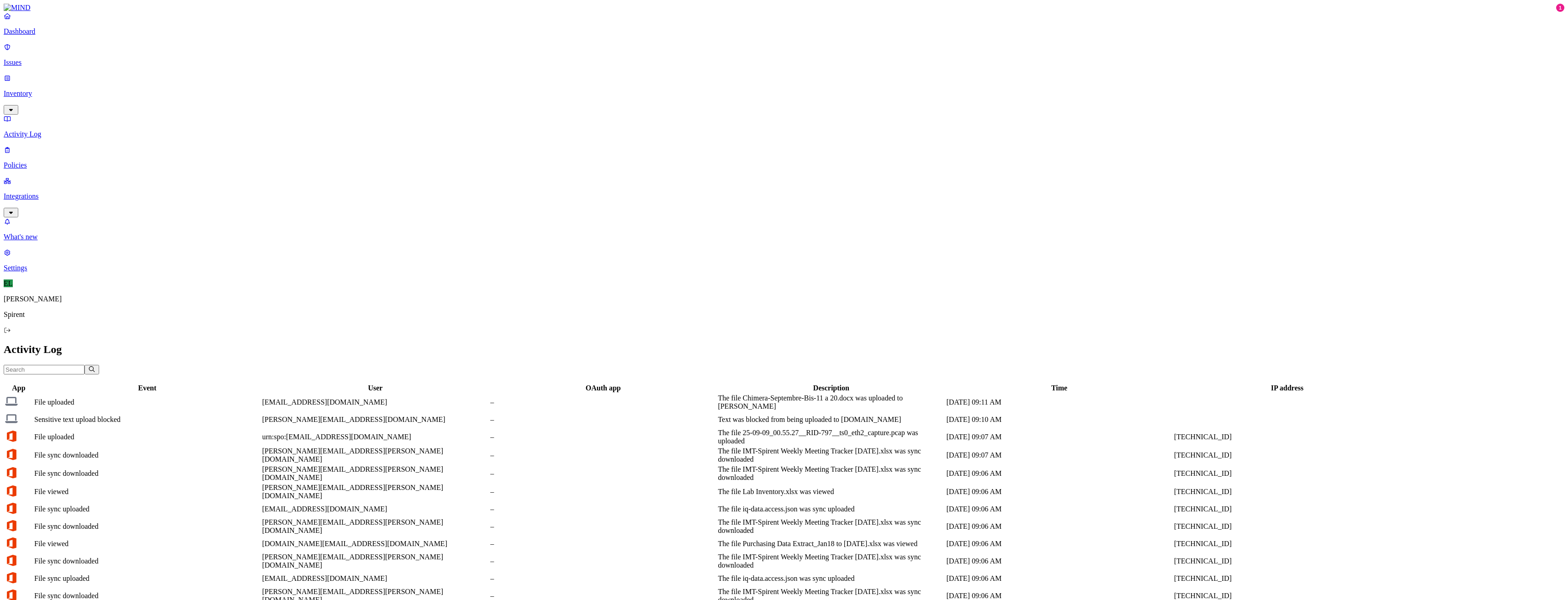
click at [179, 416] on div "Sensitive text upload blocked" at bounding box center [147, 419] width 226 height 8
click at [40, 59] on p "Issues" at bounding box center [784, 62] width 1561 height 8
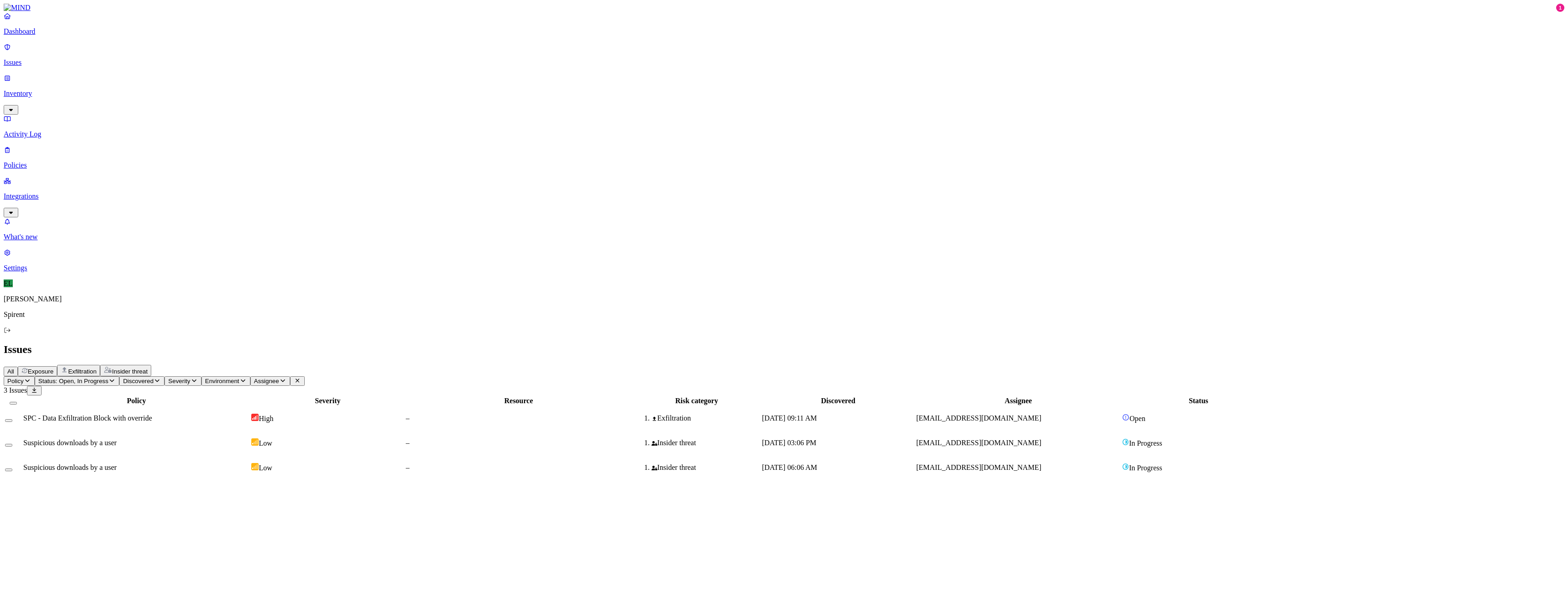
click at [152, 414] on span "SPC - Data Exfiltration Block with override" at bounding box center [88, 418] width 129 height 8
click at [12, 419] on button "Select row" at bounding box center [9, 421] width 7 height 2
click at [140, 54] on html "Dashboard Issues Inventory Activity Log Policies Integrations What's new 1 Sett…" at bounding box center [784, 245] width 1568 height 491
click at [160, 85] on p "Resolved" at bounding box center [172, 81] width 25 height 7
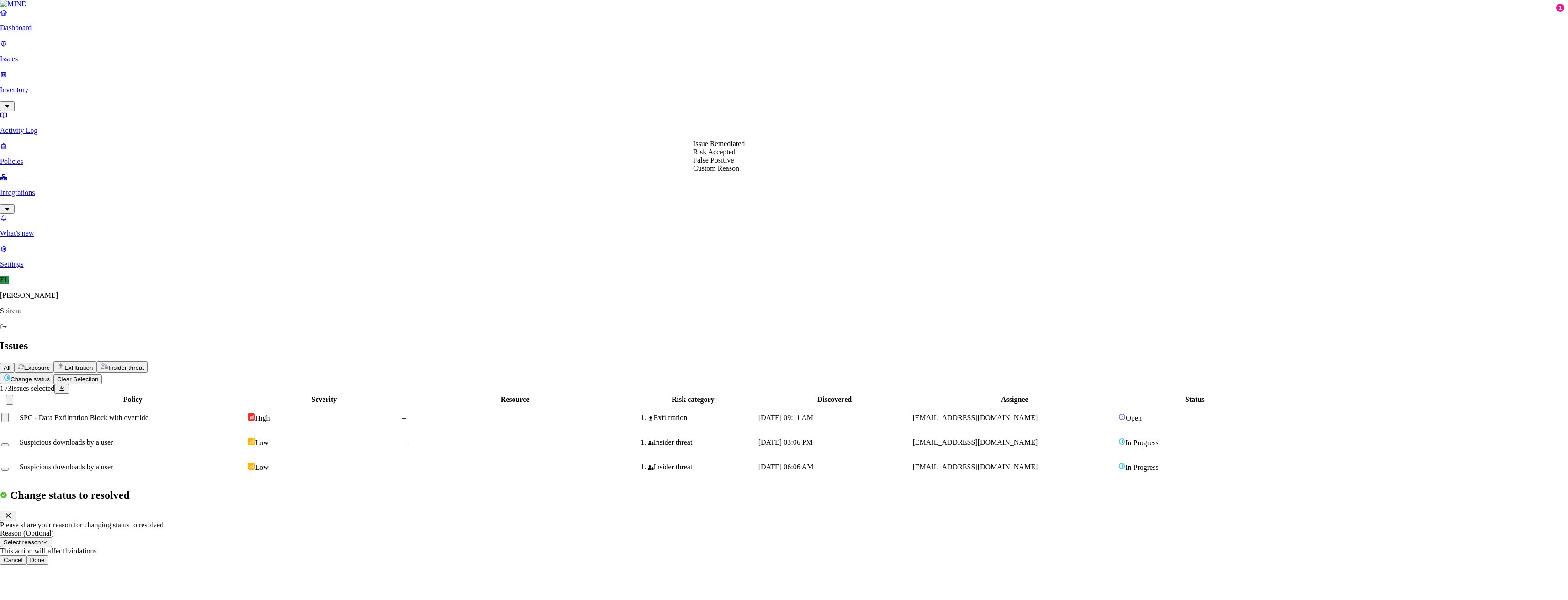
click at [52, 538] on button "Select reason" at bounding box center [26, 543] width 52 height 10
select select "Custom Reason"
click at [83, 556] on textarea at bounding box center [41, 564] width 83 height 17
type textarea "Not sensitive"
click at [49, 582] on button "Done" at bounding box center [38, 587] width 22 height 10
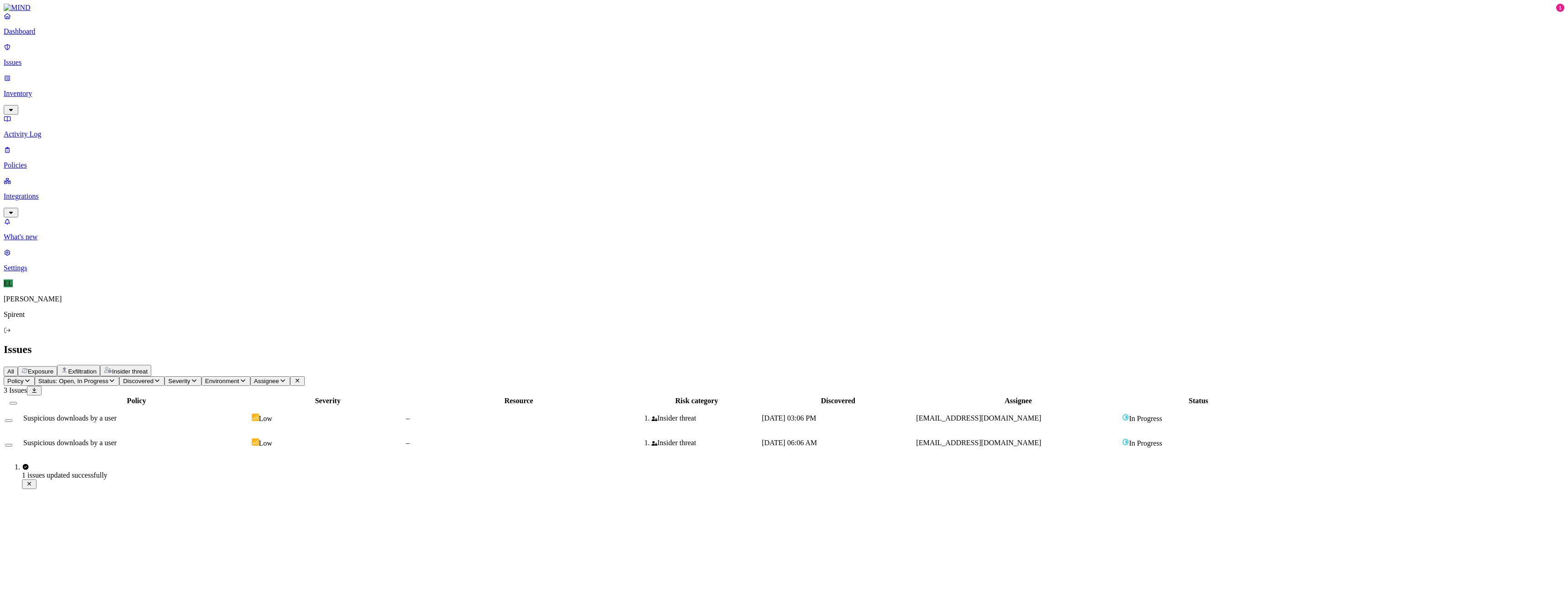
click at [44, 130] on p "Activity Log" at bounding box center [784, 134] width 1561 height 8
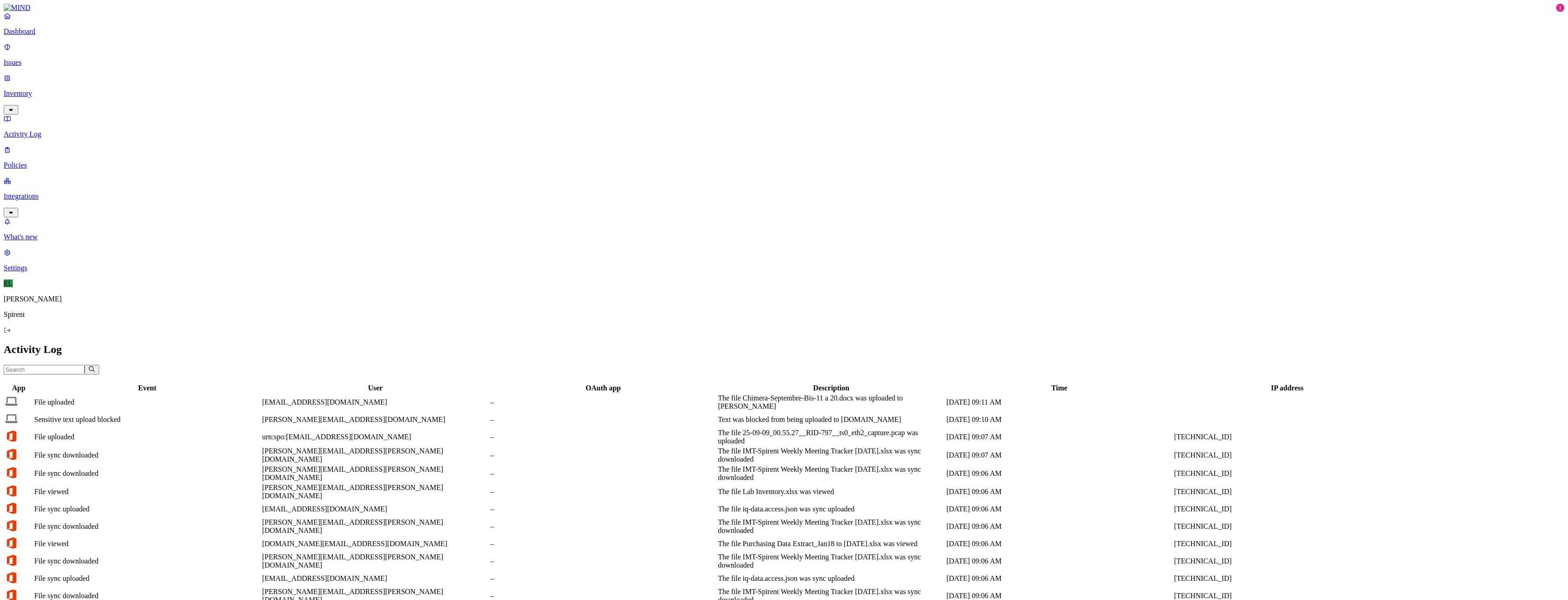
click at [39, 161] on p "Policies" at bounding box center [784, 165] width 1561 height 8
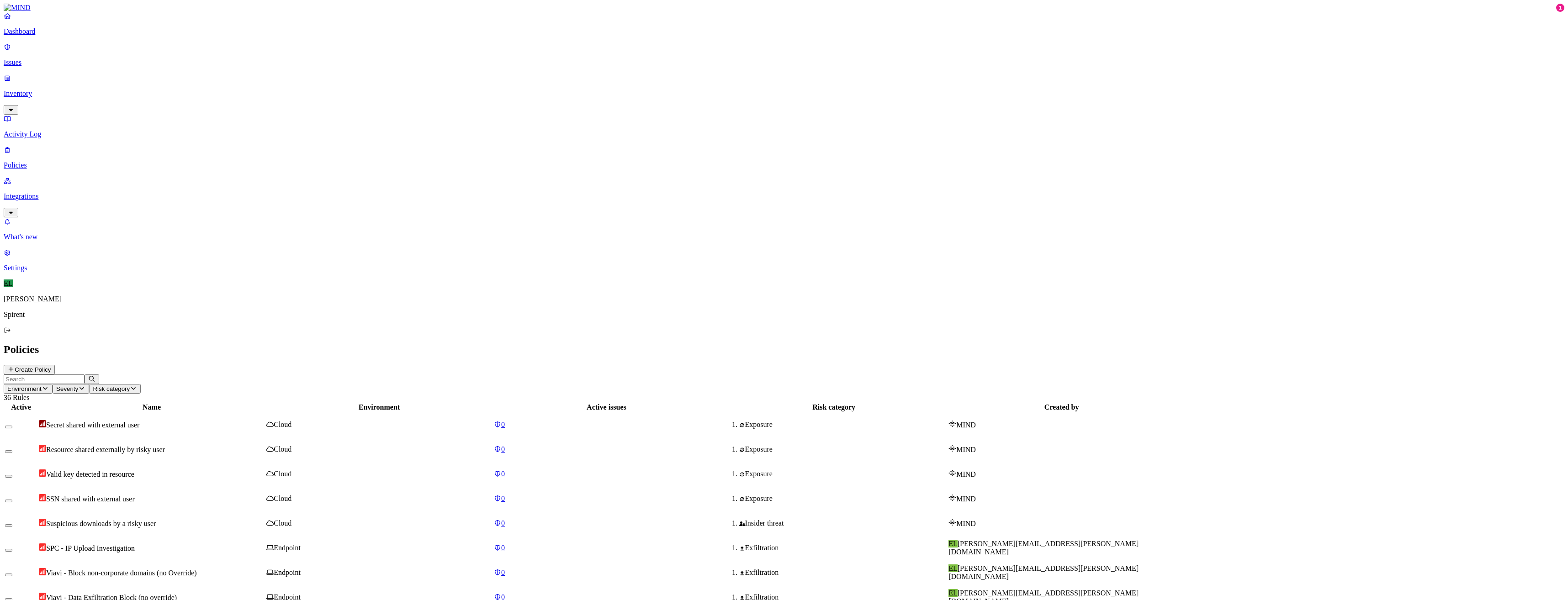
click at [197, 569] on span "Viavi - Block non-corporate domains (no Override)" at bounding box center [122, 573] width 151 height 8
click at [177, 594] on span "Viavi - Data Exfiltration Block (no override)" at bounding box center [112, 598] width 131 height 8
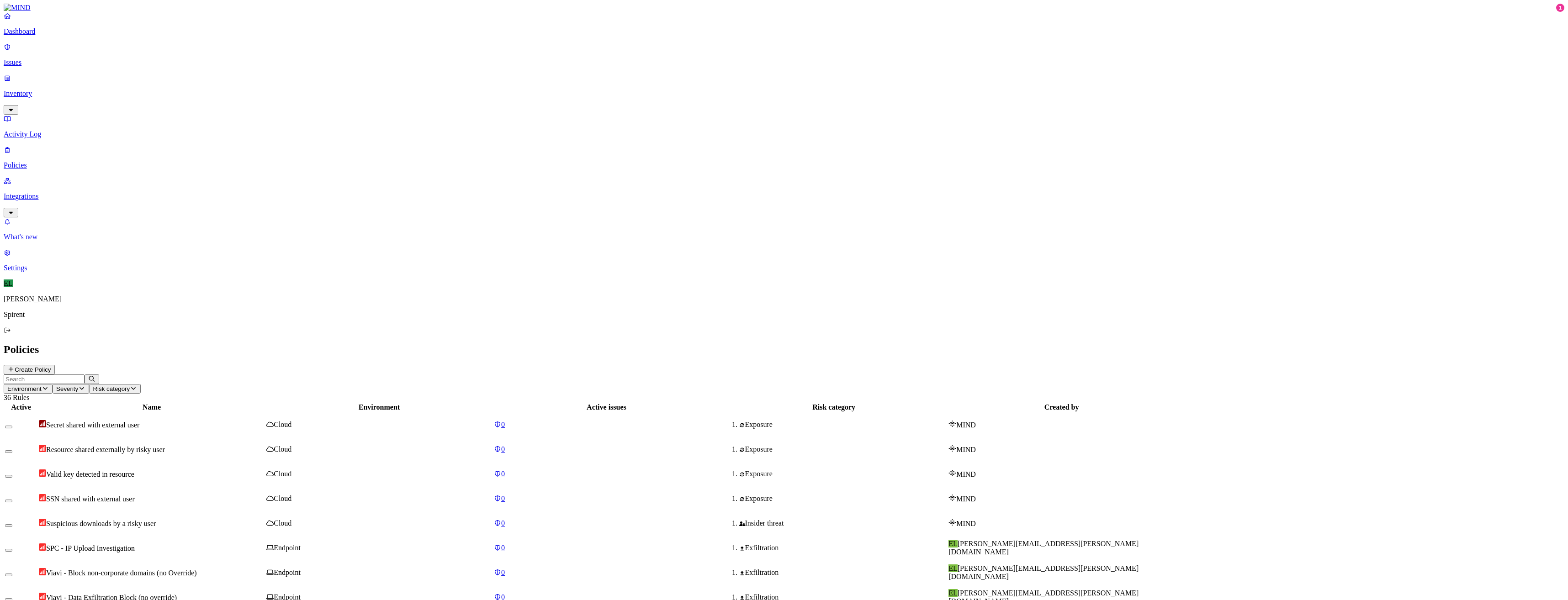
click at [60, 241] on p "What's new" at bounding box center [784, 237] width 1561 height 8
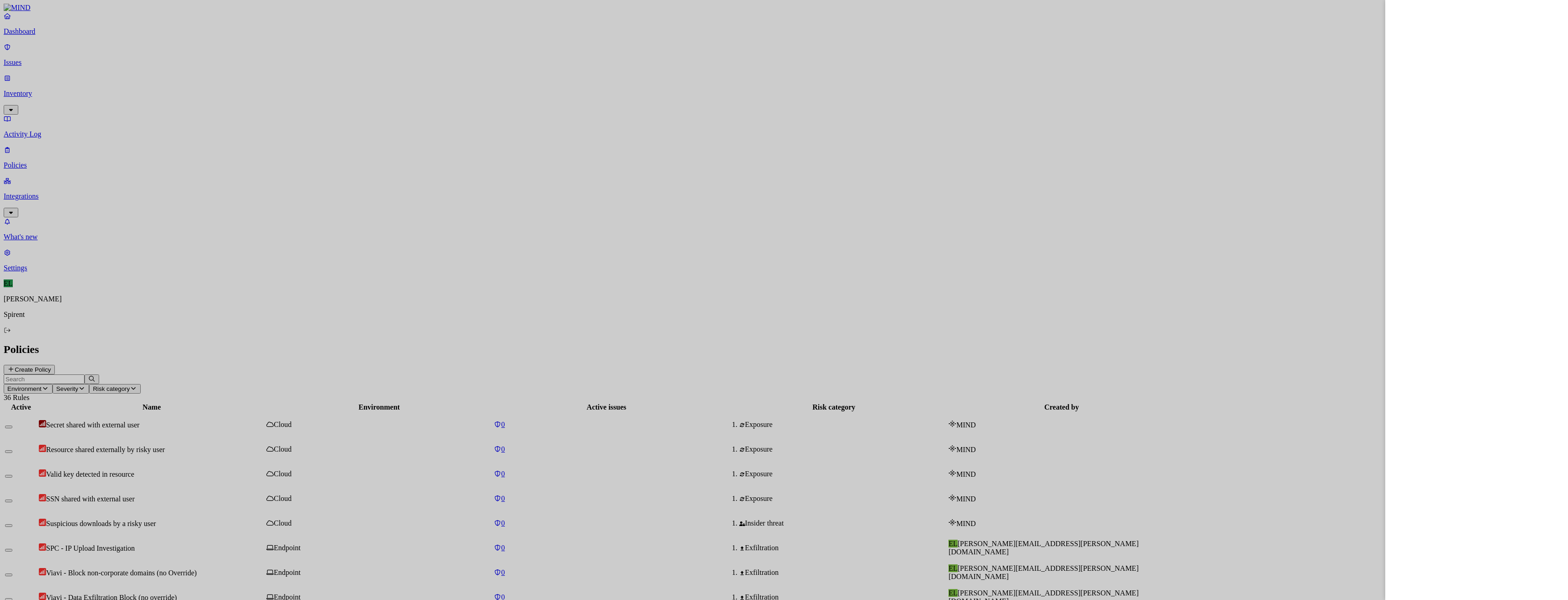
click at [39, 55] on div at bounding box center [784, 300] width 1568 height 600
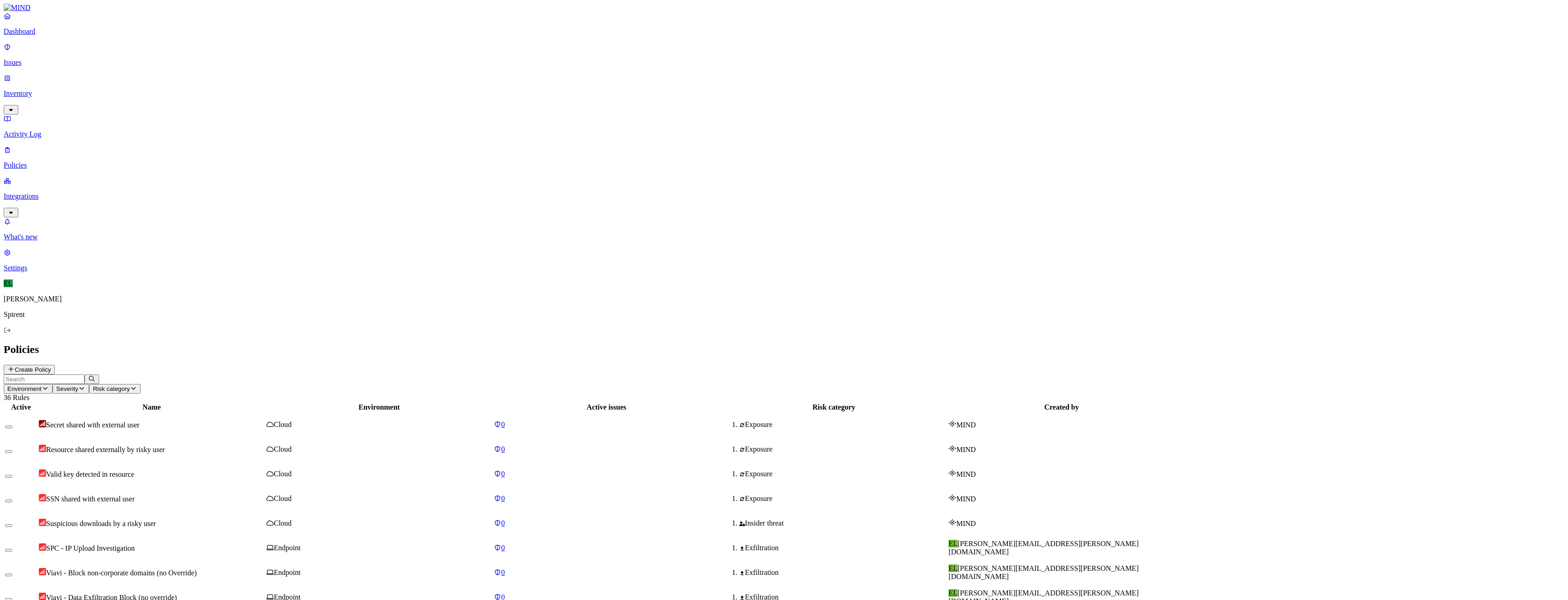
click at [39, 59] on p "Issues" at bounding box center [784, 62] width 1561 height 8
